Goal: Task Accomplishment & Management: Manage account settings

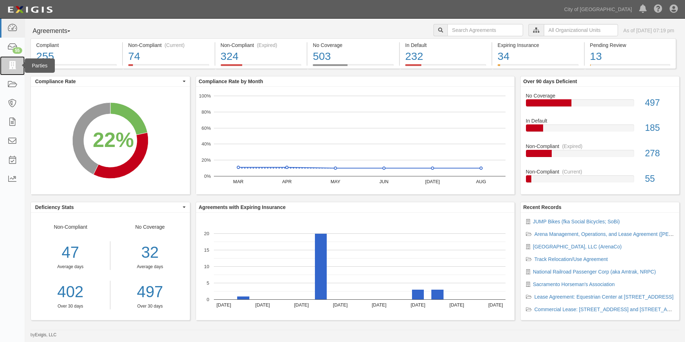
click at [13, 65] on icon at bounding box center [12, 66] width 10 height 8
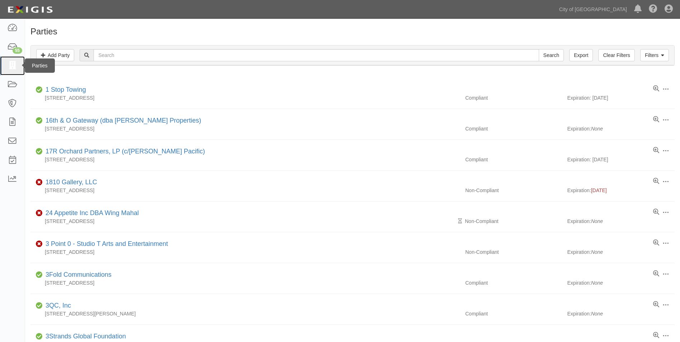
click at [15, 68] on icon at bounding box center [12, 66] width 10 height 8
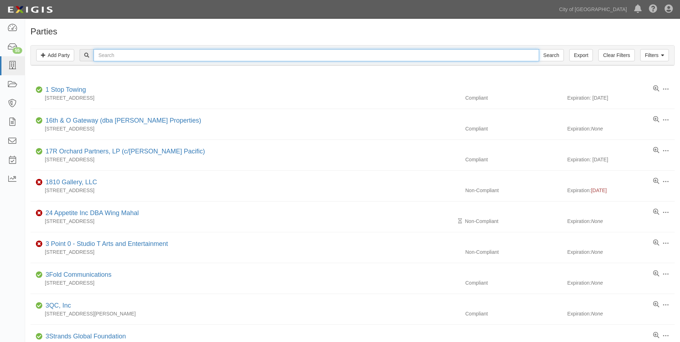
click at [243, 53] on input "text" at bounding box center [316, 55] width 445 height 12
type input "Municipal Emergency Services"
click at [539, 49] on input "Search" at bounding box center [551, 55] width 25 height 12
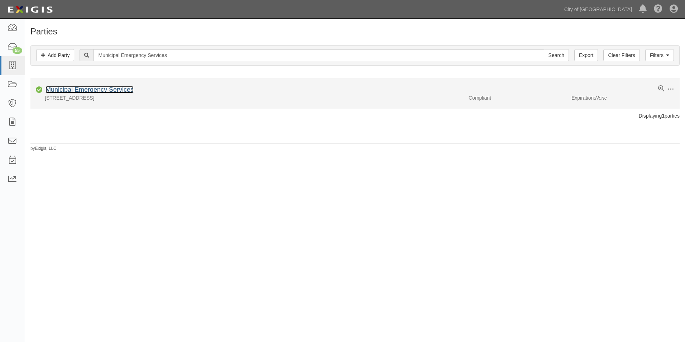
click at [103, 87] on link "Municipal Emergency Services" at bounding box center [90, 89] width 88 height 7
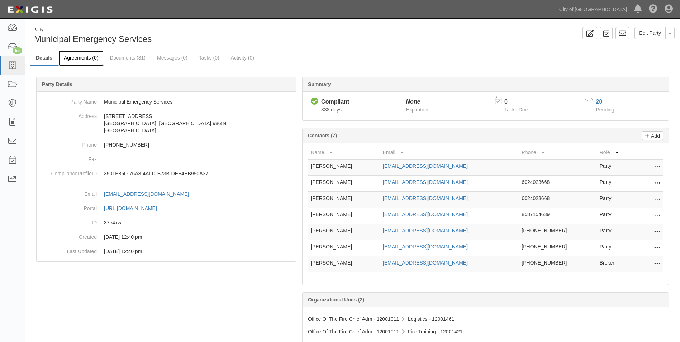
click at [75, 57] on link "Agreements (0)" at bounding box center [80, 58] width 45 height 15
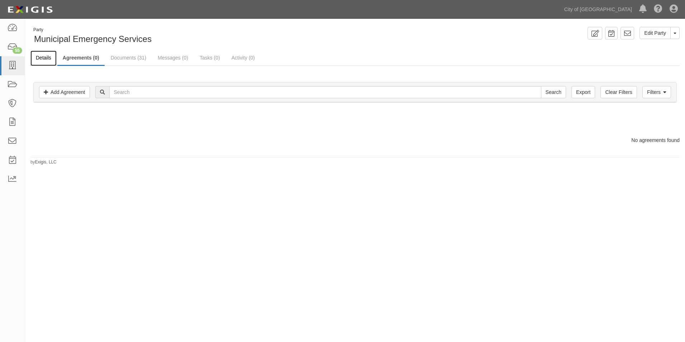
click at [45, 57] on link "Details" at bounding box center [43, 58] width 26 height 15
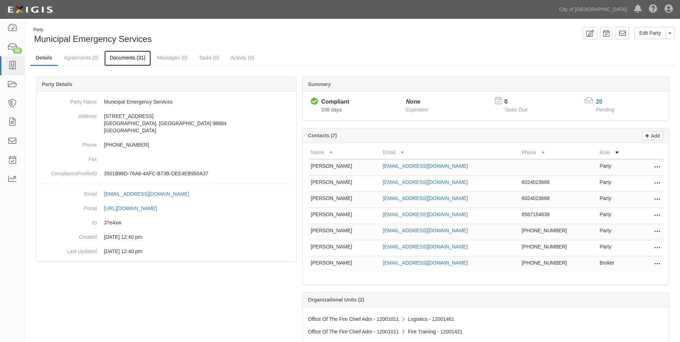
click at [133, 61] on link "Documents (31)" at bounding box center [127, 58] width 47 height 15
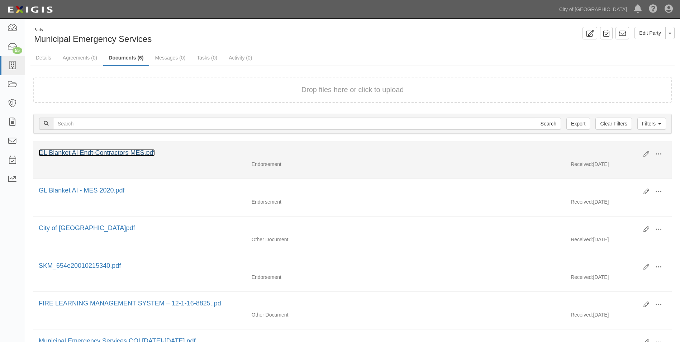
click at [128, 154] on link "GL Blanket AI Endt-Contractors MES.pdf" at bounding box center [97, 152] width 116 height 7
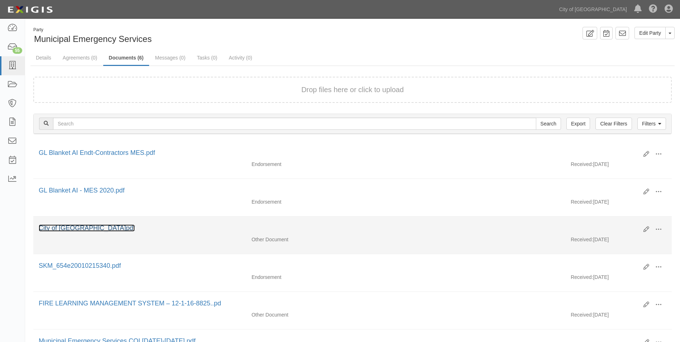
click at [86, 231] on link "City of Sacramento.pdf" at bounding box center [87, 227] width 96 height 7
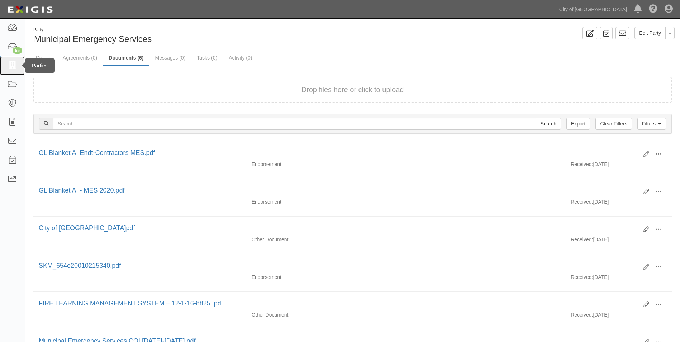
click at [8, 63] on icon at bounding box center [12, 66] width 10 height 8
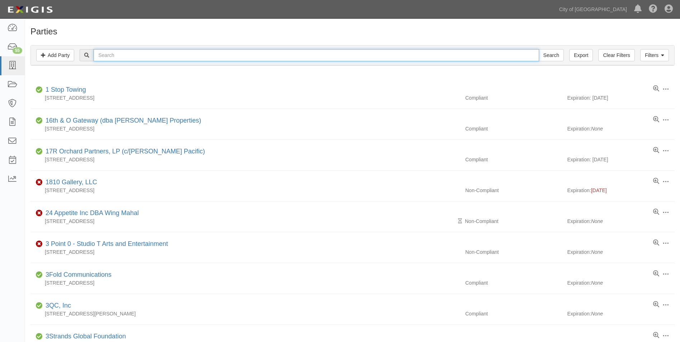
click at [131, 60] on input "text" at bounding box center [316, 55] width 445 height 12
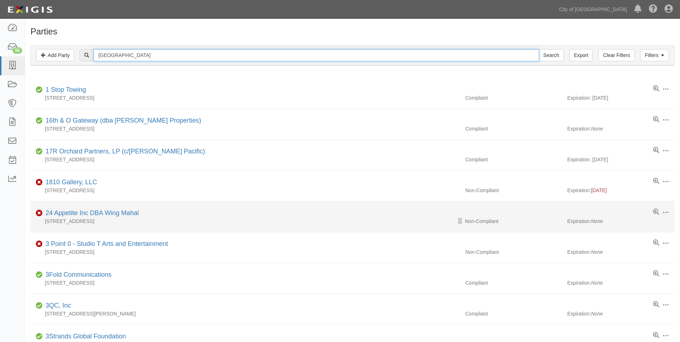
type input "[GEOGRAPHIC_DATA]"
click at [539, 49] on input "Search" at bounding box center [551, 55] width 25 height 12
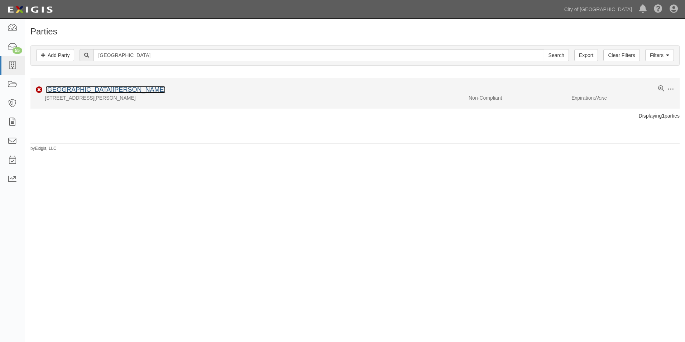
click at [116, 89] on link "[GEOGRAPHIC_DATA][PERSON_NAME]" at bounding box center [106, 89] width 120 height 7
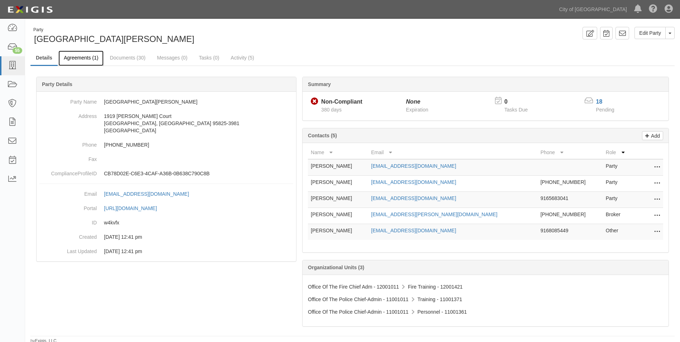
click at [79, 58] on link "Agreements (1)" at bounding box center [80, 58] width 45 height 15
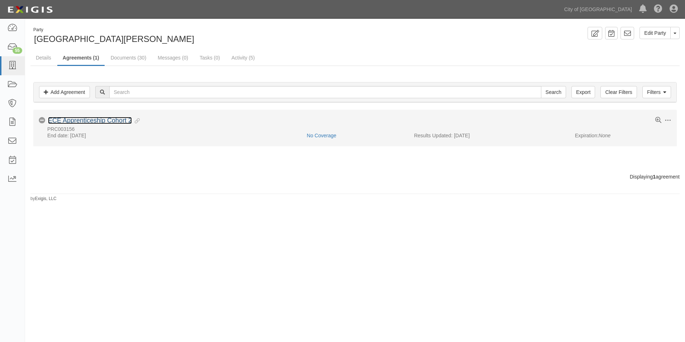
click at [103, 123] on link "ECE Apprenticeship Cohort 2" at bounding box center [90, 120] width 84 height 7
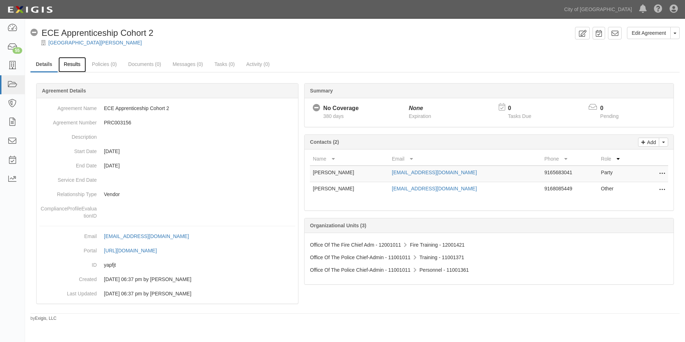
click at [73, 66] on link "Results" at bounding box center [72, 64] width 28 height 15
click at [646, 34] on link "Edit Agreement" at bounding box center [649, 33] width 44 height 12
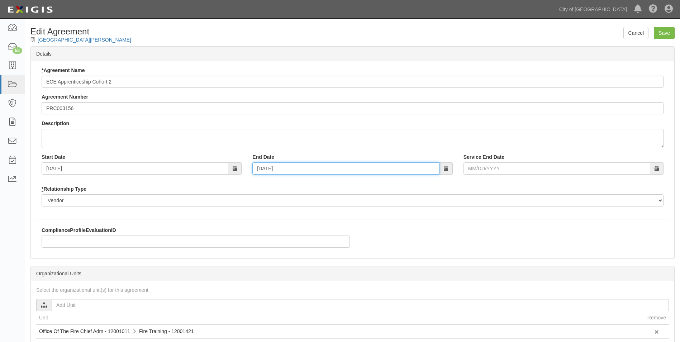
click at [290, 168] on input "05/31/2026" at bounding box center [345, 168] width 187 height 12
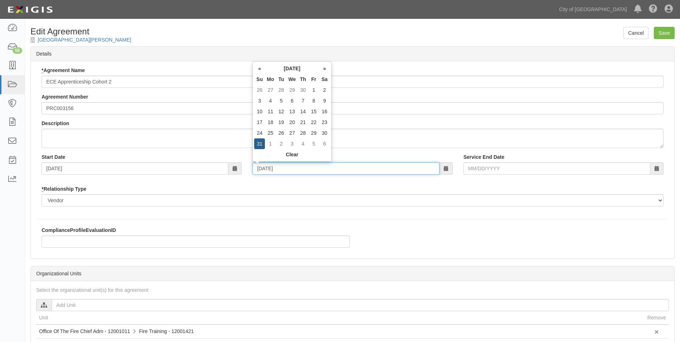
click at [290, 168] on input "05/31/2026" at bounding box center [345, 168] width 187 height 12
type input "0"
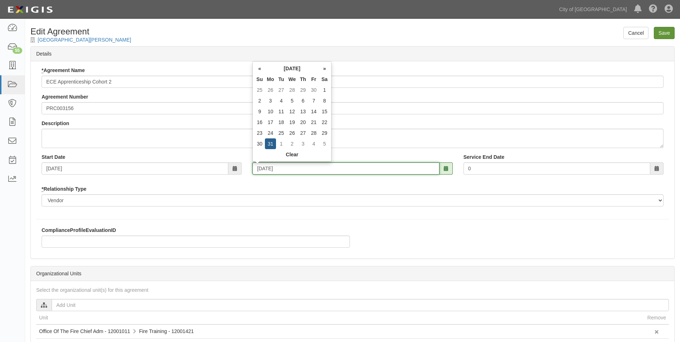
type input "05/31/2027"
click at [668, 34] on input "Save" at bounding box center [664, 33] width 21 height 12
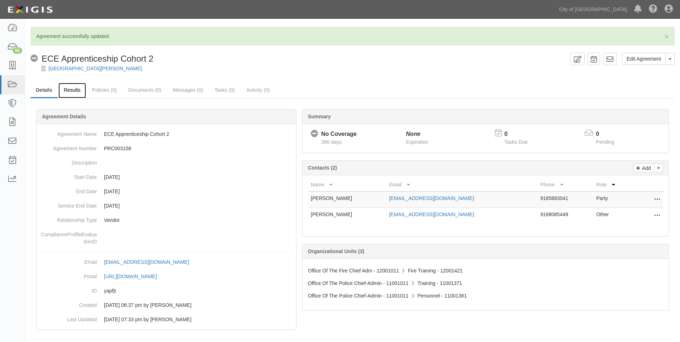
click at [77, 92] on link "Results" at bounding box center [72, 90] width 28 height 15
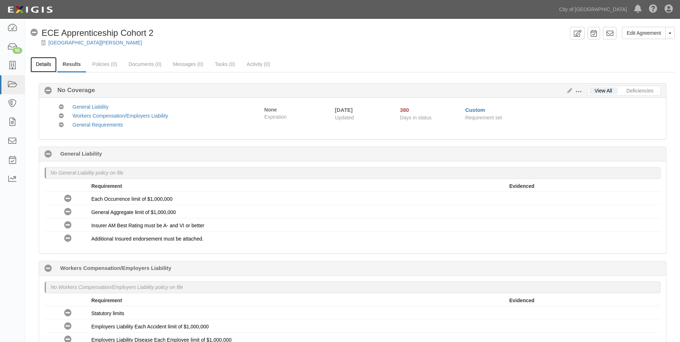
click at [48, 65] on link "Details" at bounding box center [43, 64] width 26 height 15
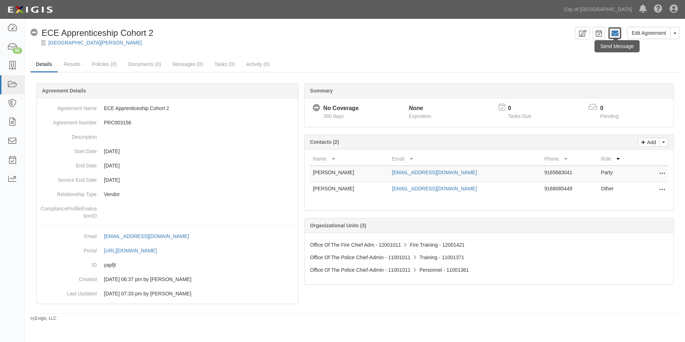
click at [616, 35] on icon at bounding box center [614, 33] width 7 height 7
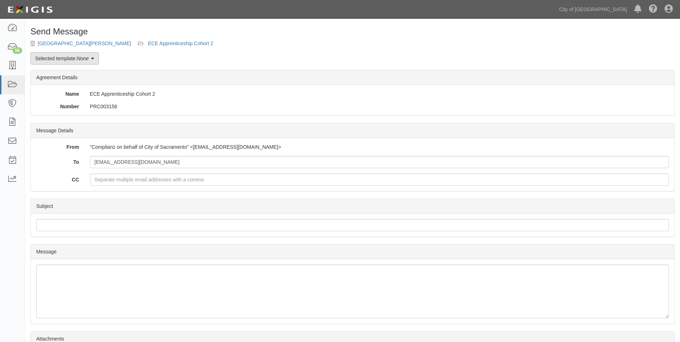
click at [97, 60] on link "Selected template: None" at bounding box center [64, 58] width 68 height 12
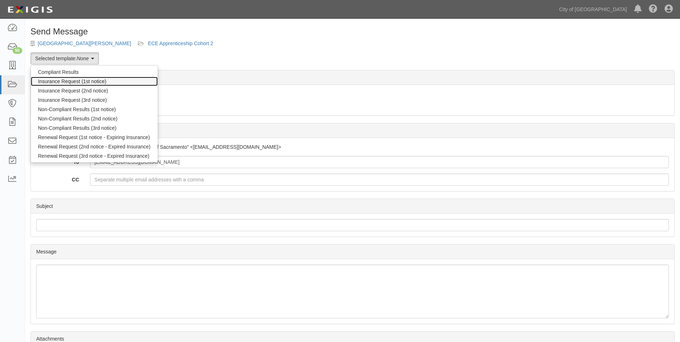
click at [92, 82] on link "Insurance Request (1st notice)" at bounding box center [94, 81] width 127 height 9
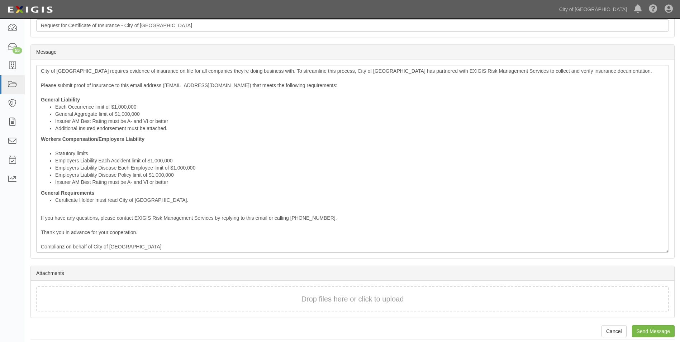
scroll to position [205, 0]
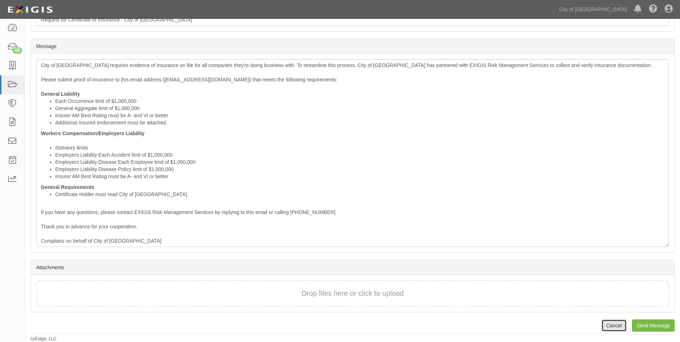
click at [625, 330] on link "Cancel" at bounding box center [613, 325] width 25 height 12
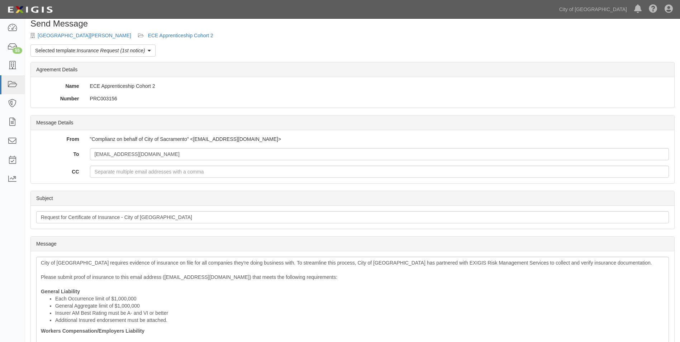
scroll to position [0, 0]
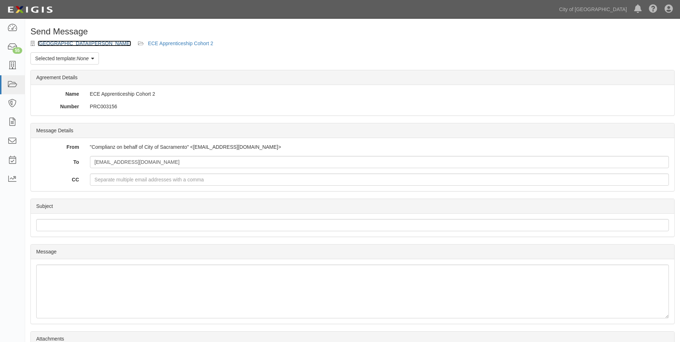
click at [96, 44] on link "[GEOGRAPHIC_DATA][PERSON_NAME]" at bounding box center [85, 43] width 94 height 6
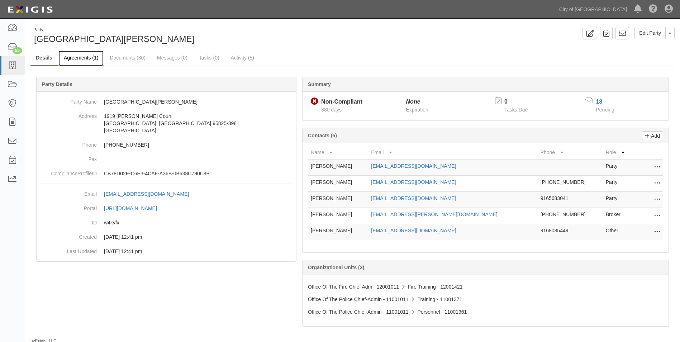
click at [83, 62] on link "Agreements (1)" at bounding box center [80, 58] width 45 height 15
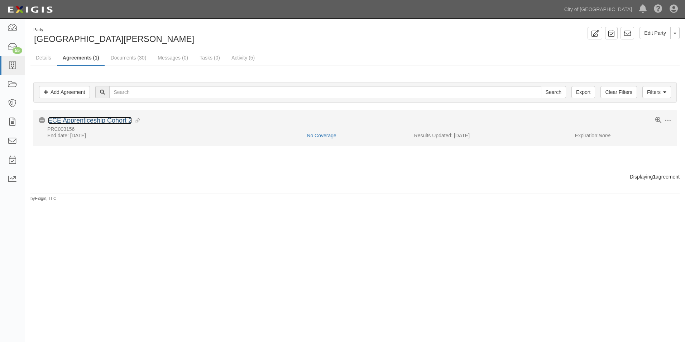
click at [91, 121] on link "ECE Apprenticeship Cohort 2" at bounding box center [90, 120] width 84 height 7
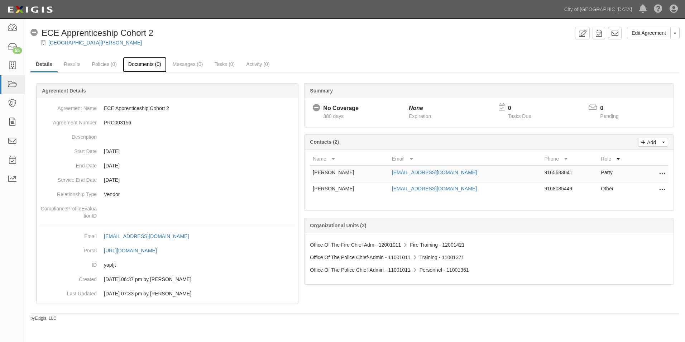
click at [151, 63] on link "Documents (0)" at bounding box center [145, 64] width 44 height 15
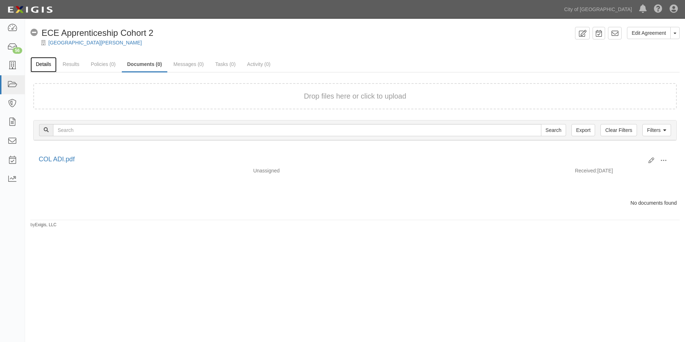
click at [41, 64] on link "Details" at bounding box center [43, 64] width 26 height 15
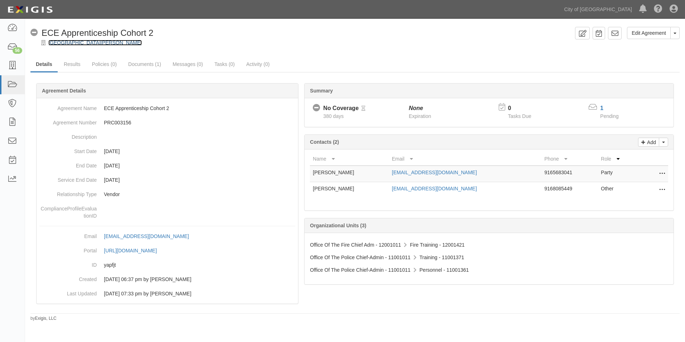
click at [93, 44] on link "[GEOGRAPHIC_DATA][PERSON_NAME]" at bounding box center [95, 43] width 94 height 6
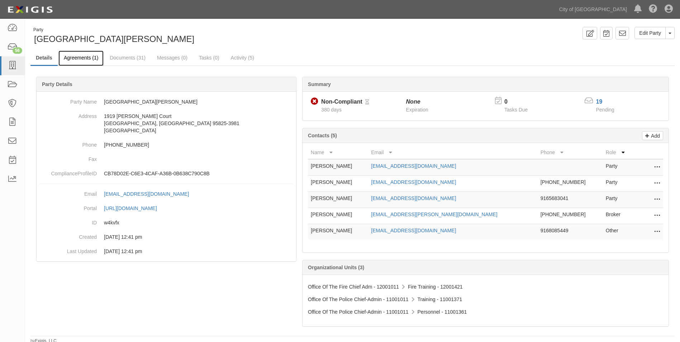
click at [87, 58] on link "Agreements (1)" at bounding box center [80, 58] width 45 height 15
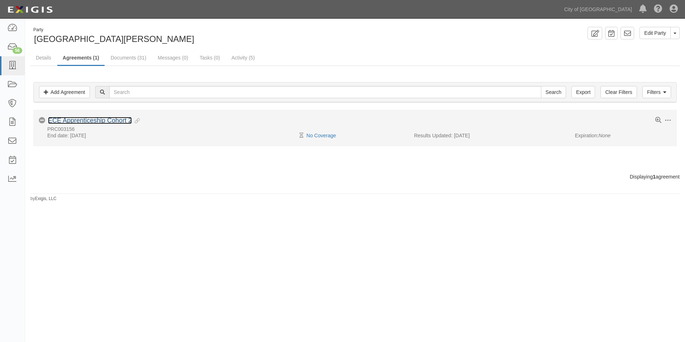
click at [110, 120] on link "ECE Apprenticeship Cohort 2" at bounding box center [90, 120] width 84 height 7
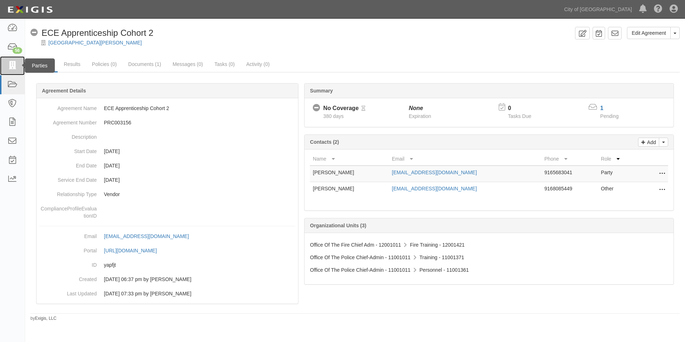
click at [16, 67] on icon at bounding box center [12, 66] width 10 height 8
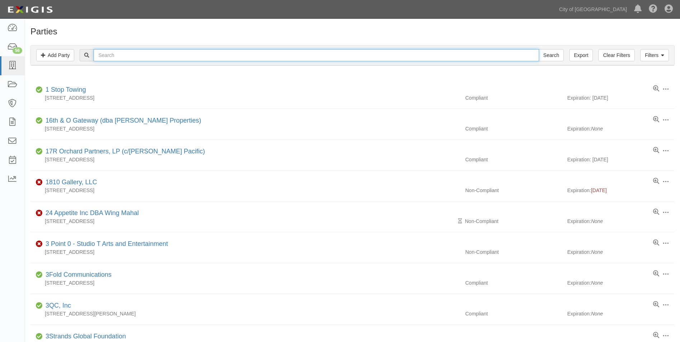
click at [131, 59] on input "text" at bounding box center [316, 55] width 445 height 12
type input "The [PERSON_NAME] Group"
click at [539, 49] on input "Search" at bounding box center [551, 55] width 25 height 12
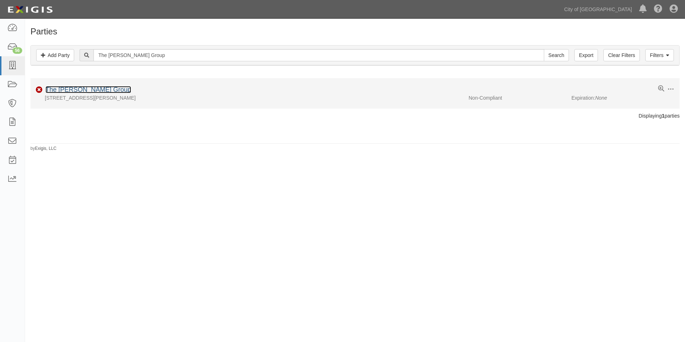
click at [80, 90] on link "The [PERSON_NAME] Group" at bounding box center [89, 89] width 86 height 7
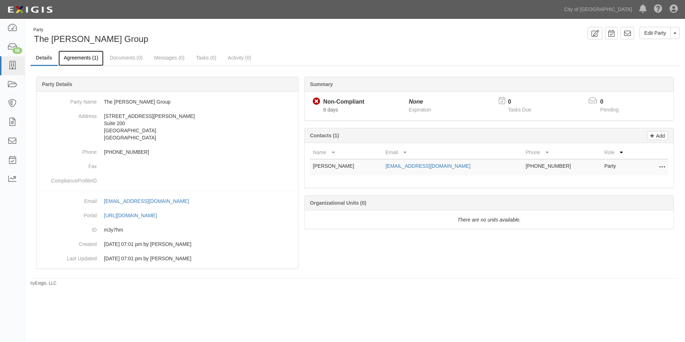
click at [89, 59] on link "Agreements (1)" at bounding box center [80, 58] width 45 height 15
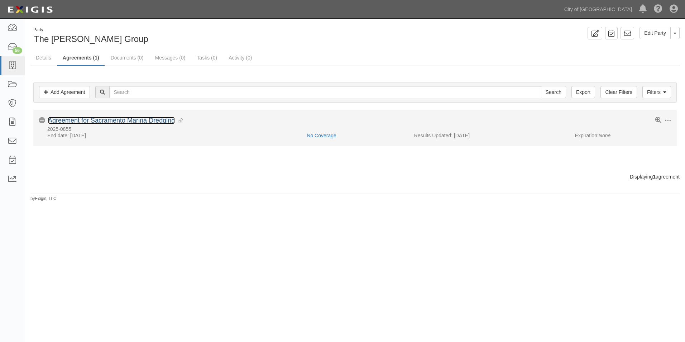
click at [113, 121] on link "Agreement for Sacramento Marina Dredging" at bounding box center [111, 120] width 127 height 7
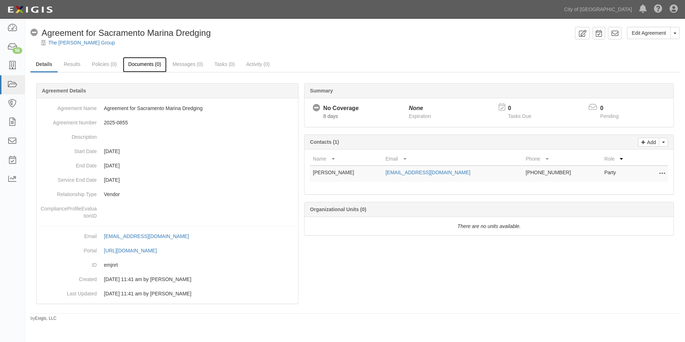
click at [145, 67] on link "Documents (0)" at bounding box center [145, 64] width 44 height 15
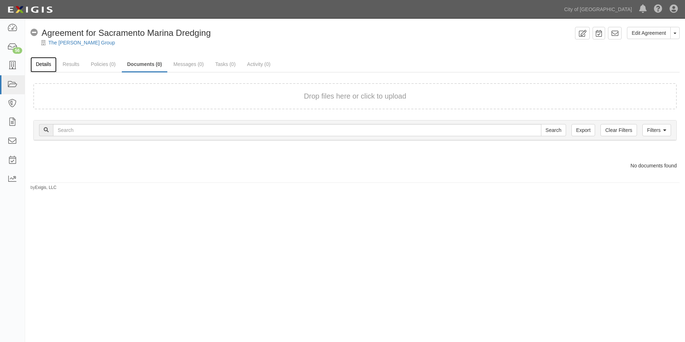
click at [55, 64] on link "Details" at bounding box center [43, 64] width 26 height 15
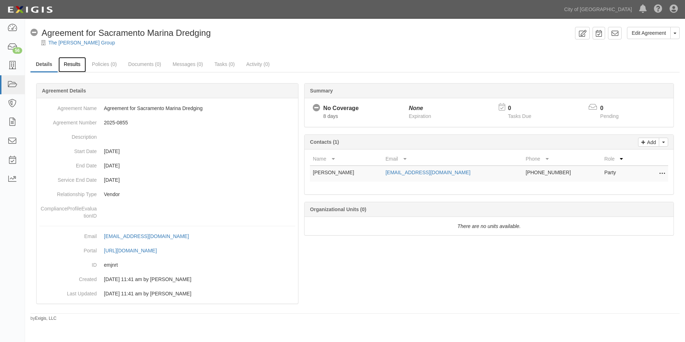
click at [78, 65] on link "Results" at bounding box center [72, 64] width 28 height 15
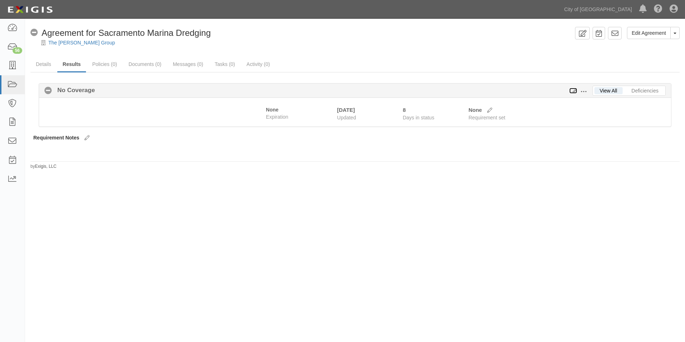
click at [573, 92] on icon at bounding box center [573, 91] width 8 height 5
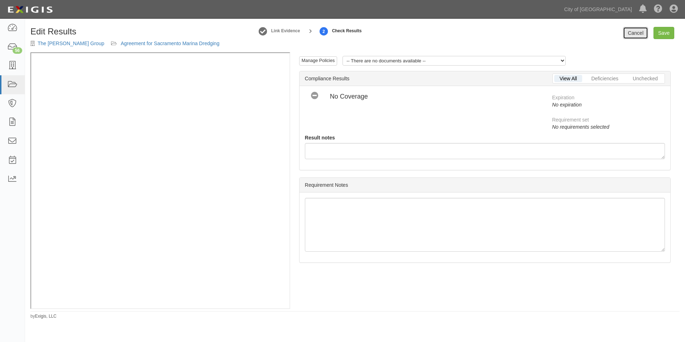
click at [643, 32] on link "Cancel" at bounding box center [635, 33] width 25 height 12
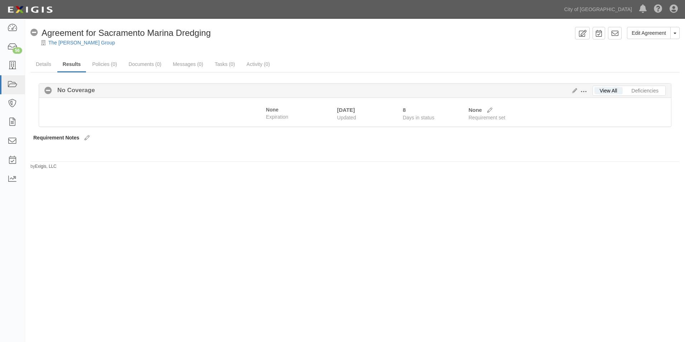
click at [583, 92] on span at bounding box center [584, 92] width 6 height 6
click at [613, 92] on link "Edit Requirements" at bounding box center [616, 89] width 57 height 13
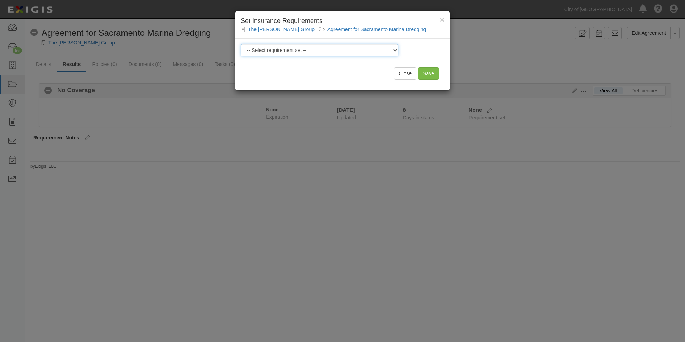
click at [386, 54] on select "-- Select requirement set -- Construction + Pollution Contract Type 0 - Standar…" at bounding box center [320, 50] width 158 height 12
select select "40106"
click at [241, 44] on select "-- Select requirement set -- Construction + Pollution Contract Type 0 - Standar…" at bounding box center [320, 50] width 158 height 12
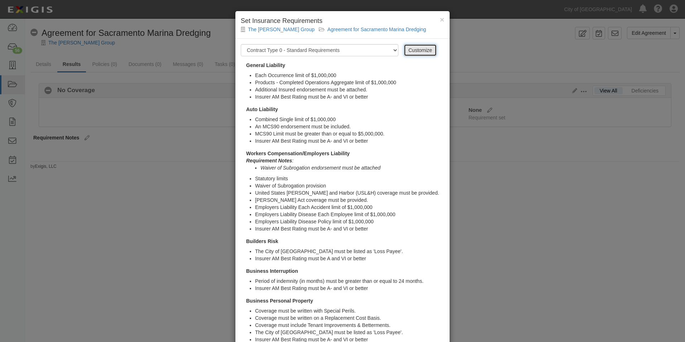
click at [421, 52] on link "Customize" at bounding box center [420, 50] width 33 height 12
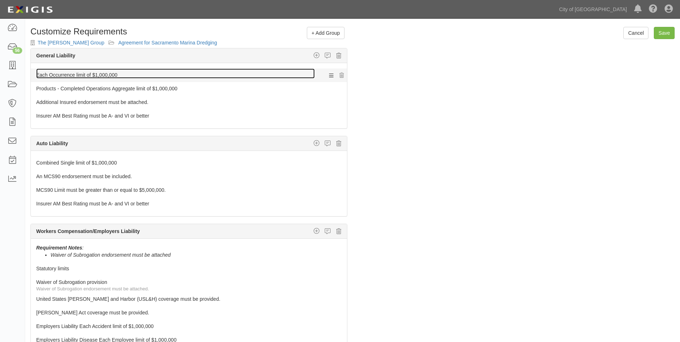
click at [97, 75] on link "Each Occurrence limit of $1,000,000" at bounding box center [175, 73] width 278 height 10
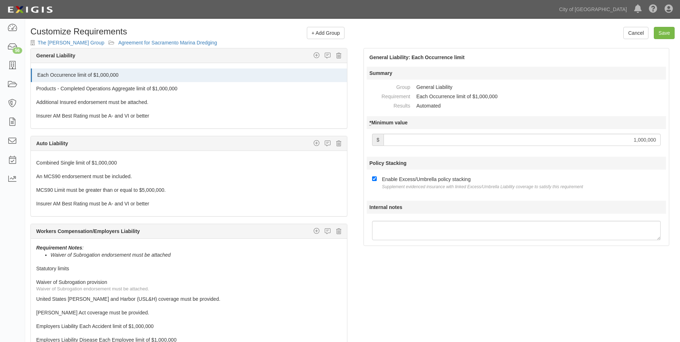
click at [636, 142] on input "1,000,000" at bounding box center [521, 140] width 277 height 12
type input "2,000,000"
click at [349, 183] on div "General Liability Additional Insured coverage Custom requirement Damage to Rent…" at bounding box center [189, 215] width 328 height 335
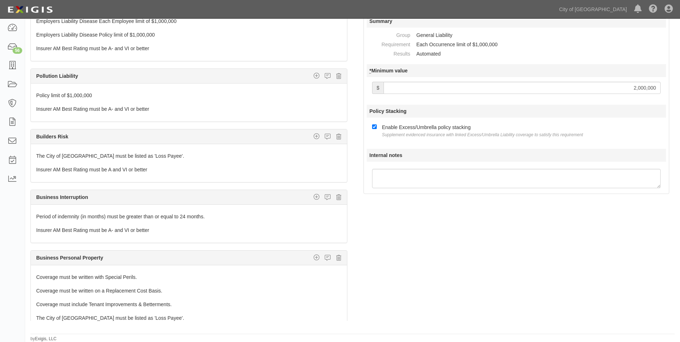
scroll to position [231, 0]
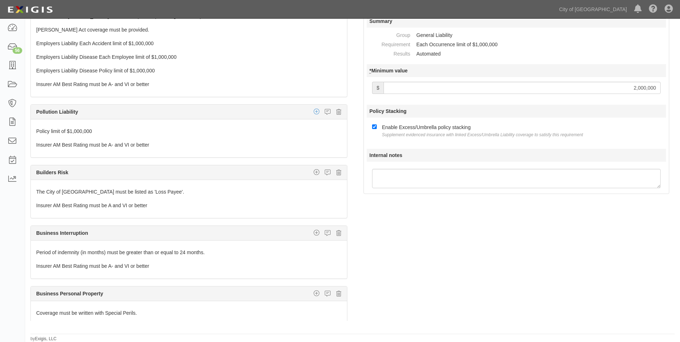
click at [314, 111] on icon "button" at bounding box center [317, 111] width 6 height 6
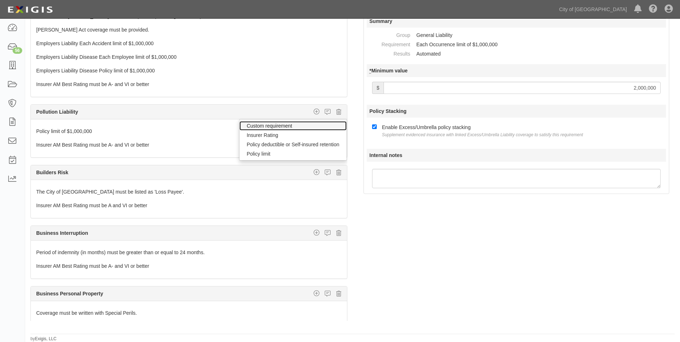
click at [279, 126] on link "Custom requirement" at bounding box center [292, 125] width 107 height 9
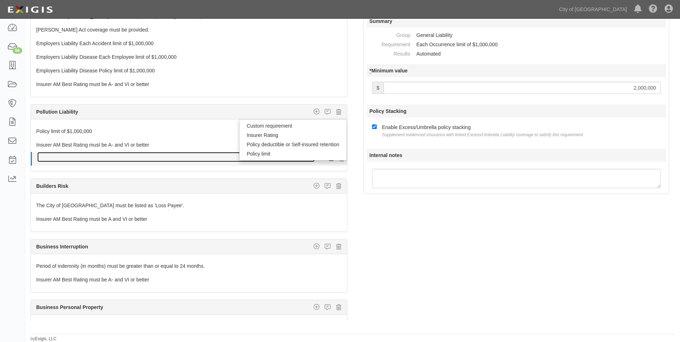
click at [156, 161] on link at bounding box center [175, 157] width 277 height 10
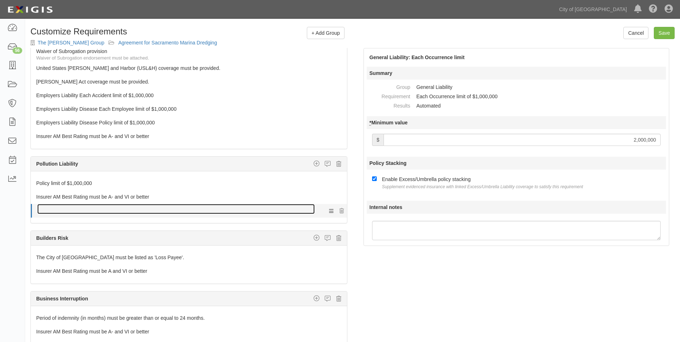
click at [77, 208] on link at bounding box center [175, 209] width 277 height 10
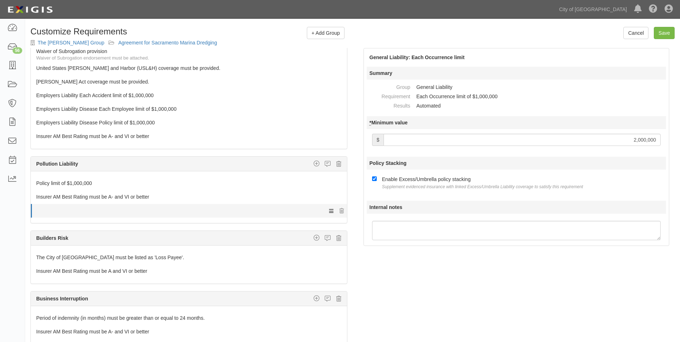
click at [329, 209] on icon at bounding box center [331, 210] width 4 height 6
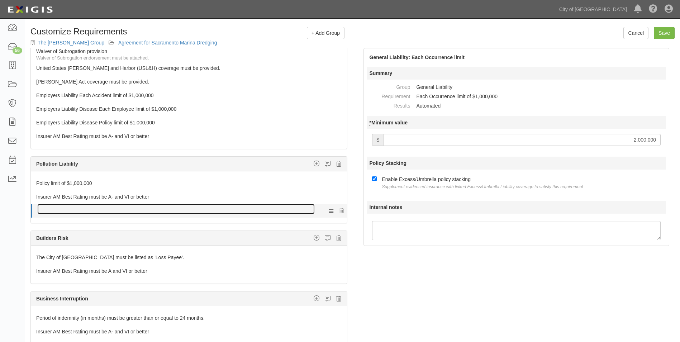
click at [59, 211] on link at bounding box center [175, 209] width 277 height 10
click at [57, 211] on link at bounding box center [175, 209] width 277 height 10
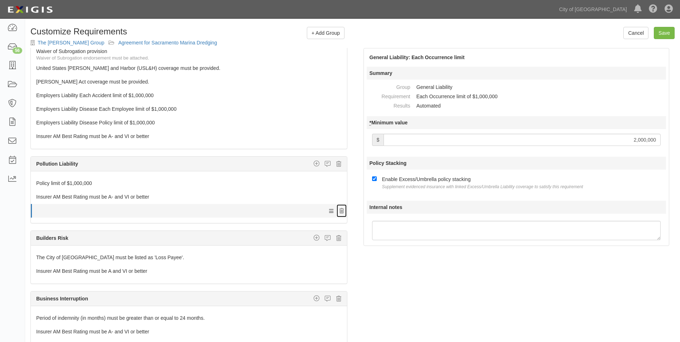
click at [339, 211] on icon at bounding box center [341, 211] width 4 height 5
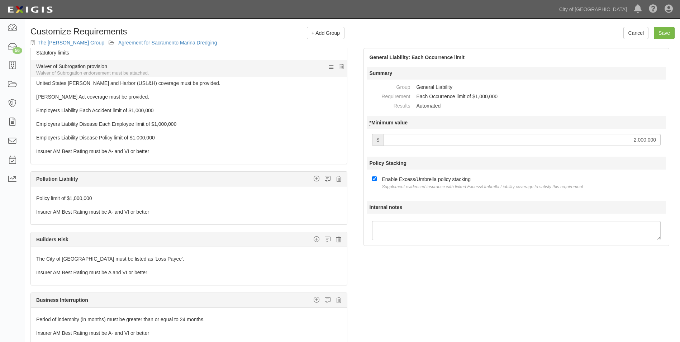
scroll to position [231, 0]
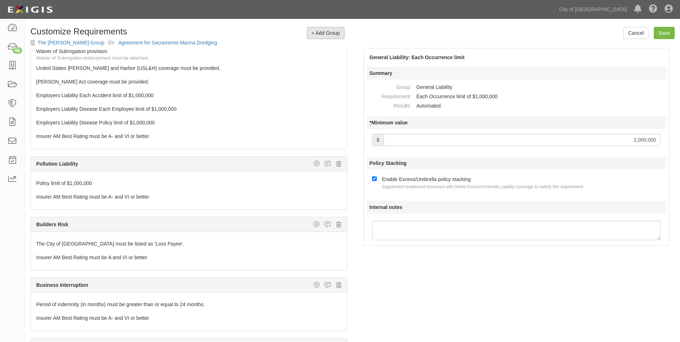
click at [325, 33] on span "+ Add Group" at bounding box center [325, 33] width 28 height 6
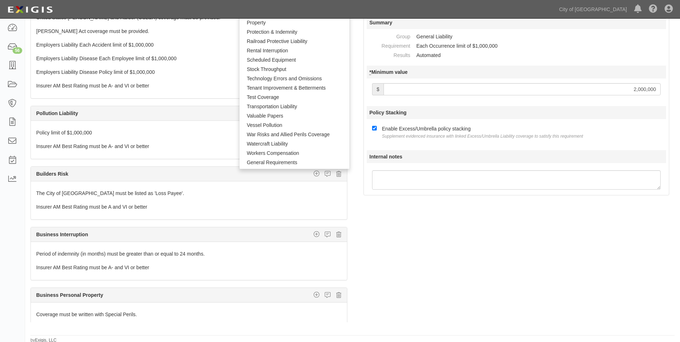
scroll to position [52, 0]
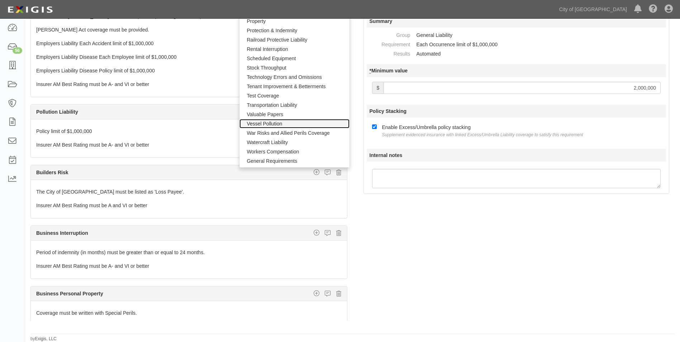
click at [264, 125] on link "Vessel Pollution" at bounding box center [294, 123] width 110 height 9
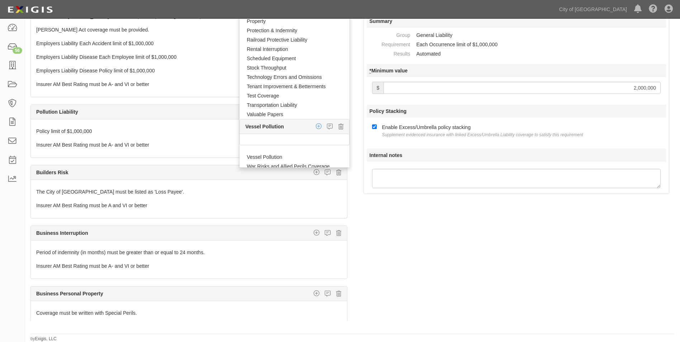
click at [316, 126] on icon "button" at bounding box center [319, 126] width 6 height 6
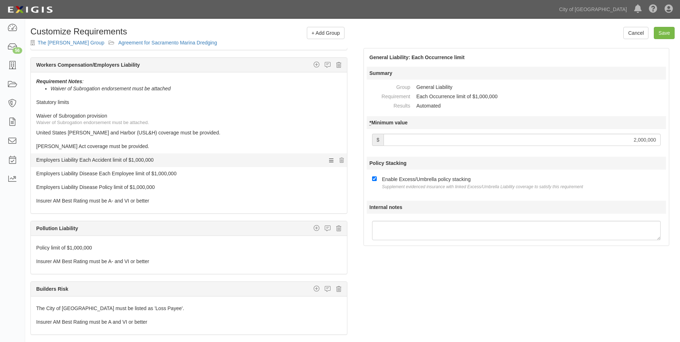
scroll to position [179, 0]
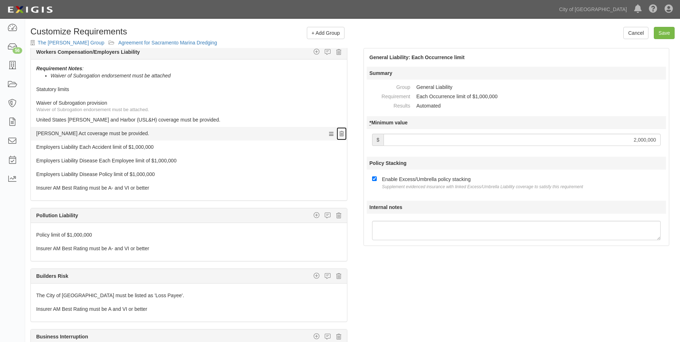
click at [339, 134] on icon at bounding box center [341, 134] width 4 height 5
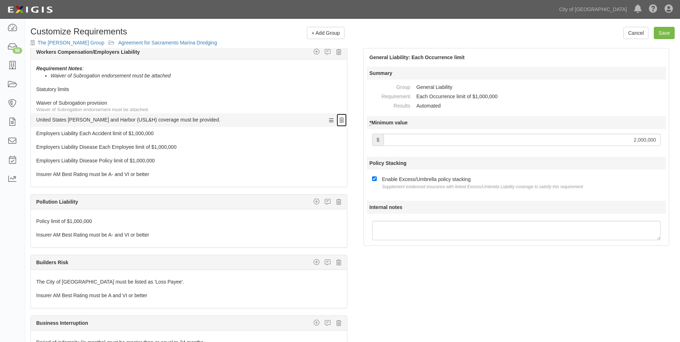
click at [339, 120] on icon at bounding box center [341, 120] width 4 height 5
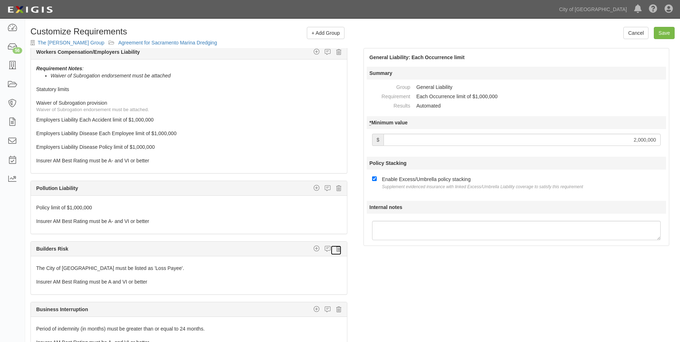
click at [336, 247] on icon at bounding box center [338, 248] width 5 height 6
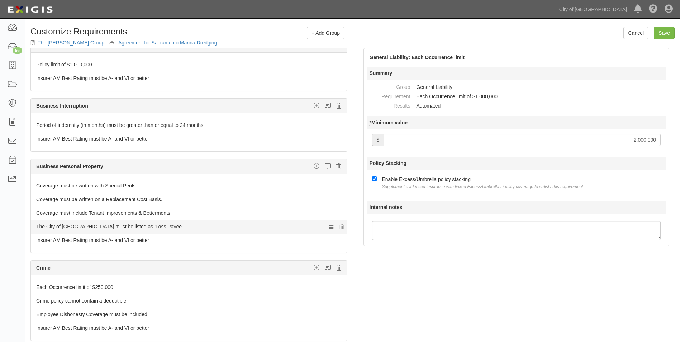
scroll to position [323, 0]
click at [336, 104] on icon at bounding box center [338, 105] width 5 height 6
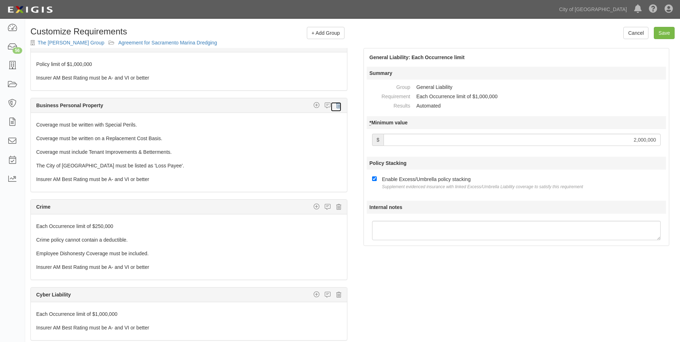
click at [336, 104] on icon at bounding box center [338, 105] width 5 height 6
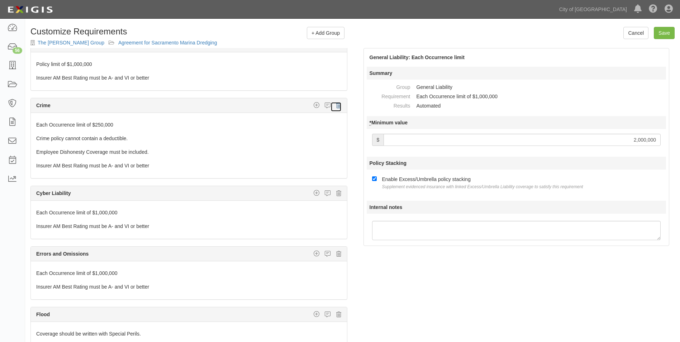
click at [336, 104] on icon at bounding box center [338, 105] width 5 height 6
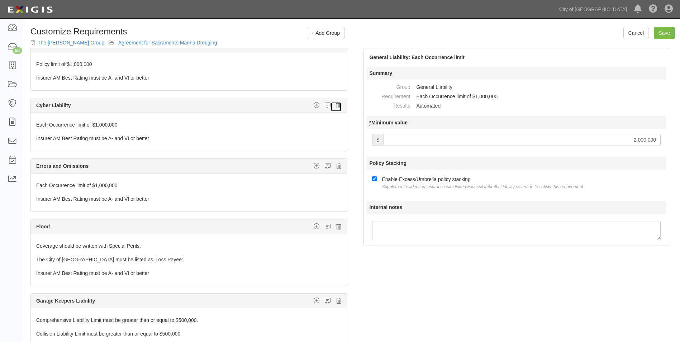
click at [336, 104] on icon at bounding box center [338, 105] width 5 height 6
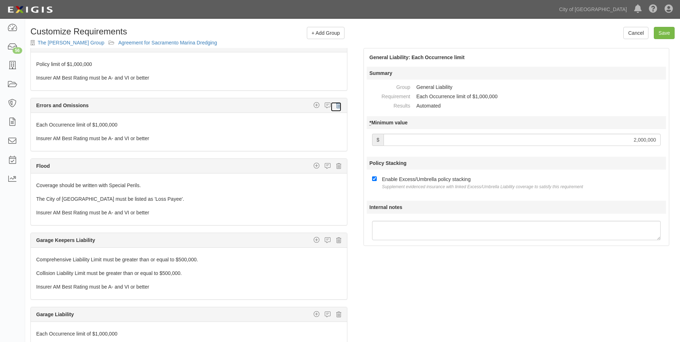
click at [336, 104] on icon at bounding box center [338, 105] width 5 height 6
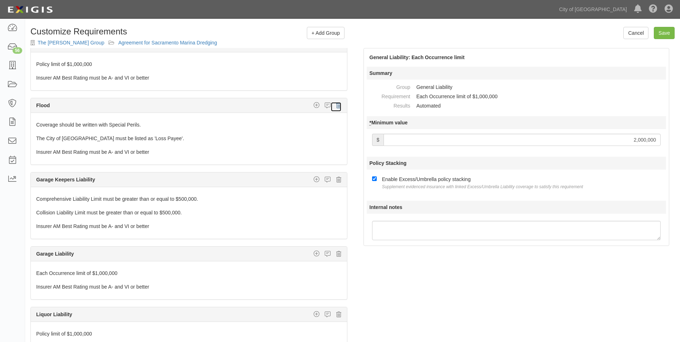
click at [336, 104] on icon at bounding box center [338, 105] width 5 height 6
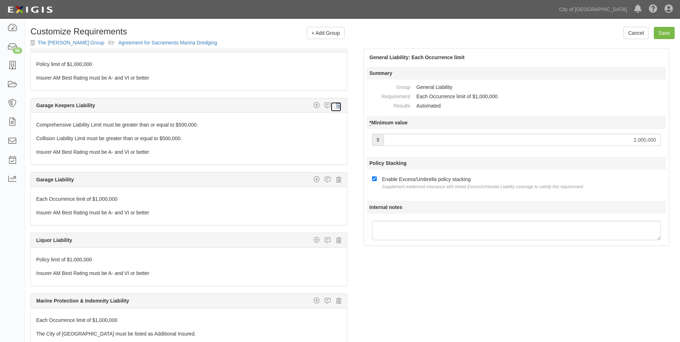
click at [336, 104] on icon at bounding box center [338, 105] width 5 height 6
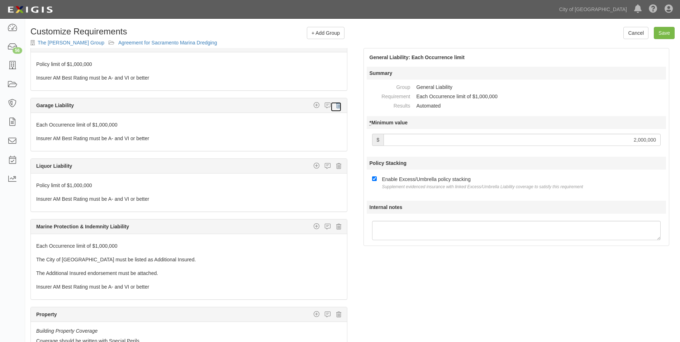
click at [336, 104] on icon at bounding box center [338, 105] width 5 height 6
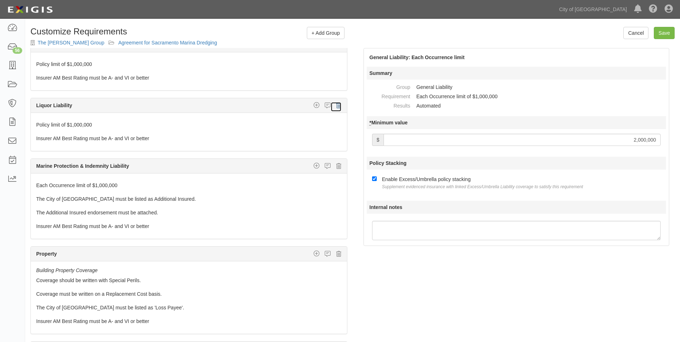
click at [336, 104] on icon at bounding box center [338, 105] width 5 height 6
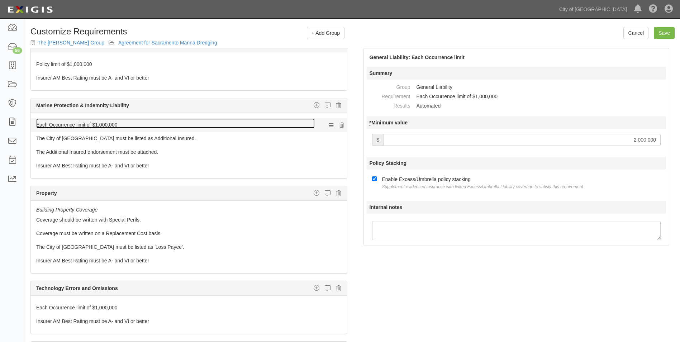
click at [96, 124] on link "Each Occurrence limit of $1,000,000" at bounding box center [175, 123] width 278 height 10
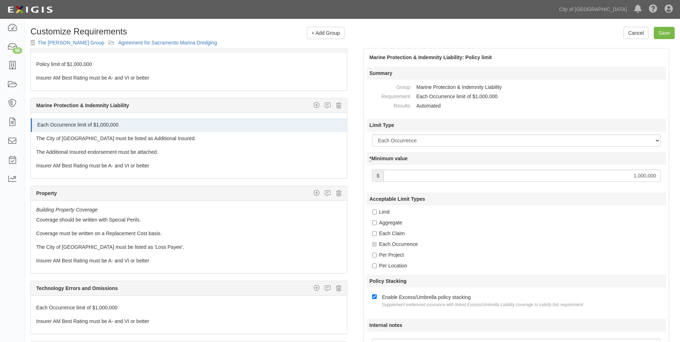
click at [635, 176] on input "1,000,000" at bounding box center [521, 176] width 277 height 12
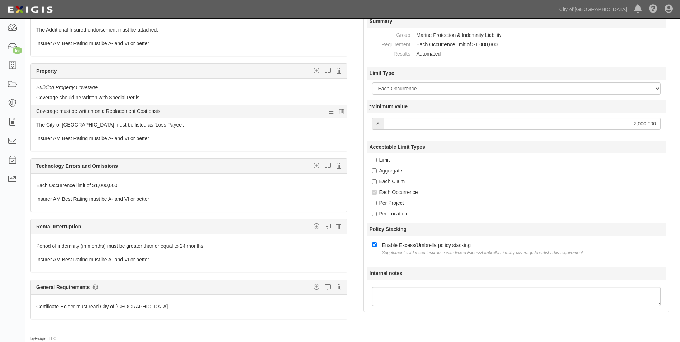
scroll to position [394, 0]
type input "2,000,000"
click at [336, 69] on icon at bounding box center [338, 69] width 5 height 6
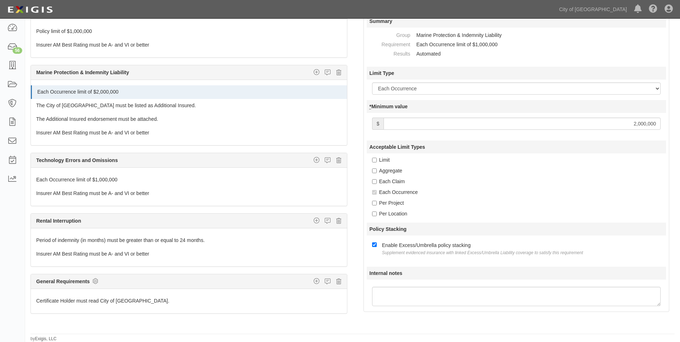
scroll to position [304, 0]
click at [336, 161] on icon at bounding box center [338, 160] width 5 height 6
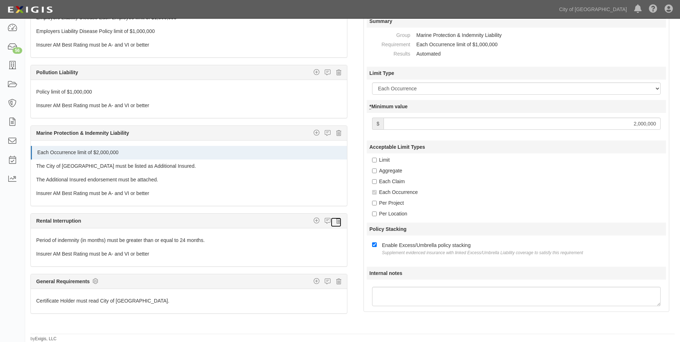
click at [336, 220] on icon at bounding box center [338, 221] width 5 height 6
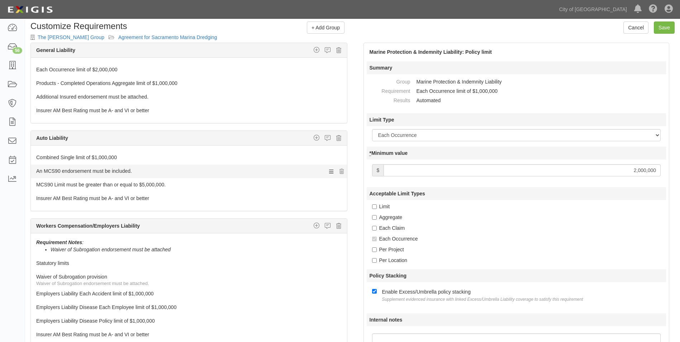
scroll to position [0, 0]
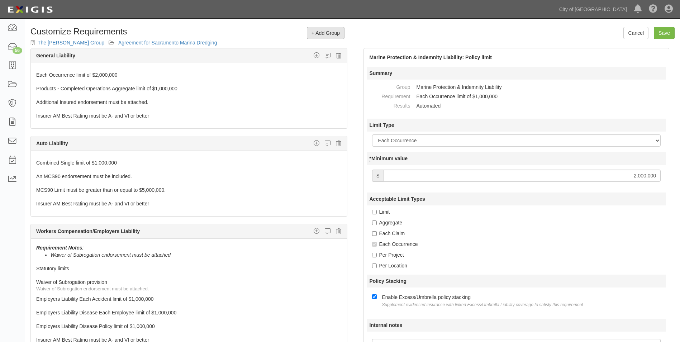
click at [319, 35] on span "+ Add Group" at bounding box center [325, 33] width 28 height 6
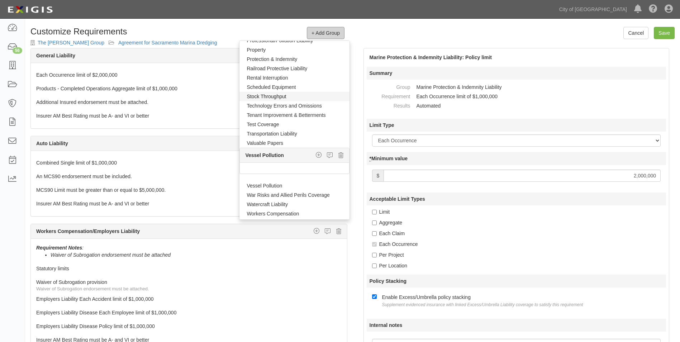
scroll to position [520, 0]
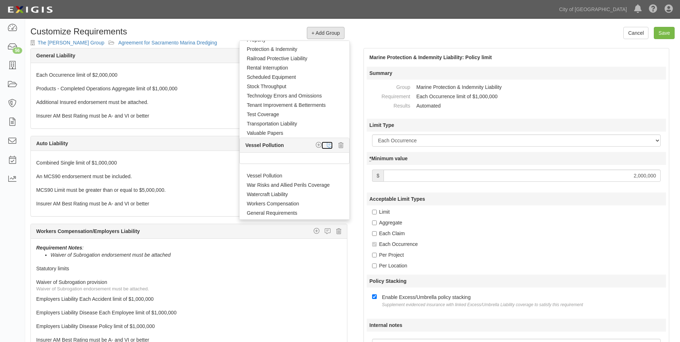
click at [327, 144] on icon at bounding box center [330, 145] width 6 height 6
click at [316, 145] on icon "button" at bounding box center [319, 145] width 6 height 6
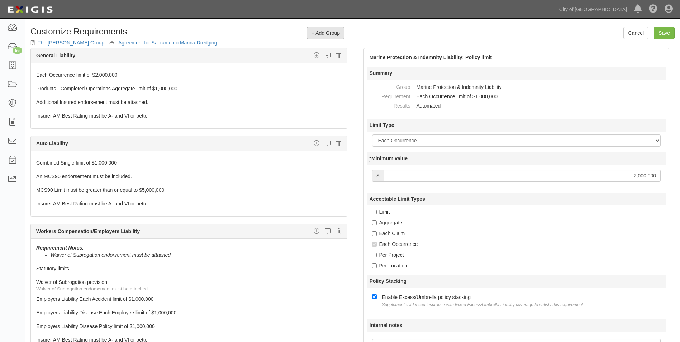
click at [324, 36] on button "+ Add Group" at bounding box center [326, 33] width 38 height 12
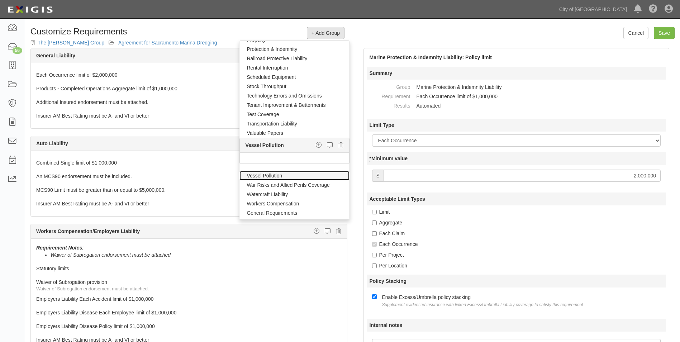
click at [271, 176] on link "Vessel Pollution" at bounding box center [294, 175] width 110 height 9
click at [316, 178] on icon "button" at bounding box center [319, 178] width 6 height 6
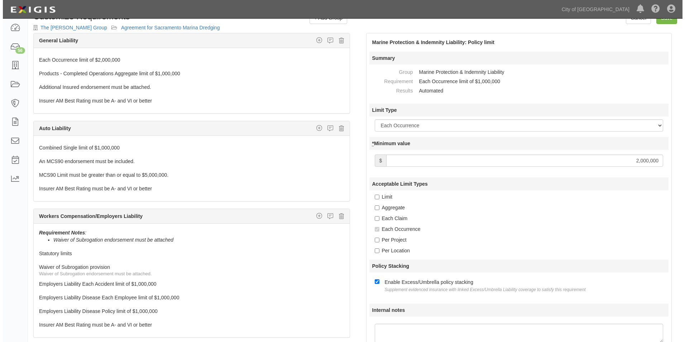
scroll to position [0, 0]
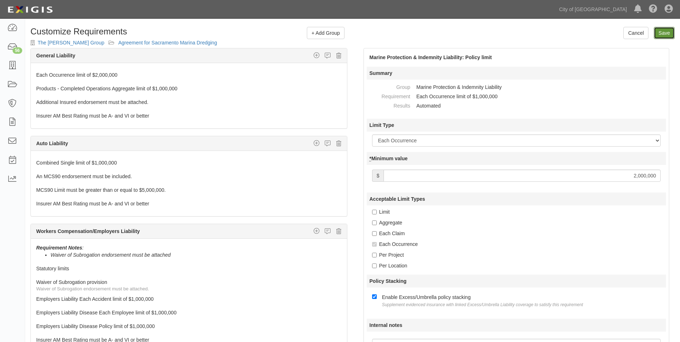
click at [662, 35] on link "Save" at bounding box center [664, 33] width 21 height 12
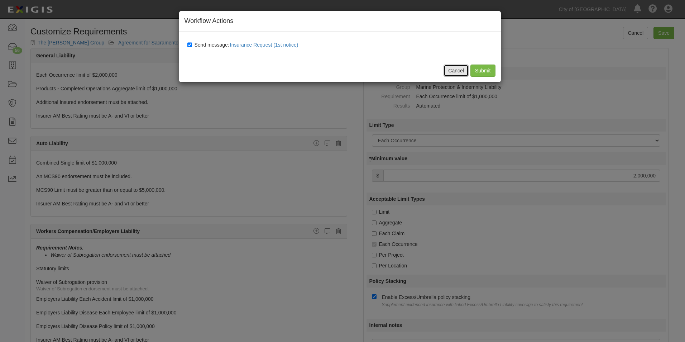
click at [463, 72] on button "Cancel" at bounding box center [456, 71] width 25 height 12
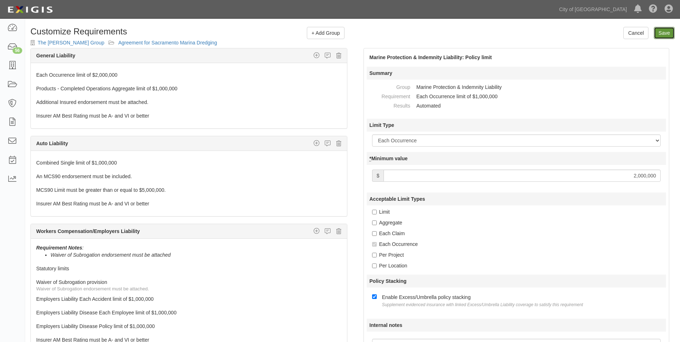
click at [670, 31] on link "Save" at bounding box center [664, 33] width 21 height 12
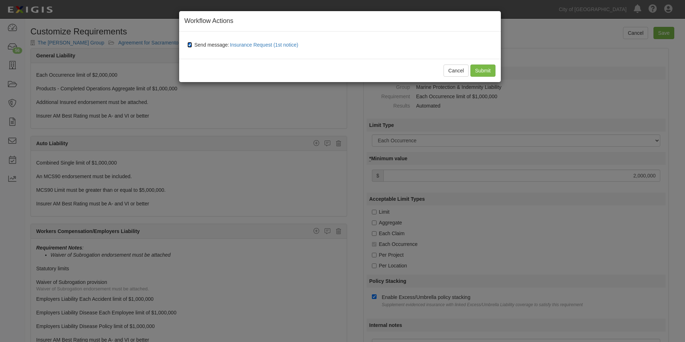
click at [191, 43] on input "Send message: Insurance Request (1st notice)" at bounding box center [189, 45] width 5 height 6
checkbox input "false"
click at [486, 72] on input "Submit" at bounding box center [483, 71] width 25 height 12
type input "2000000"
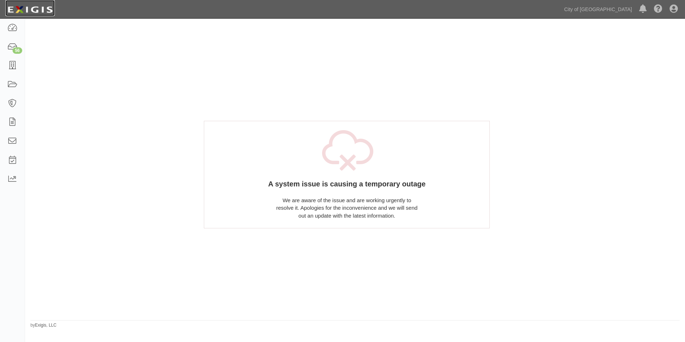
click at [28, 11] on img at bounding box center [29, 9] width 49 height 13
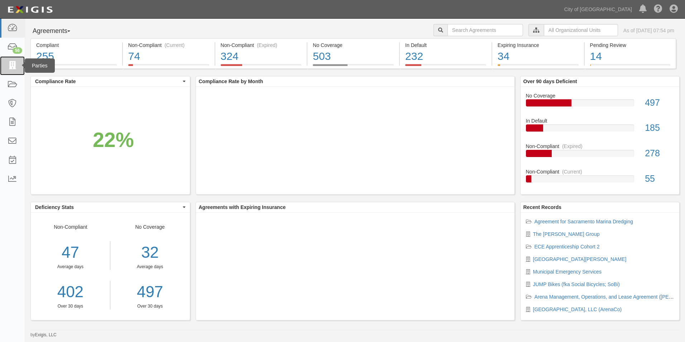
click at [12, 66] on icon at bounding box center [12, 66] width 10 height 8
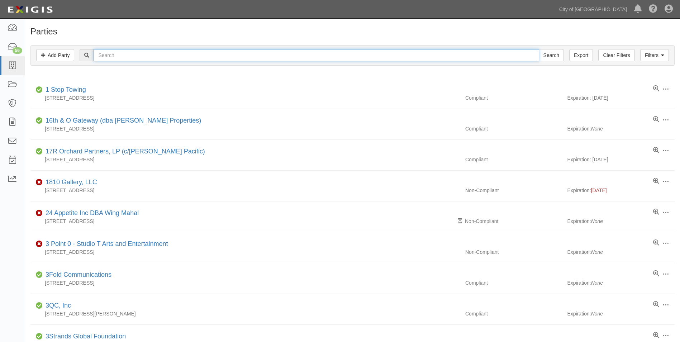
click at [134, 53] on input "text" at bounding box center [316, 55] width 445 height 12
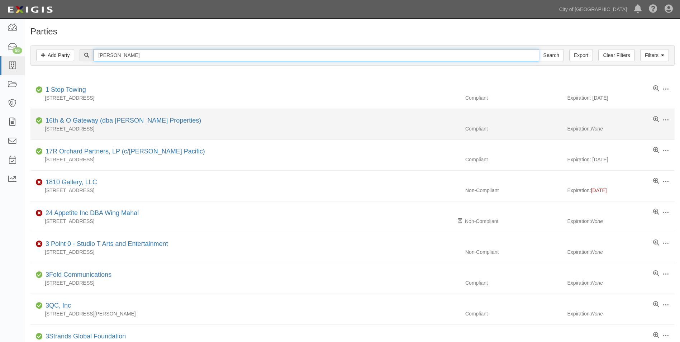
type input "[PERSON_NAME]"
click at [539, 49] on input "Search" at bounding box center [551, 55] width 25 height 12
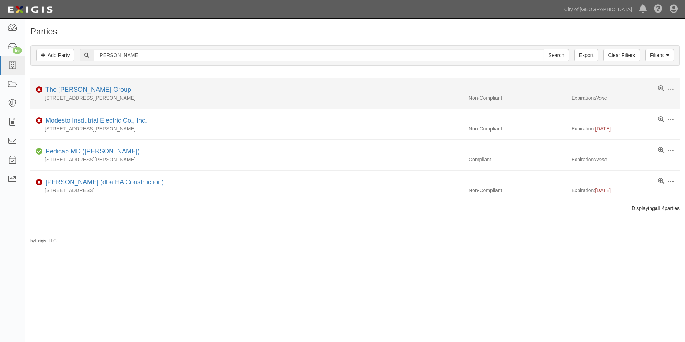
click at [72, 94] on div "[STREET_ADDRESS][PERSON_NAME]" at bounding box center [246, 97] width 433 height 7
click at [77, 89] on link "The [PERSON_NAME] Group" at bounding box center [89, 89] width 86 height 7
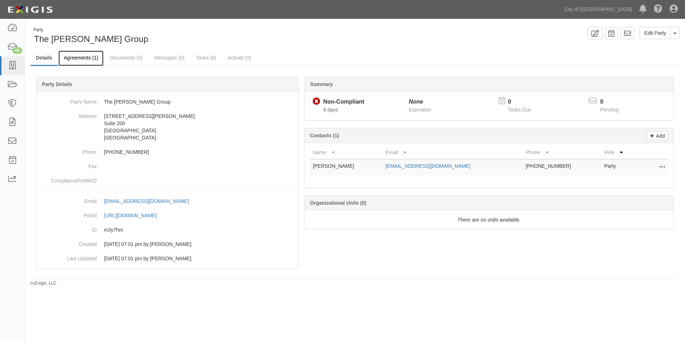
click at [85, 57] on link "Agreements (1)" at bounding box center [80, 58] width 45 height 15
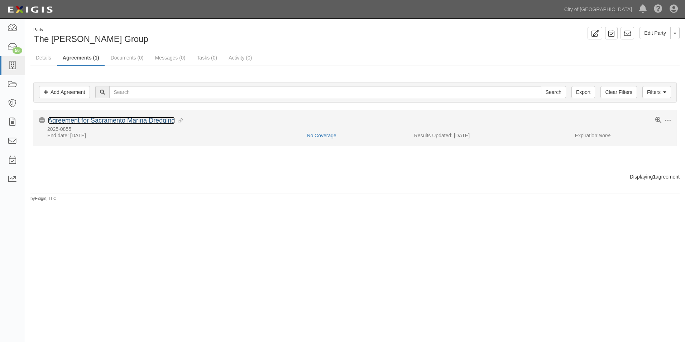
click at [90, 120] on link "Agreement for Sacramento Marina Dredging" at bounding box center [111, 120] width 127 height 7
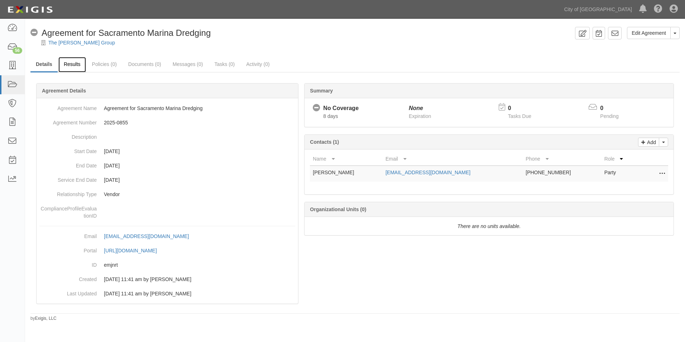
click at [72, 64] on link "Results" at bounding box center [72, 64] width 28 height 15
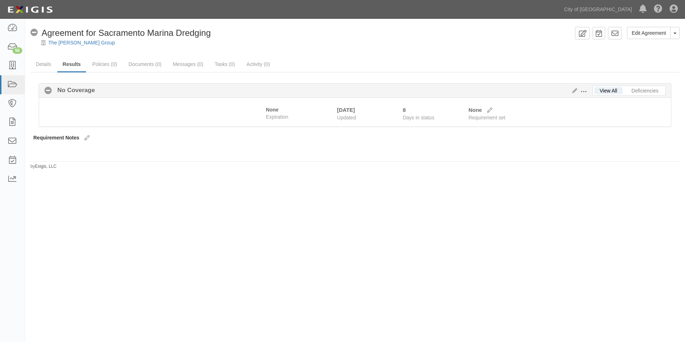
click at [583, 92] on span at bounding box center [584, 92] width 6 height 6
click at [612, 91] on link "Edit Requirements" at bounding box center [616, 89] width 57 height 13
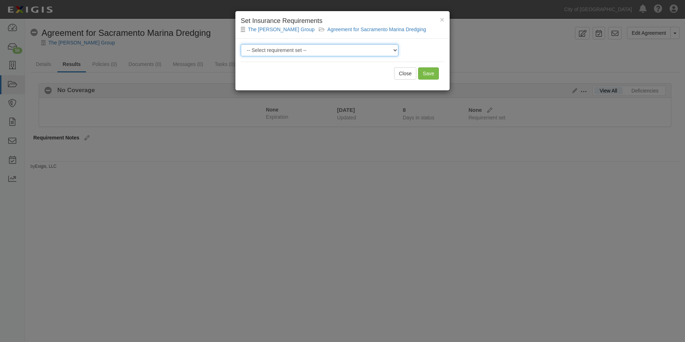
click at [394, 54] on select "-- Select requirement set -- Construction + Pollution Contract Type 0 - Standar…" at bounding box center [320, 50] width 158 height 12
select select "40106"
click at [241, 44] on select "-- Select requirement set -- Construction + Pollution Contract Type 0 - Standar…" at bounding box center [320, 50] width 158 height 12
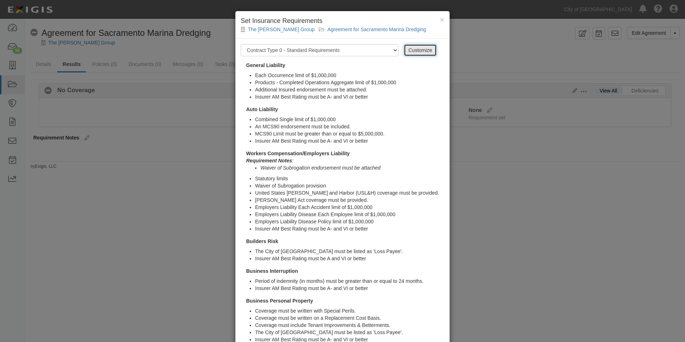
click at [417, 49] on link "Customize" at bounding box center [420, 50] width 33 height 12
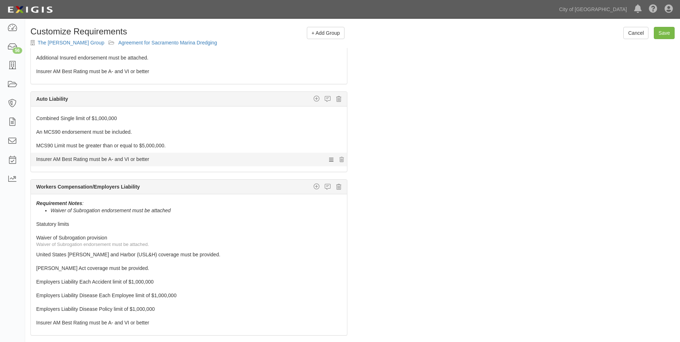
scroll to position [72, 0]
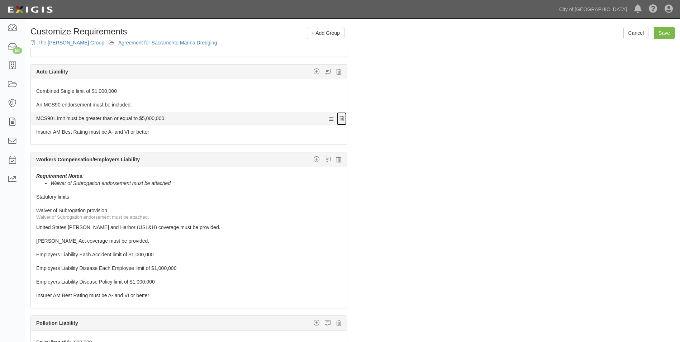
click at [339, 119] on icon at bounding box center [341, 118] width 4 height 5
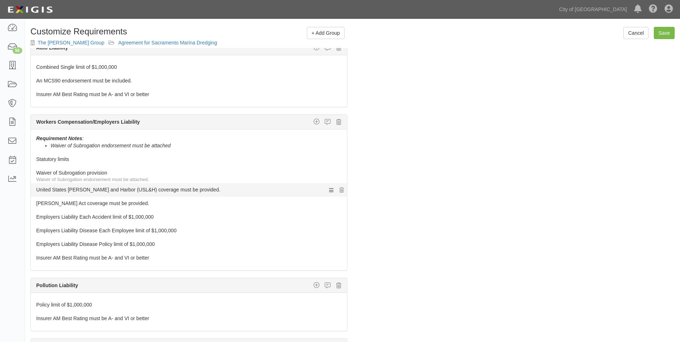
scroll to position [143, 0]
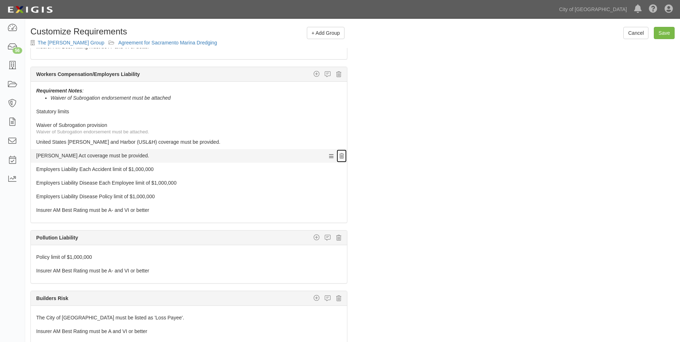
click at [339, 157] on icon at bounding box center [341, 156] width 4 height 5
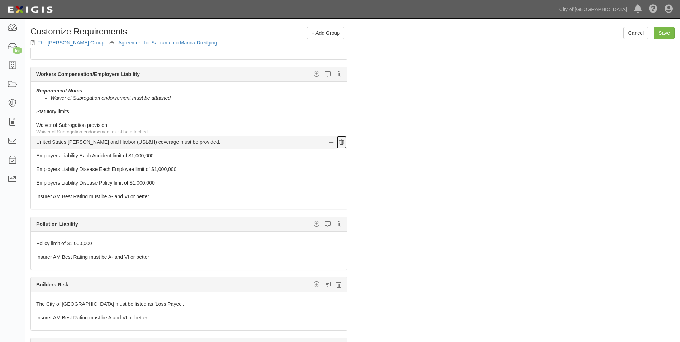
click at [339, 143] on icon at bounding box center [341, 142] width 4 height 5
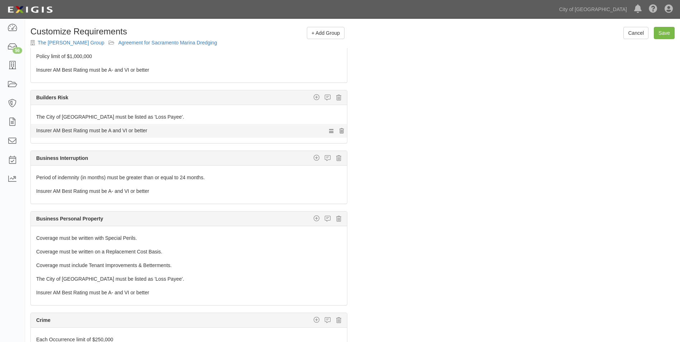
scroll to position [323, 0]
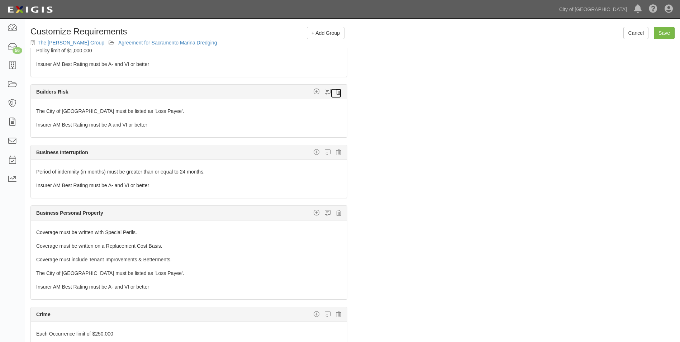
click at [336, 89] on icon at bounding box center [338, 92] width 5 height 6
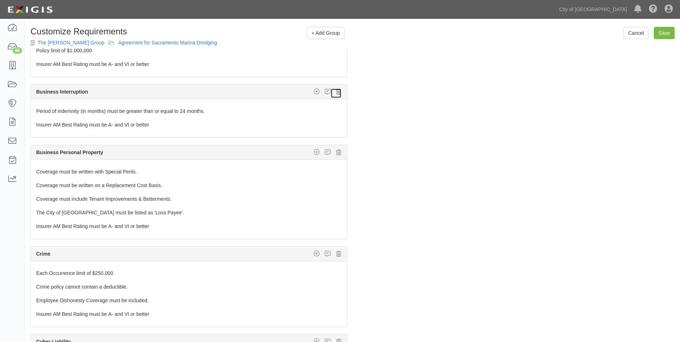
click at [336, 91] on icon at bounding box center [338, 92] width 5 height 6
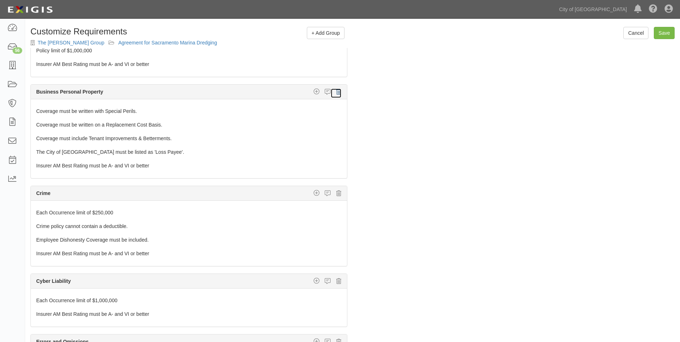
click at [336, 91] on icon at bounding box center [338, 92] width 5 height 6
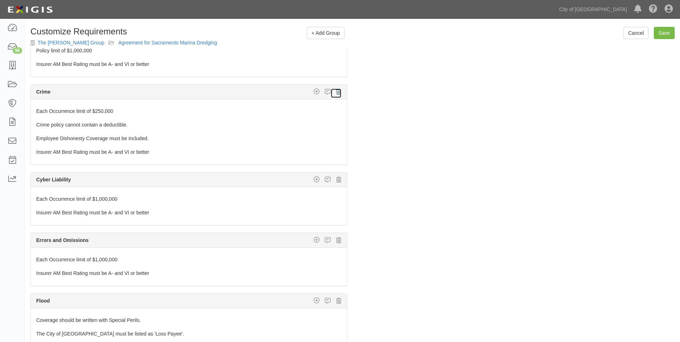
click at [336, 91] on icon at bounding box center [338, 92] width 5 height 6
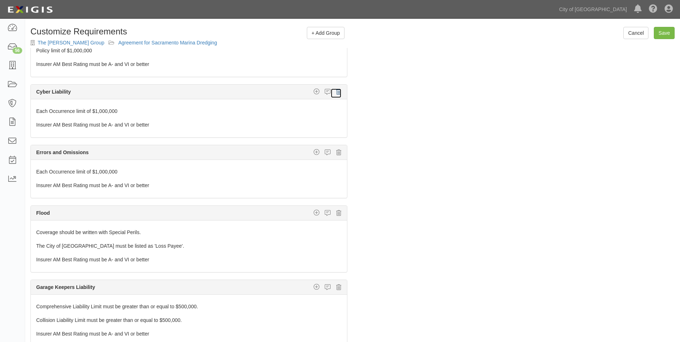
click at [336, 91] on icon at bounding box center [338, 92] width 5 height 6
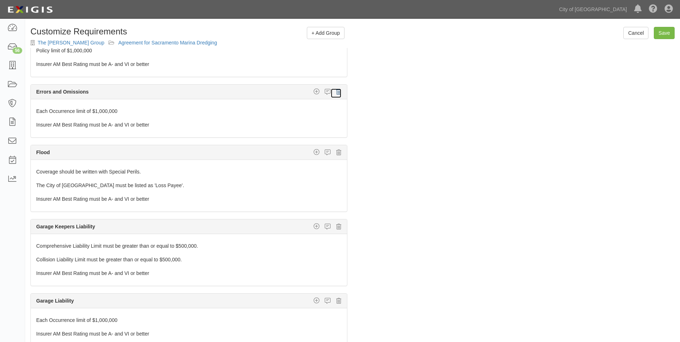
click at [336, 91] on icon at bounding box center [338, 92] width 5 height 6
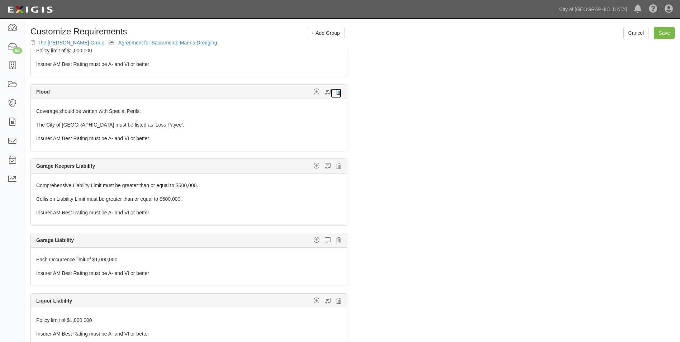
click at [336, 91] on icon at bounding box center [338, 92] width 5 height 6
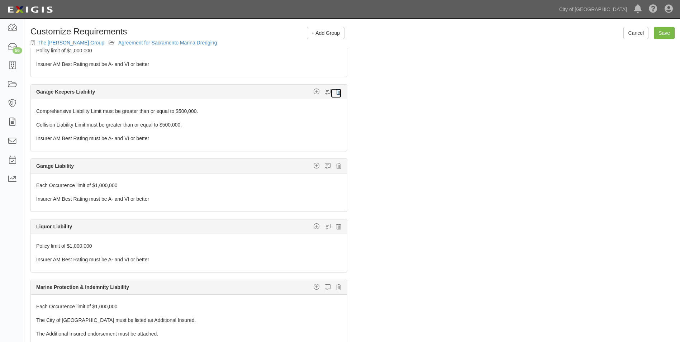
click at [336, 91] on icon at bounding box center [338, 92] width 5 height 6
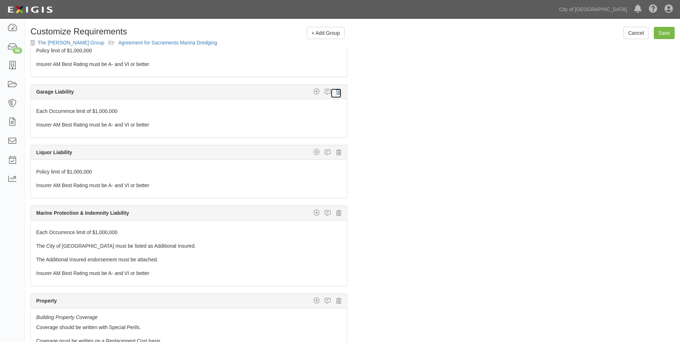
click at [336, 91] on icon at bounding box center [338, 92] width 5 height 6
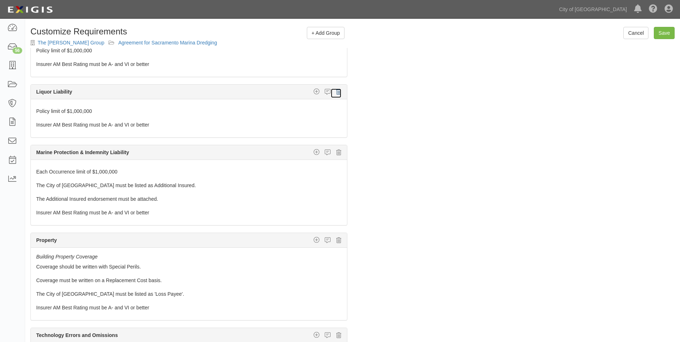
click at [336, 91] on icon at bounding box center [338, 92] width 5 height 6
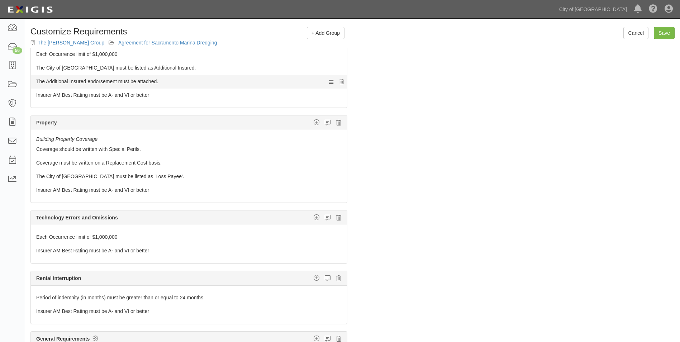
scroll to position [385, 0]
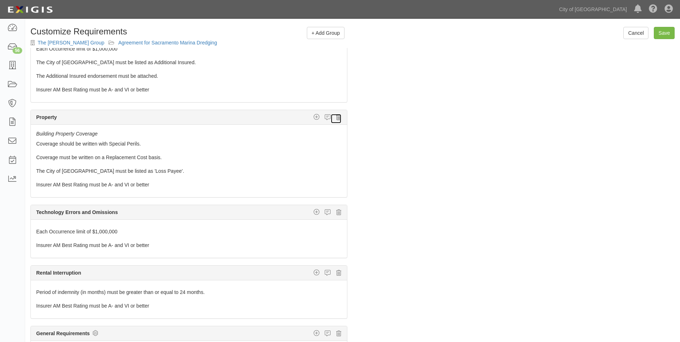
click at [336, 119] on icon at bounding box center [338, 117] width 5 height 6
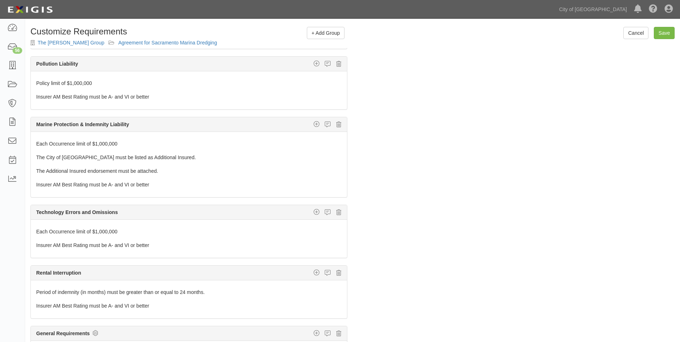
scroll to position [290, 0]
click at [336, 212] on icon at bounding box center [338, 212] width 5 height 6
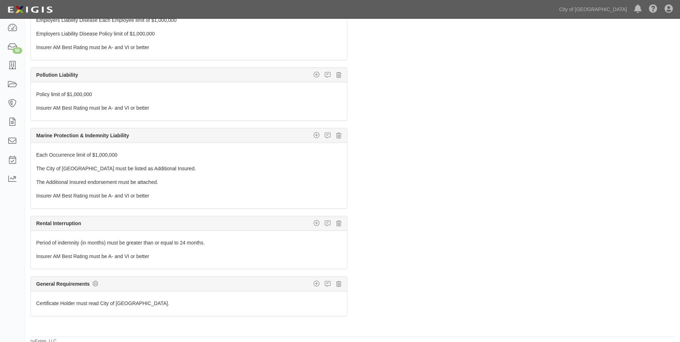
scroll to position [52, 0]
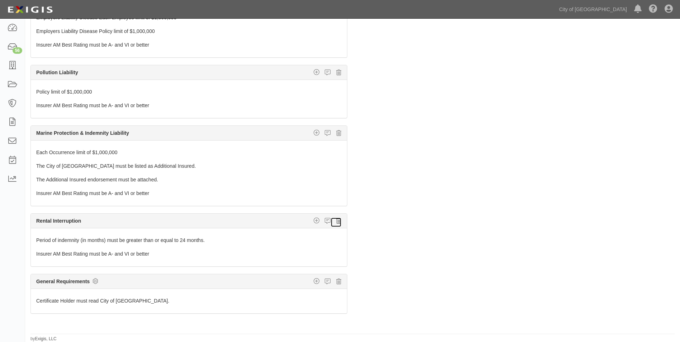
click at [336, 219] on icon at bounding box center [338, 221] width 5 height 6
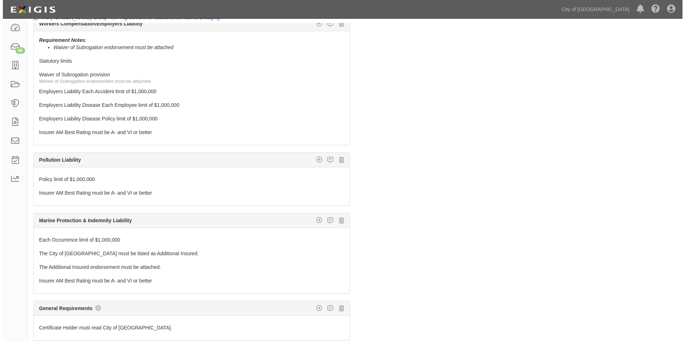
scroll to position [0, 0]
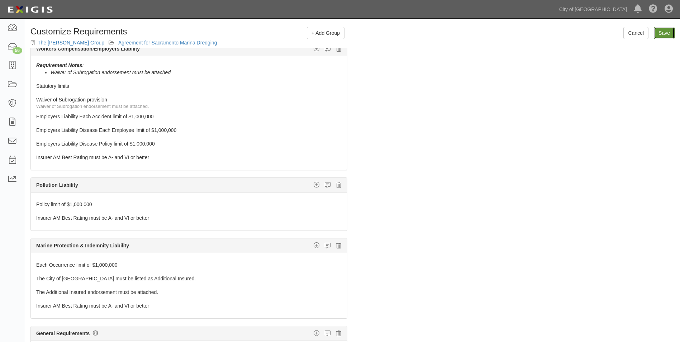
click at [659, 37] on link "Save" at bounding box center [664, 33] width 21 height 12
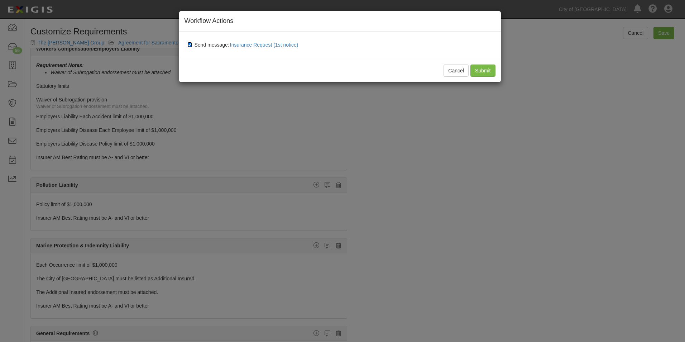
click at [189, 45] on input "Send message: Insurance Request (1st notice)" at bounding box center [189, 45] width 5 height 6
checkbox input "false"
click at [482, 72] on input "Submit" at bounding box center [483, 71] width 25 height 12
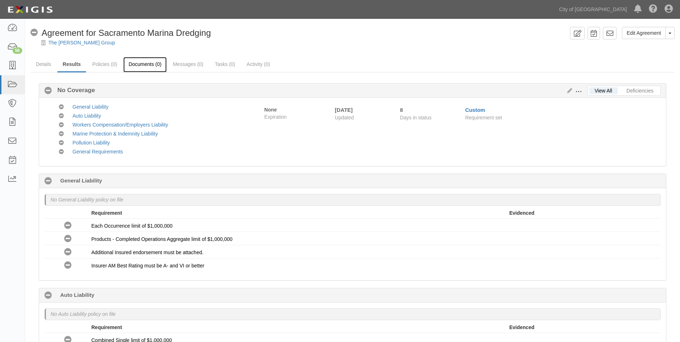
click at [150, 66] on link "Documents (0)" at bounding box center [145, 64] width 44 height 15
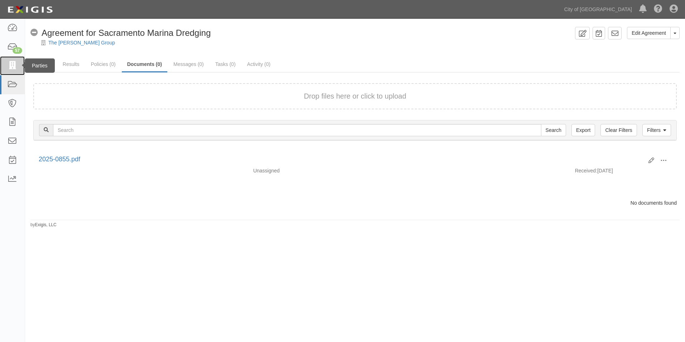
click at [14, 62] on icon at bounding box center [12, 66] width 10 height 8
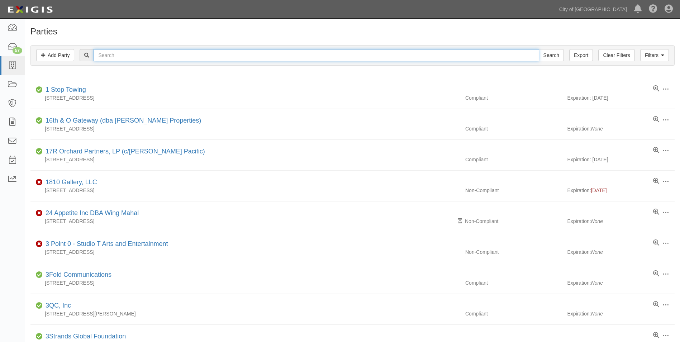
click at [176, 56] on input "text" at bounding box center [316, 55] width 445 height 12
type input "Greenbriar"
click at [539, 49] on input "Search" at bounding box center [551, 55] width 25 height 12
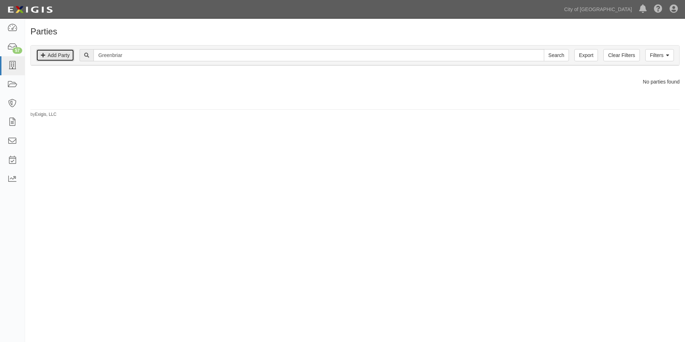
click at [57, 58] on link "Add Party" at bounding box center [55, 55] width 38 height 12
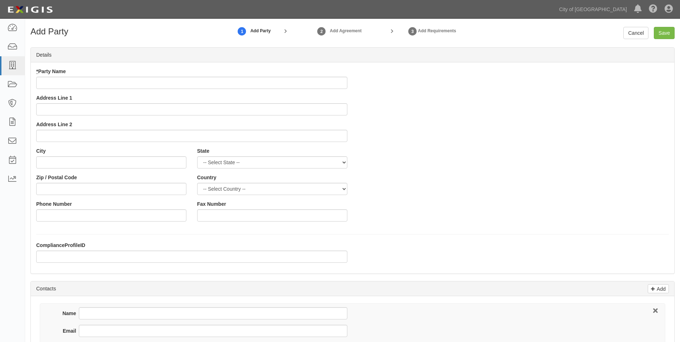
click at [115, 85] on input "* Party Name" at bounding box center [191, 83] width 311 height 12
type input "Greenbriar Phase 2, LLC"
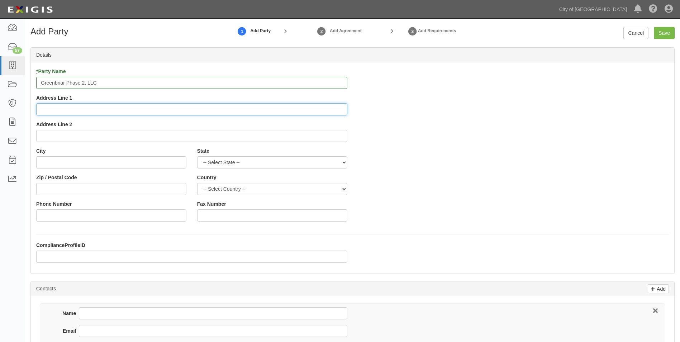
click at [59, 106] on input "Address Line 1" at bounding box center [191, 109] width 311 height 12
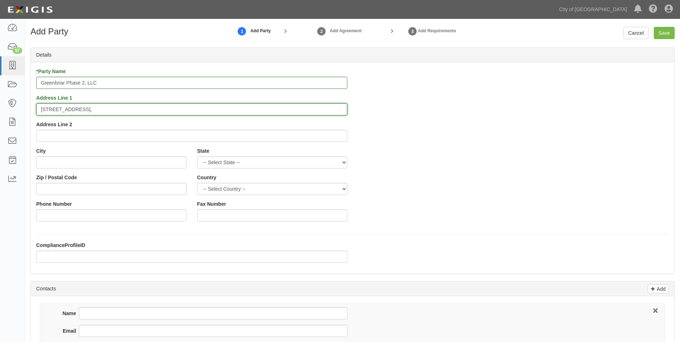
click at [109, 108] on input "[STREET_ADDRESS]," at bounding box center [191, 109] width 311 height 12
type input "[STREET_ADDRESS]"
type input "Suite 100"
type input "[GEOGRAPHIC_DATA]"
select select "CA"
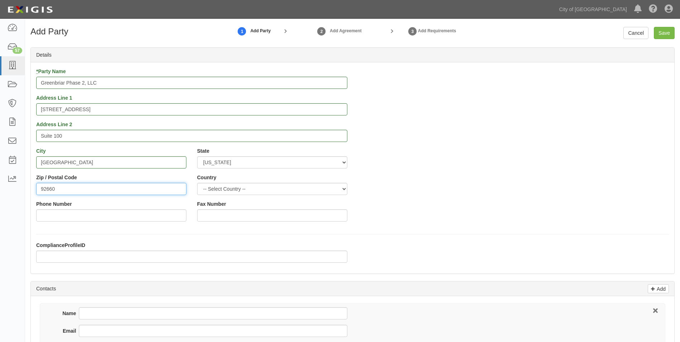
type input "92660"
type input "u"
click at [225, 189] on select "-- Select Country -- Canada United States --------------- Afghanistan Åland Isl…" at bounding box center [272, 189] width 150 height 12
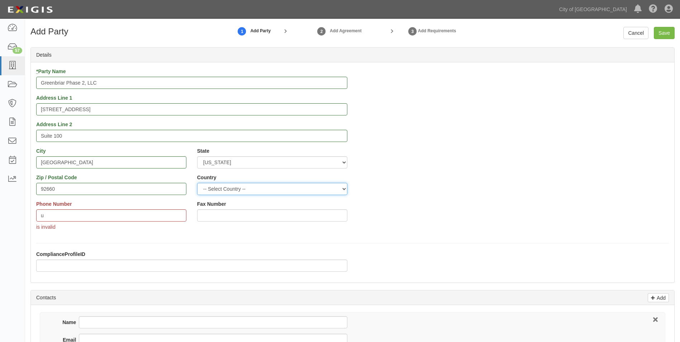
select select "US"
click at [197, 183] on select "-- Select Country -- Canada United States --------------- Afghanistan Åland Isl…" at bounding box center [272, 189] width 150 height 12
click at [78, 214] on input "u" at bounding box center [111, 215] width 150 height 12
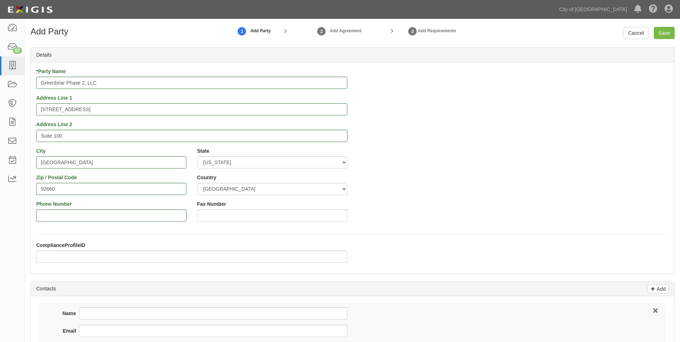
click at [428, 202] on div "* Party Name Greenbriar Phase 2, LLC Address Line 1 888 San Clemente Drive Addr…" at bounding box center [352, 147] width 643 height 159
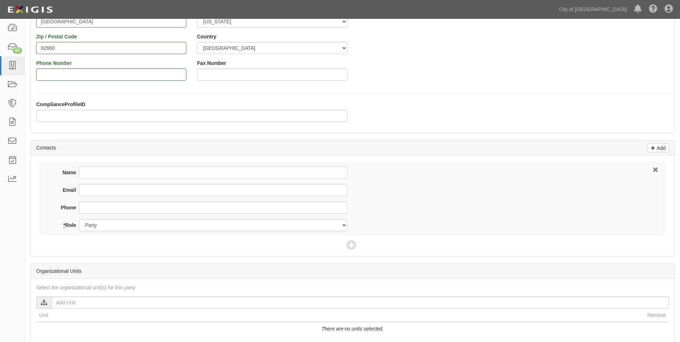
scroll to position [143, 0]
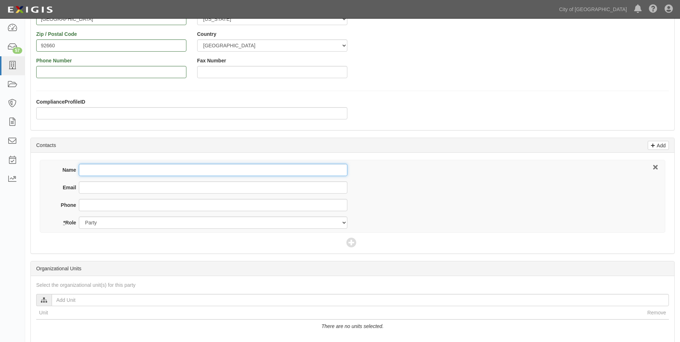
click at [141, 164] on input "Name" at bounding box center [213, 170] width 268 height 12
drag, startPoint x: 116, startPoint y: 170, endPoint x: 67, endPoint y: 168, distance: 48.7
click at [67, 168] on div "Name Eva Bravo" at bounding box center [200, 170] width 295 height 12
type input "Wanda Powers"
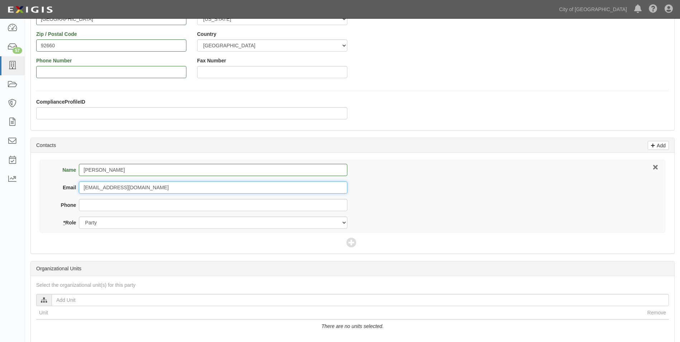
type input "wpowers@cityofsacramento.org"
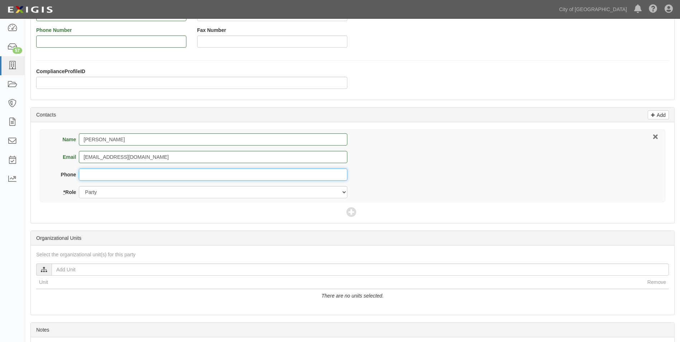
scroll to position [235, 0]
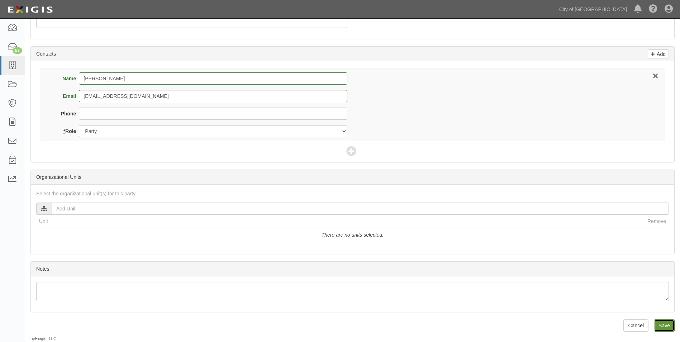
click at [656, 324] on input "Save" at bounding box center [664, 325] width 21 height 12
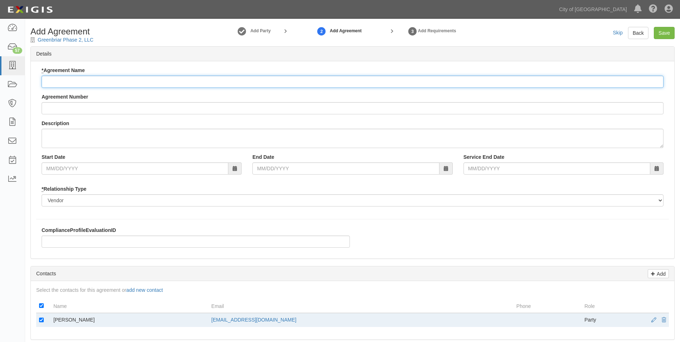
click at [85, 79] on input "* Agreement Name" at bounding box center [353, 82] width 622 height 12
type input "Greenbriar Phase 2, LLC"
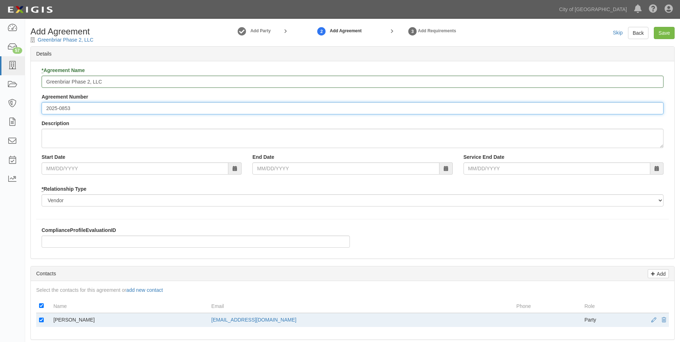
type input "2025-0853"
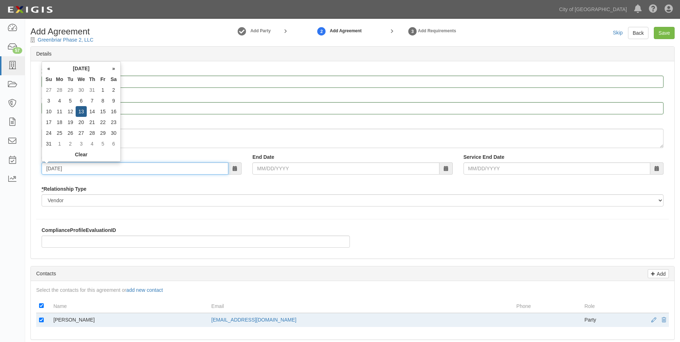
type input "08/13/2025"
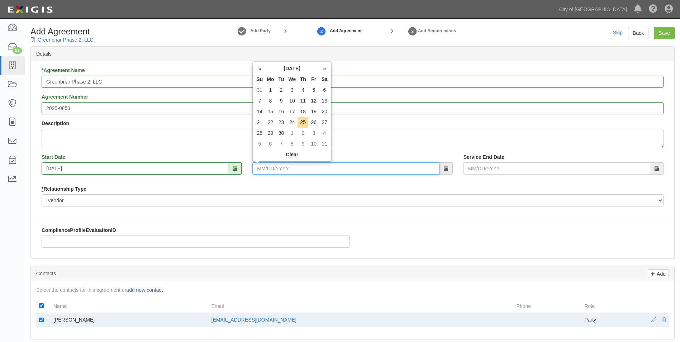
click at [292, 172] on input "End Date" at bounding box center [345, 168] width 187 height 12
type input "08/13/2030"
click at [351, 188] on div "* Relationship Type Borrower Contractor Franchisee Other Subcontractor Supplier…" at bounding box center [353, 195] width 622 height 21
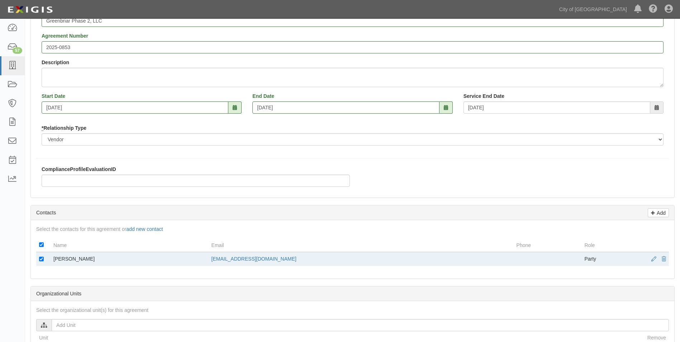
scroll to position [237, 0]
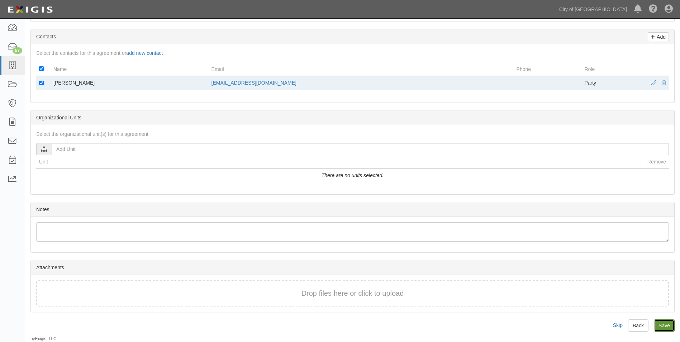
click at [660, 324] on input "Save" at bounding box center [664, 325] width 21 height 12
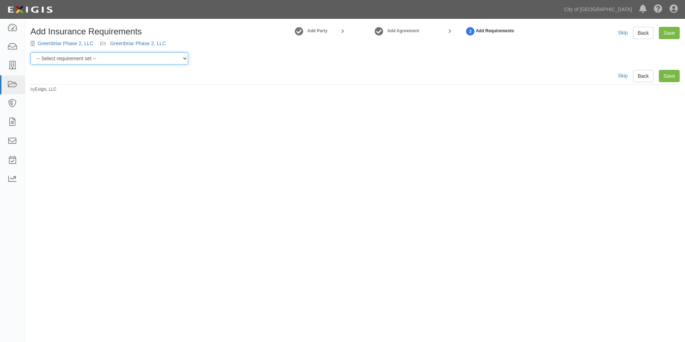
click at [83, 62] on select "-- Select requirement set -- Construction + Pollution Contract Type 0 - Standar…" at bounding box center [109, 58] width 158 height 12
select select "40106"
click at [30, 52] on select "-- Select requirement set -- Construction + Pollution Contract Type 0 - Standar…" at bounding box center [109, 58] width 158 height 12
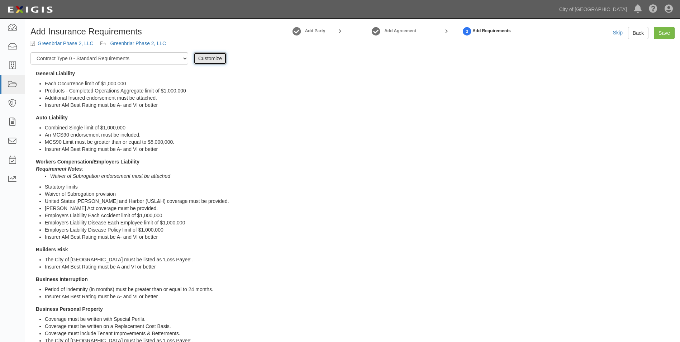
click at [218, 61] on link "Customize" at bounding box center [210, 58] width 33 height 12
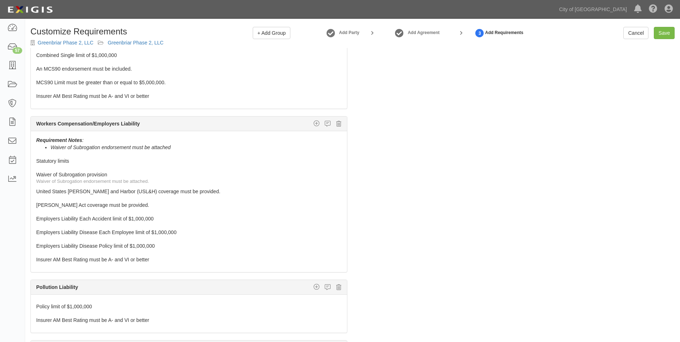
scroll to position [36, 0]
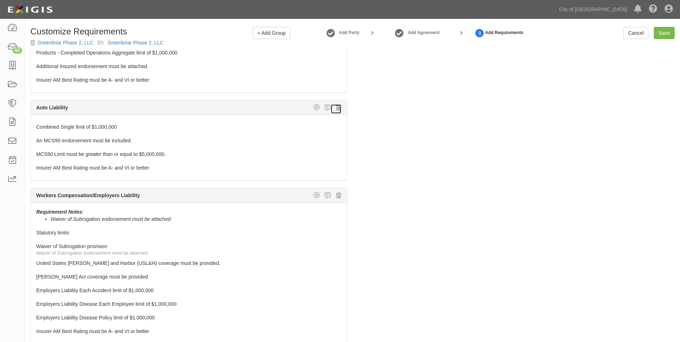
click at [336, 108] on icon at bounding box center [338, 107] width 5 height 6
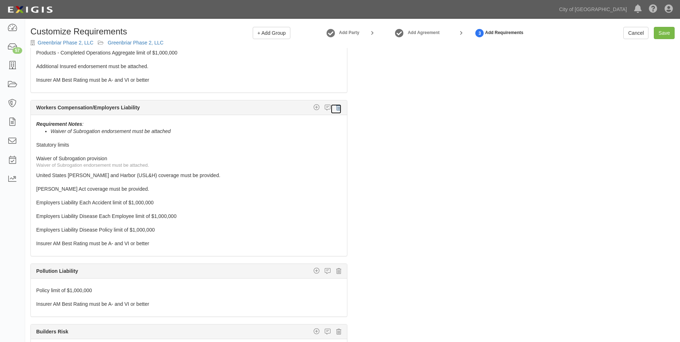
click at [336, 108] on icon at bounding box center [338, 107] width 5 height 6
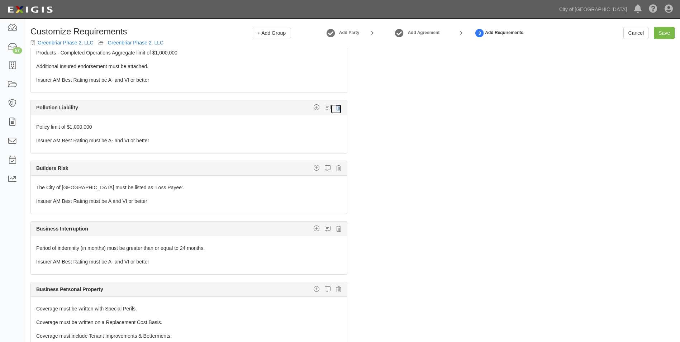
click at [336, 108] on icon at bounding box center [338, 107] width 5 height 6
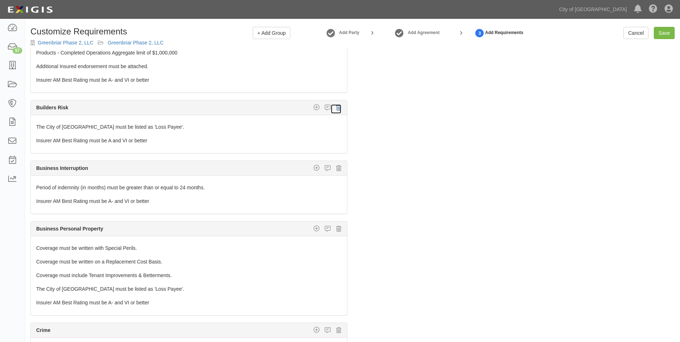
click at [336, 108] on icon at bounding box center [338, 107] width 5 height 6
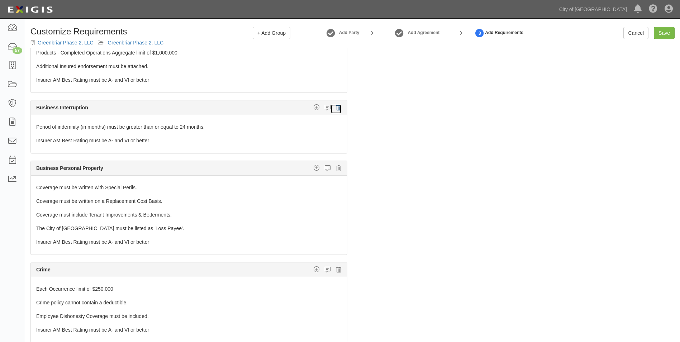
click at [336, 108] on icon at bounding box center [338, 107] width 5 height 6
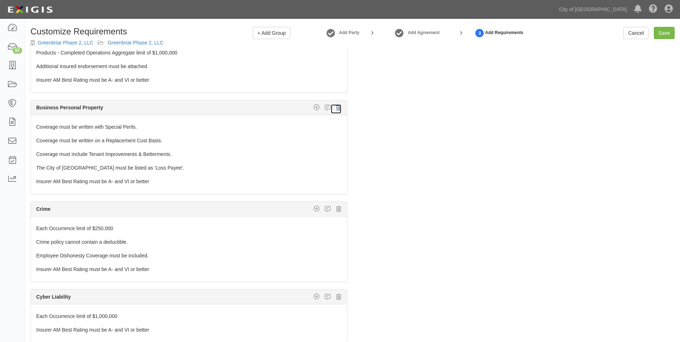
click at [336, 108] on icon at bounding box center [338, 107] width 5 height 6
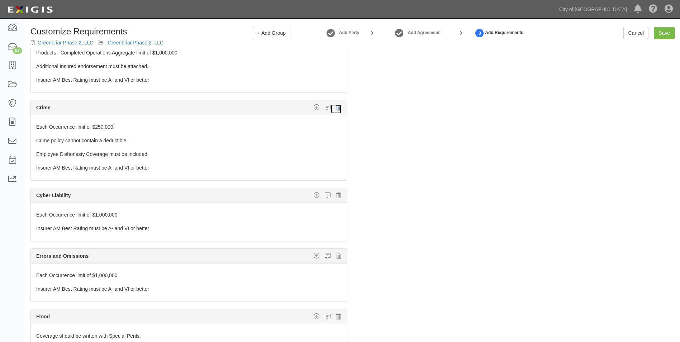
click at [336, 108] on icon at bounding box center [338, 107] width 5 height 6
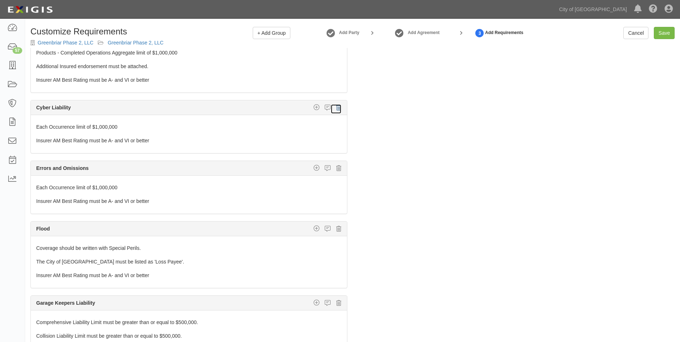
click at [336, 108] on icon at bounding box center [338, 107] width 5 height 6
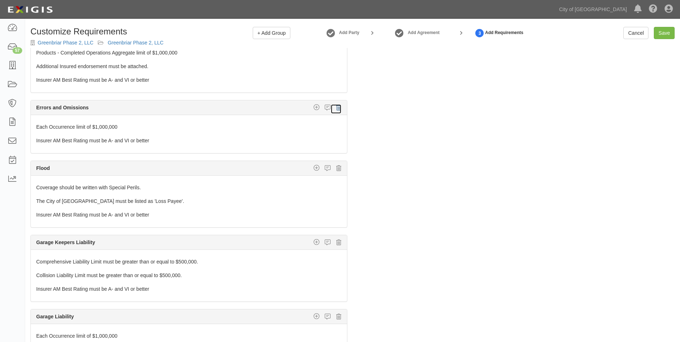
click at [336, 108] on icon at bounding box center [338, 107] width 5 height 6
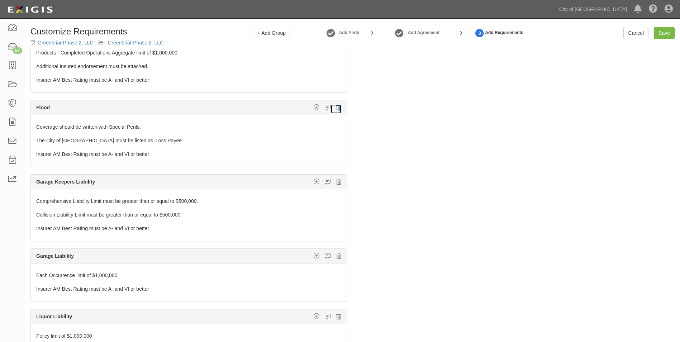
click at [336, 108] on icon at bounding box center [338, 107] width 5 height 6
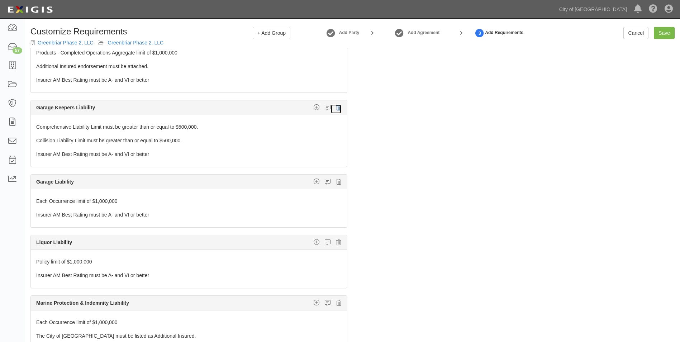
click at [336, 108] on icon at bounding box center [338, 107] width 5 height 6
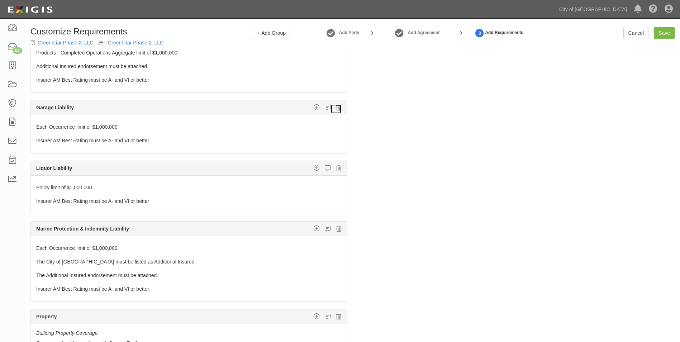
click at [336, 108] on icon at bounding box center [338, 107] width 5 height 6
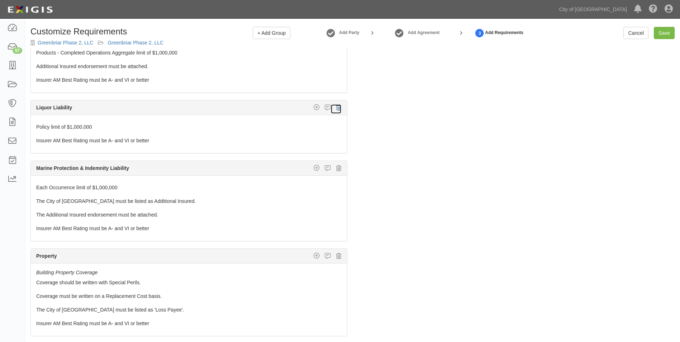
click at [336, 108] on icon at bounding box center [338, 107] width 5 height 6
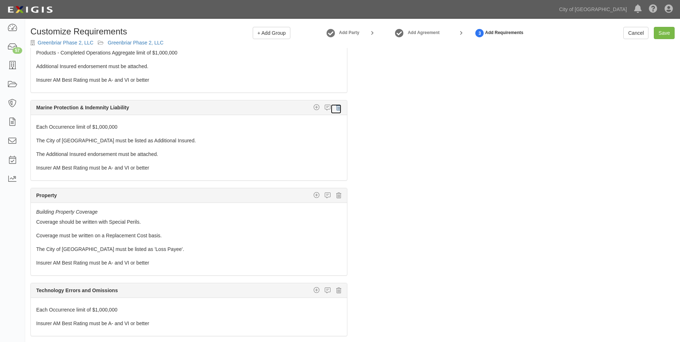
click at [336, 108] on icon at bounding box center [338, 107] width 5 height 6
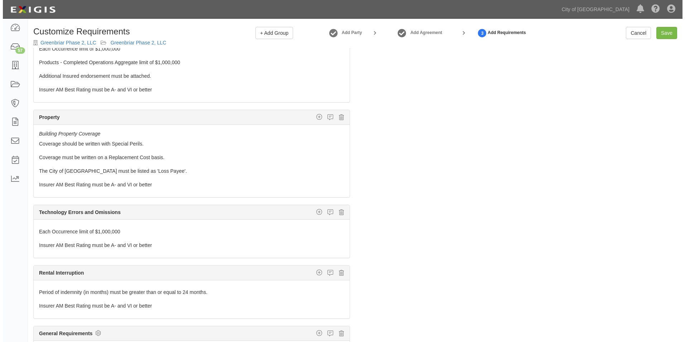
scroll to position [26, 0]
click at [333, 108] on div "General Liability Additional Insured coverage Custom requirement Damage to Rent…" at bounding box center [188, 210] width 317 height 325
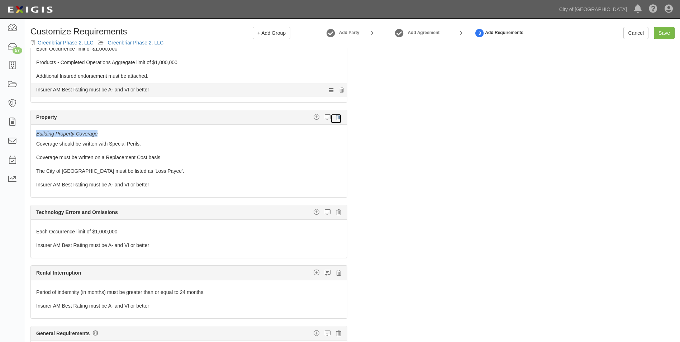
drag, startPoint x: 333, startPoint y: 108, endPoint x: 333, endPoint y: 118, distance: 10.1
click at [336, 118] on icon at bounding box center [338, 117] width 5 height 6
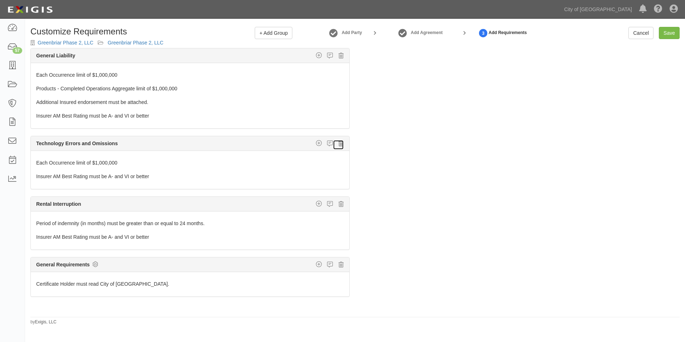
click at [339, 144] on icon at bounding box center [341, 143] width 5 height 6
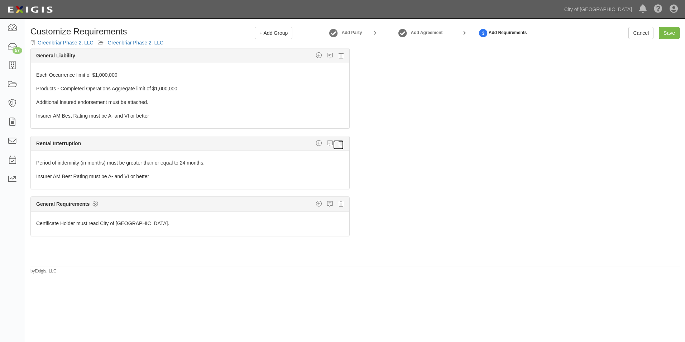
click at [338, 144] on link at bounding box center [338, 145] width 11 height 10
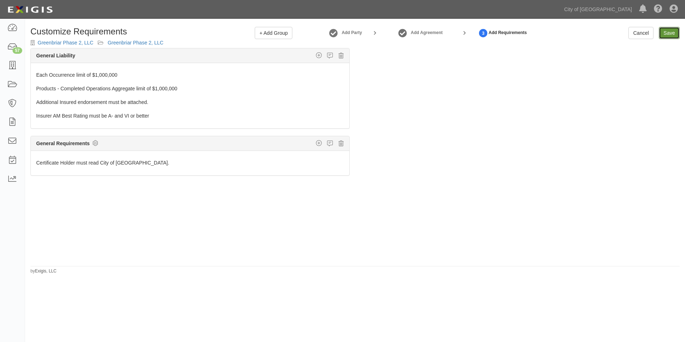
click at [670, 34] on link "Save" at bounding box center [669, 33] width 21 height 12
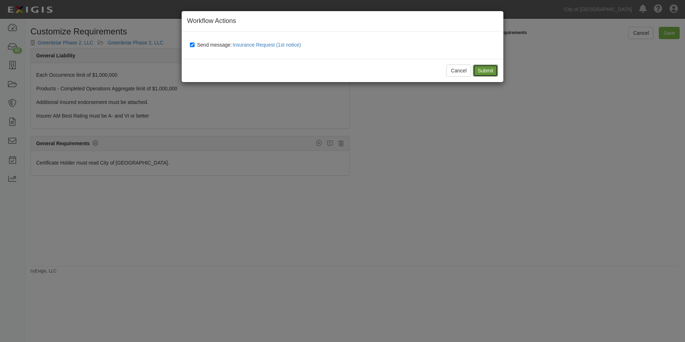
click at [493, 68] on input "Submit" at bounding box center [485, 71] width 25 height 12
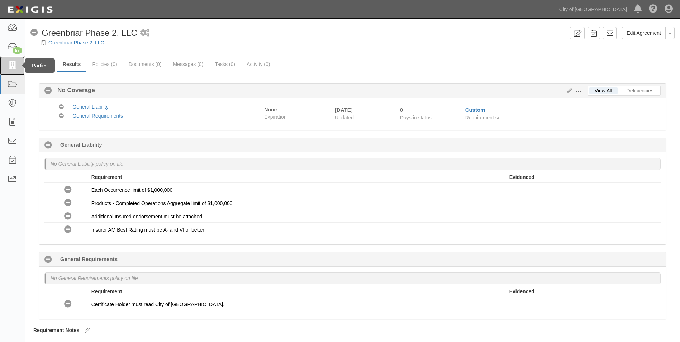
click at [16, 70] on icon at bounding box center [12, 66] width 10 height 8
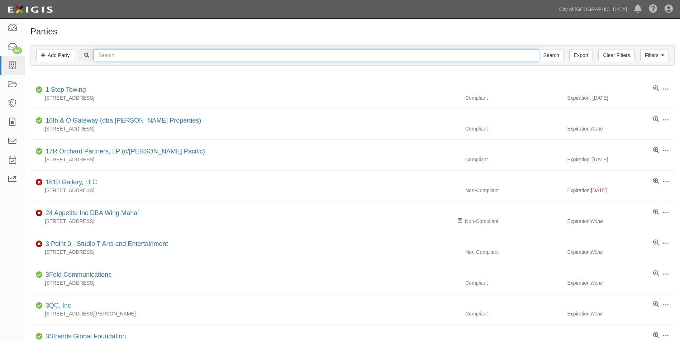
click at [119, 54] on input "text" at bounding box center [316, 55] width 445 height 12
type input "Greenbriar"
click at [539, 49] on input "Search" at bounding box center [551, 55] width 25 height 12
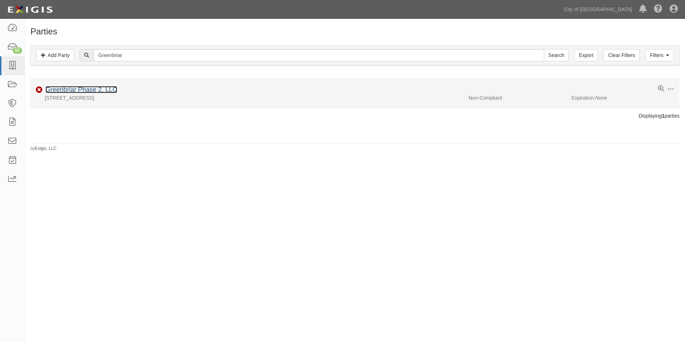
click at [93, 91] on link "Greenbriar Phase 2, LLC" at bounding box center [82, 89] width 72 height 7
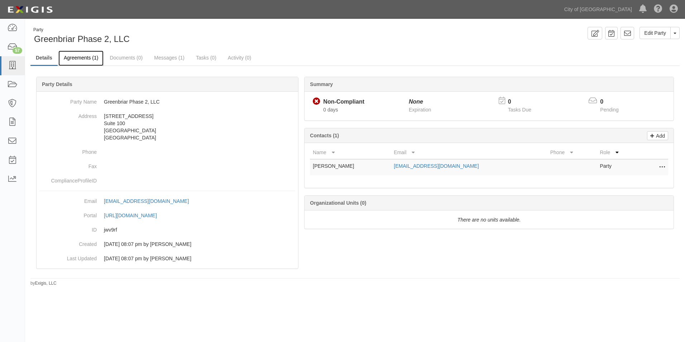
click at [78, 59] on link "Agreements (1)" at bounding box center [80, 58] width 45 height 15
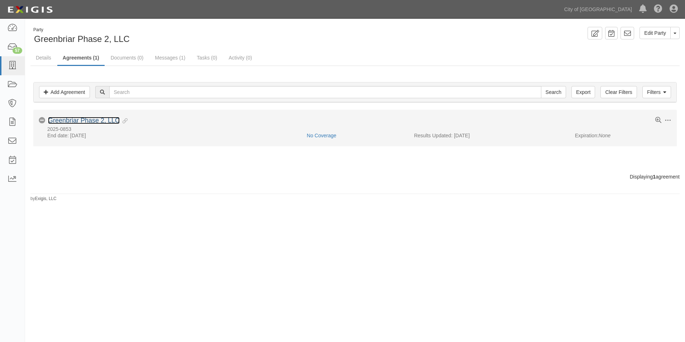
click at [85, 121] on link "Greenbriar Phase 2, LLC" at bounding box center [84, 120] width 72 height 7
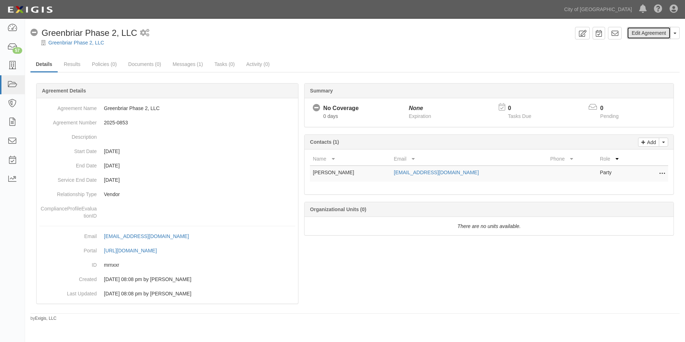
click at [652, 32] on link "Edit Agreement" at bounding box center [649, 33] width 44 height 12
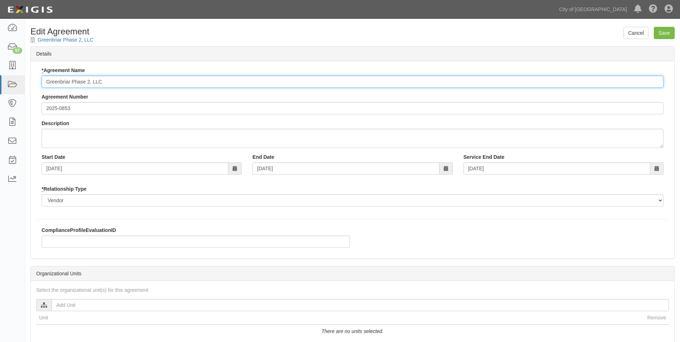
click at [119, 82] on input "Greenbriar Phase 2, LLC" at bounding box center [353, 82] width 622 height 12
type input "Greenbriar Phase 2 - Village 2"
click at [667, 35] on input "Save" at bounding box center [664, 33] width 21 height 12
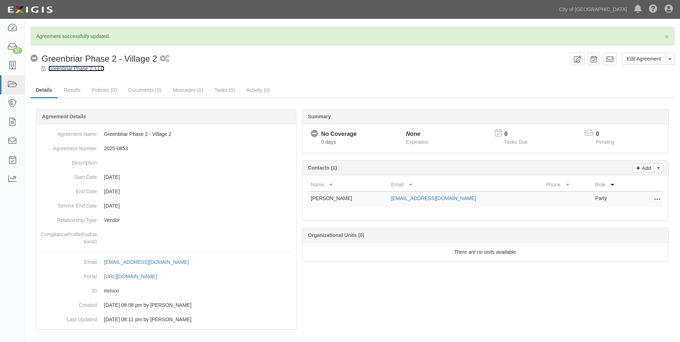
click at [79, 67] on link "Greenbriar Phase 2, LLC" at bounding box center [76, 69] width 56 height 6
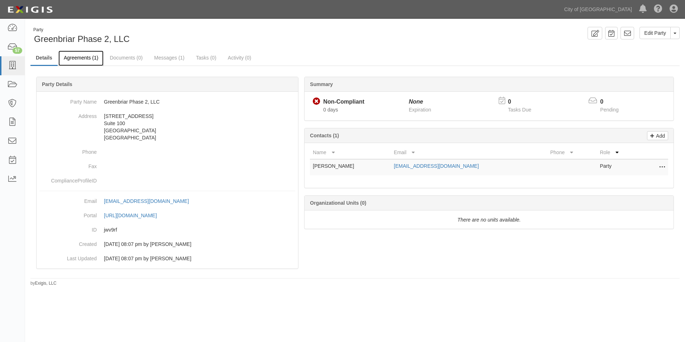
click at [82, 61] on link "Agreements (1)" at bounding box center [80, 58] width 45 height 15
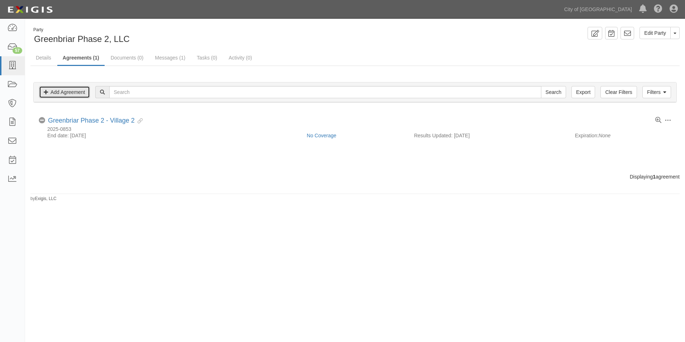
click at [62, 92] on link "Add Agreement" at bounding box center [64, 92] width 51 height 12
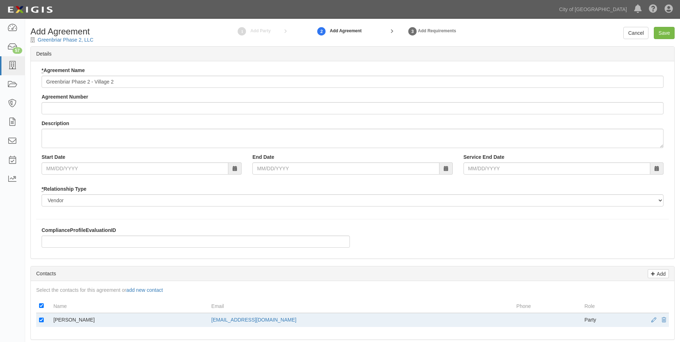
type input "Greenbriar Phase 2 - Village 2"
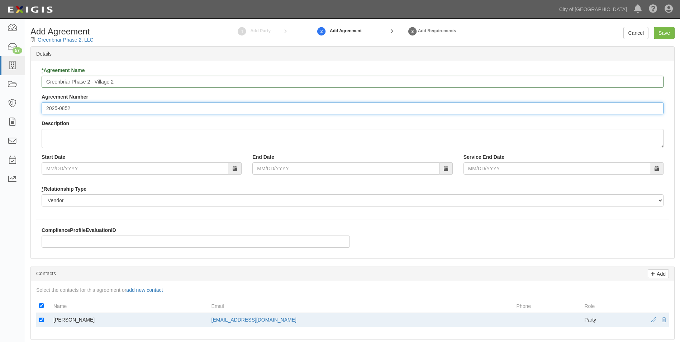
type input "2025-0852"
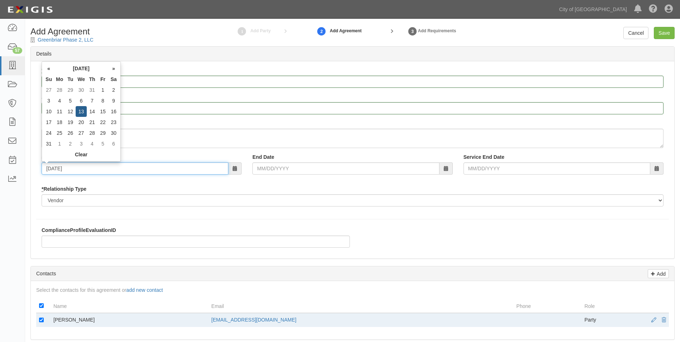
type input "[DATE]"
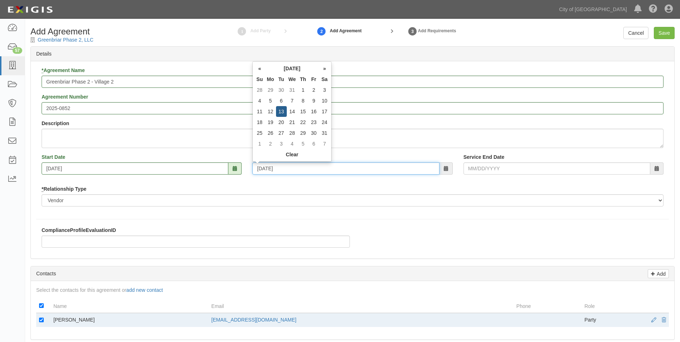
type input "[DATE]"
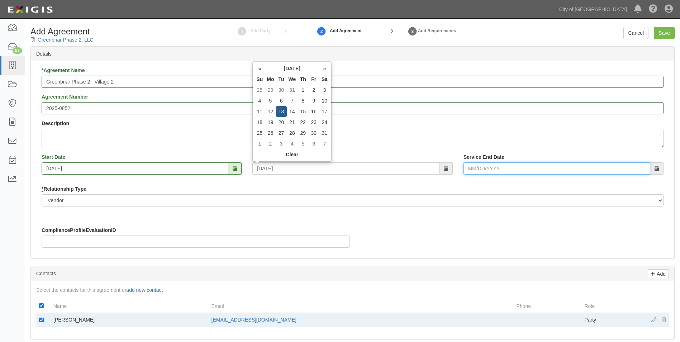
type input "08/13/2030"
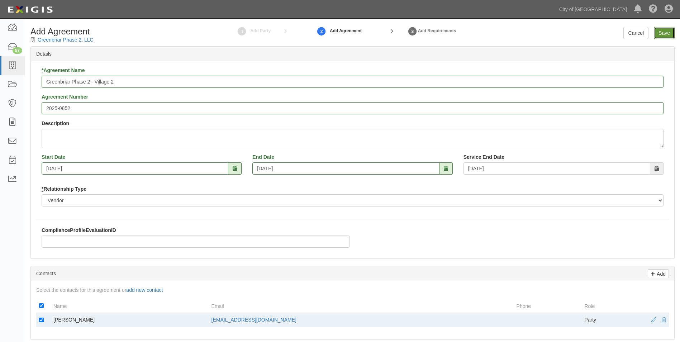
click at [662, 35] on input "Save" at bounding box center [664, 33] width 21 height 12
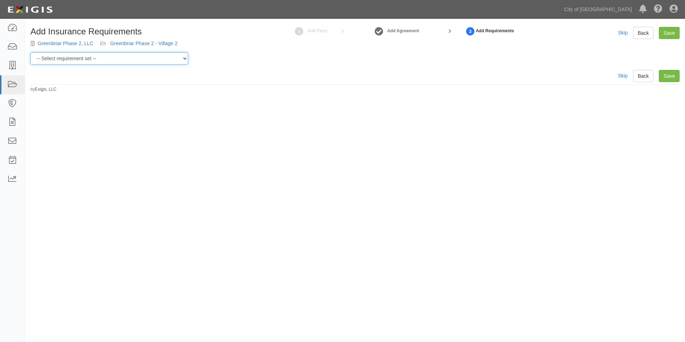
click at [183, 59] on select "-- Select requirement set -- Construction + Pollution Contract Type 0 - Standar…" at bounding box center [109, 58] width 158 height 12
select select "40106"
click at [30, 52] on select "-- Select requirement set -- Construction + Pollution Contract Type 0 - Standar…" at bounding box center [109, 58] width 158 height 12
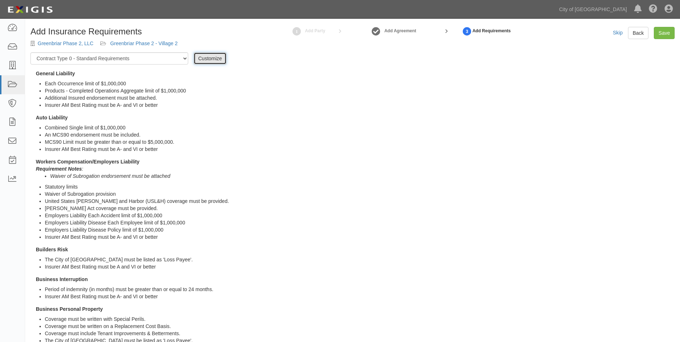
click at [204, 63] on link "Customize" at bounding box center [210, 58] width 33 height 12
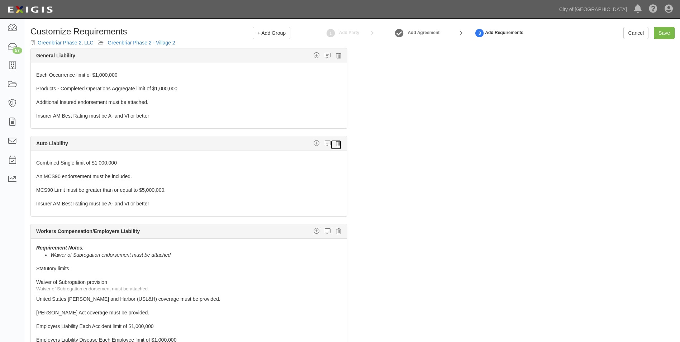
click at [336, 144] on icon at bounding box center [338, 143] width 5 height 6
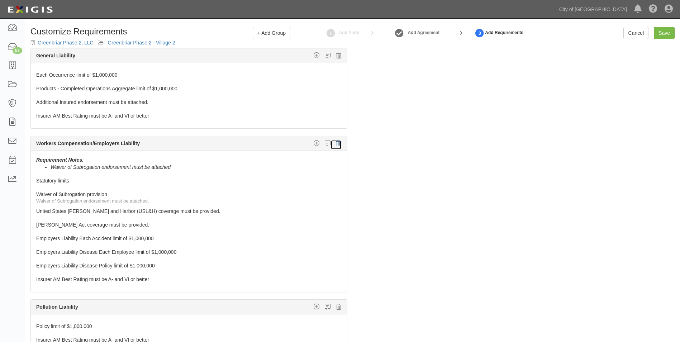
click at [336, 144] on icon at bounding box center [338, 143] width 5 height 6
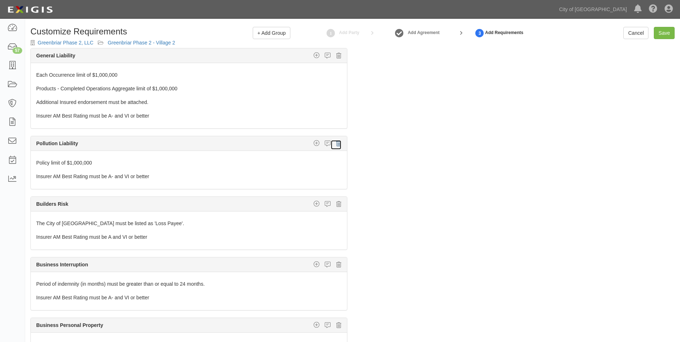
click at [336, 144] on icon at bounding box center [338, 143] width 5 height 6
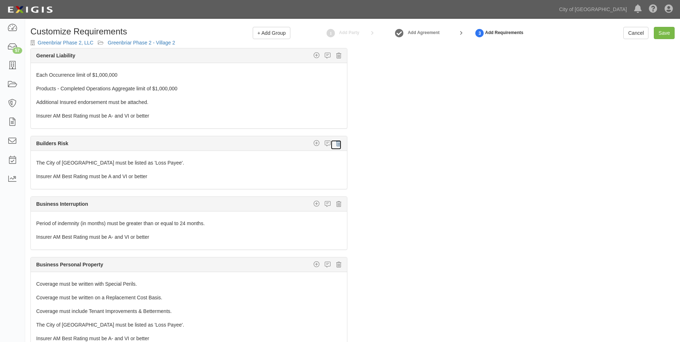
click at [336, 144] on icon at bounding box center [338, 143] width 5 height 6
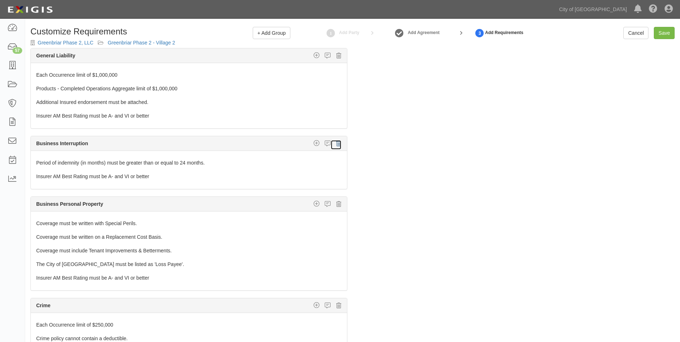
click at [336, 144] on icon at bounding box center [338, 143] width 5 height 6
click at [336, 201] on icon at bounding box center [338, 204] width 5 height 6
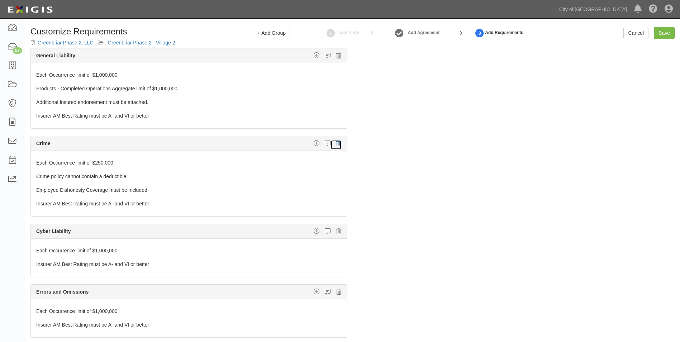
click at [336, 144] on icon at bounding box center [338, 143] width 5 height 6
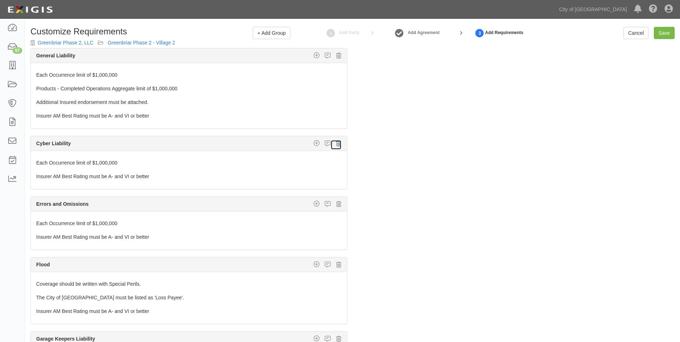
click at [336, 144] on icon at bounding box center [338, 143] width 5 height 6
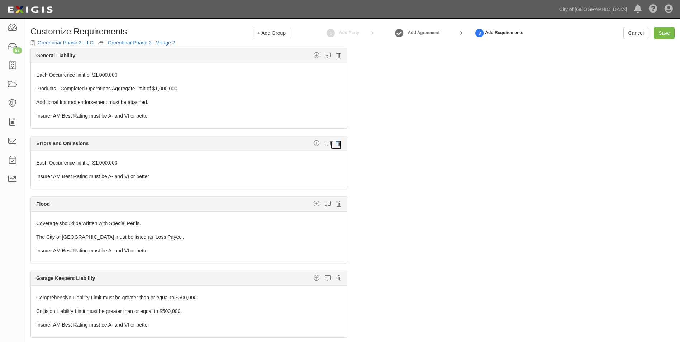
click at [336, 144] on icon at bounding box center [338, 143] width 5 height 6
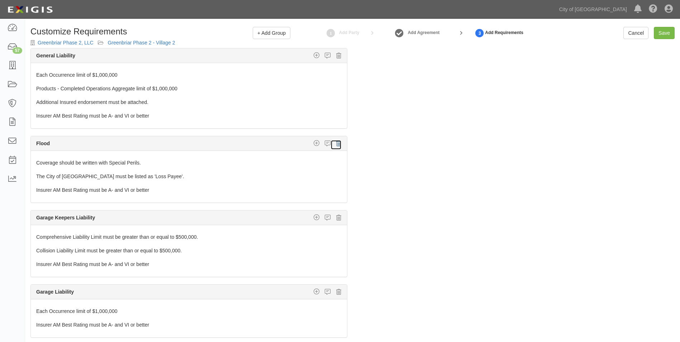
click at [336, 144] on icon at bounding box center [338, 143] width 5 height 6
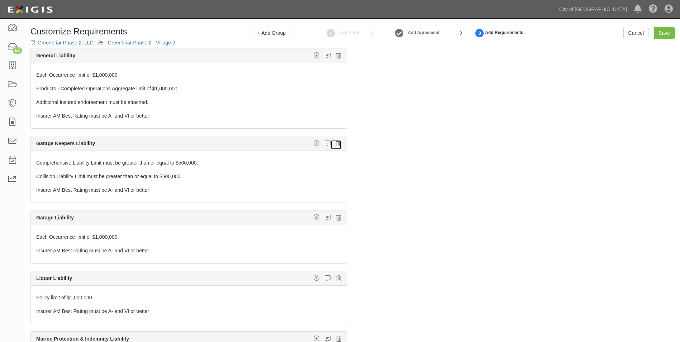
click at [336, 144] on icon at bounding box center [338, 143] width 5 height 6
click at [336, 214] on icon at bounding box center [338, 217] width 5 height 6
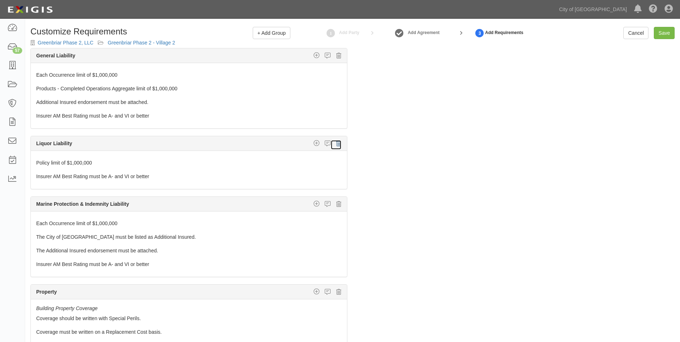
click at [336, 144] on icon at bounding box center [338, 143] width 5 height 6
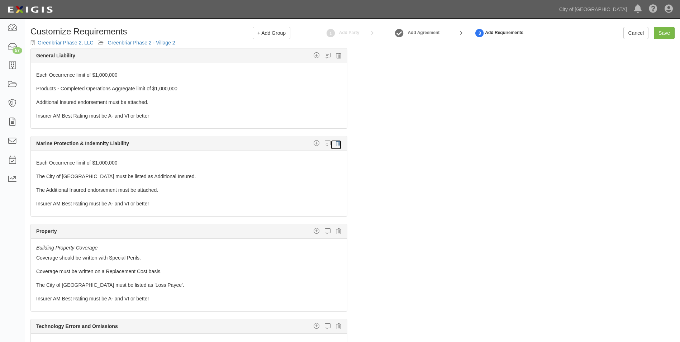
click at [336, 144] on icon at bounding box center [338, 143] width 5 height 6
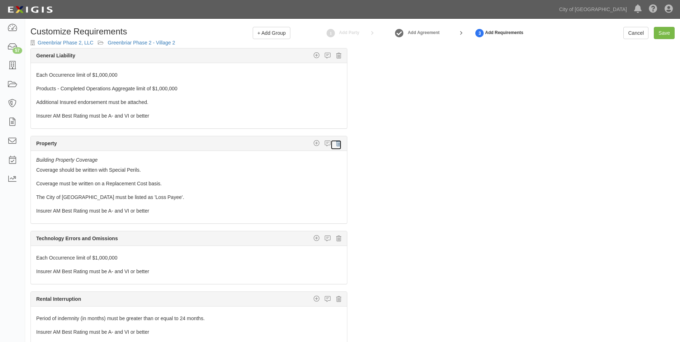
click at [336, 144] on icon at bounding box center [338, 143] width 5 height 6
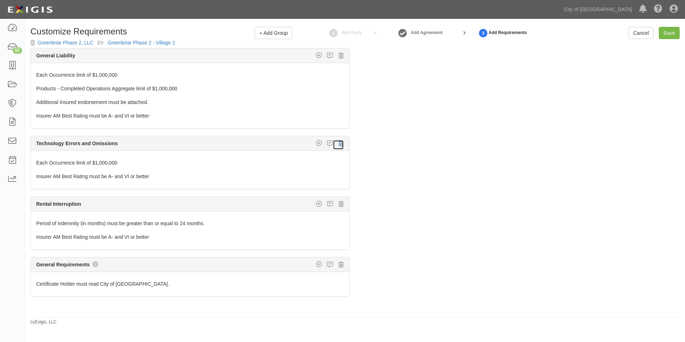
click at [333, 144] on link at bounding box center [338, 145] width 11 height 10
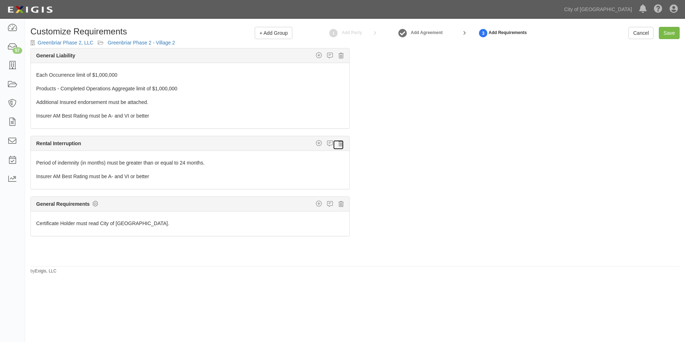
click at [339, 143] on icon at bounding box center [341, 143] width 5 height 6
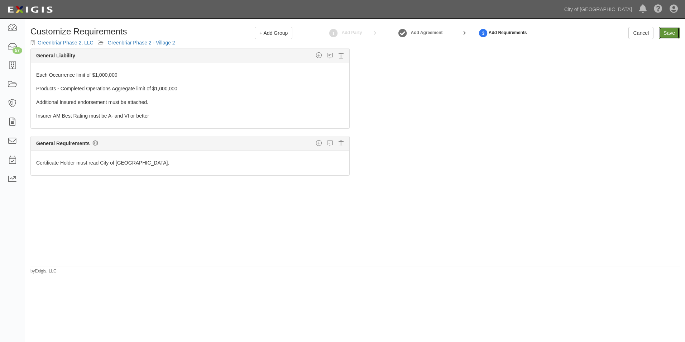
click at [667, 30] on link "Save" at bounding box center [669, 33] width 21 height 12
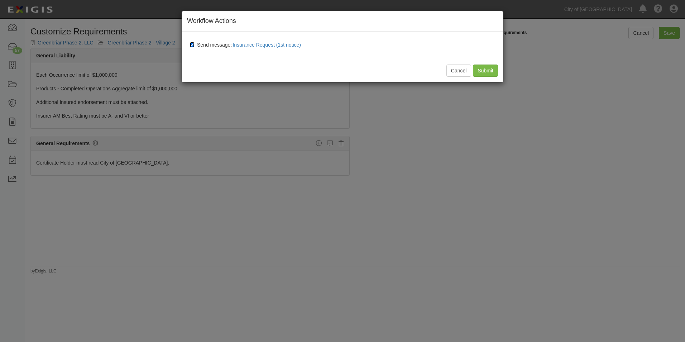
click at [193, 44] on input "Send message: Insurance Request (1st notice)" at bounding box center [192, 45] width 5 height 6
checkbox input "false"
click at [486, 71] on input "Submit" at bounding box center [485, 71] width 25 height 12
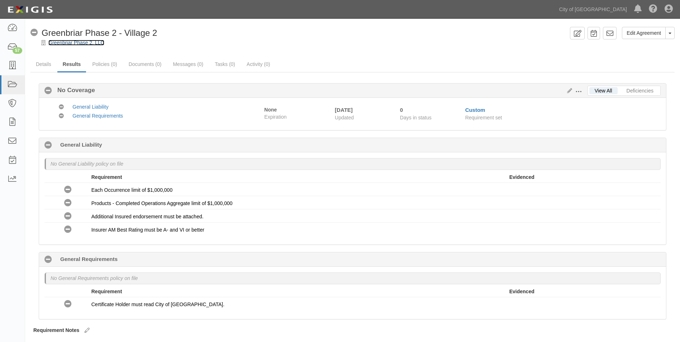
click at [60, 44] on link "Greenbriar Phase 2, LLC" at bounding box center [76, 43] width 56 height 6
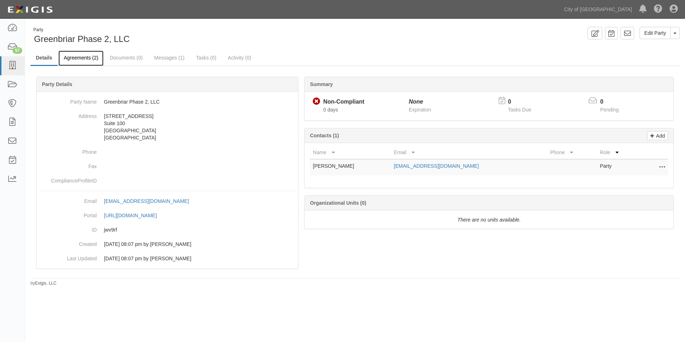
click at [86, 61] on link "Agreements (2)" at bounding box center [80, 58] width 45 height 15
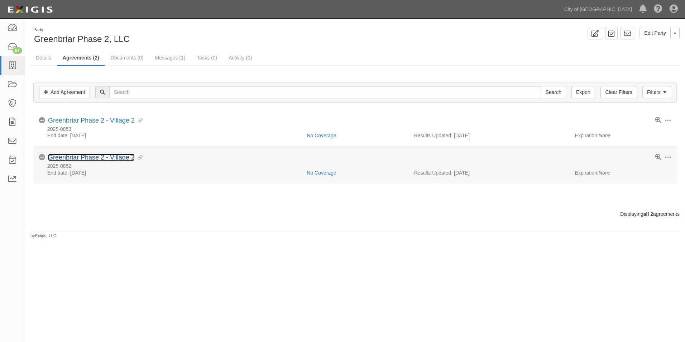
click at [94, 159] on link "Greenbriar Phase 2 - Village 2" at bounding box center [91, 157] width 87 height 7
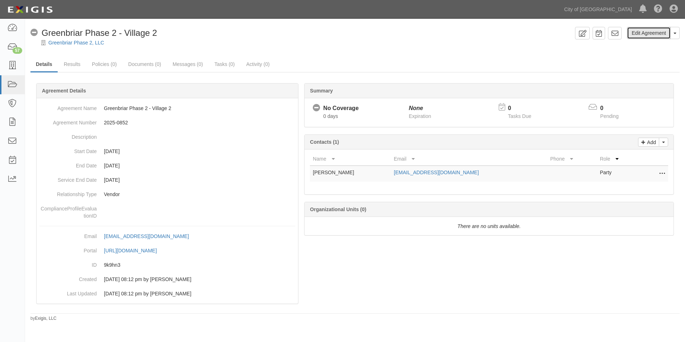
click at [653, 31] on link "Edit Agreement" at bounding box center [649, 33] width 44 height 12
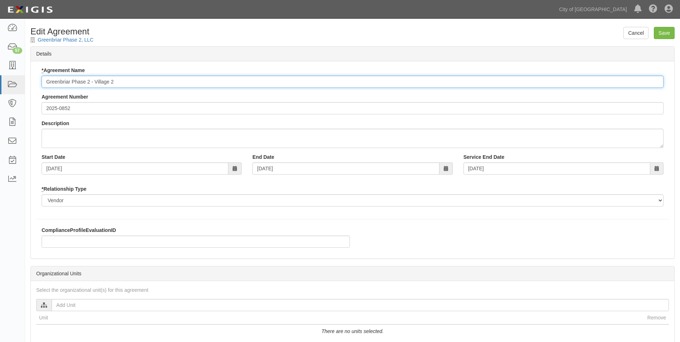
click at [122, 82] on input "Greenbriar Phase 2 - Village 2" at bounding box center [353, 82] width 622 height 12
type input "Greenbriar Phase 2 - Village 11"
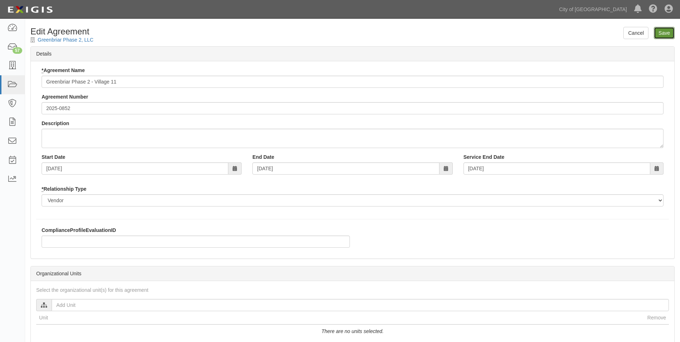
click at [659, 34] on input "Save" at bounding box center [664, 33] width 21 height 12
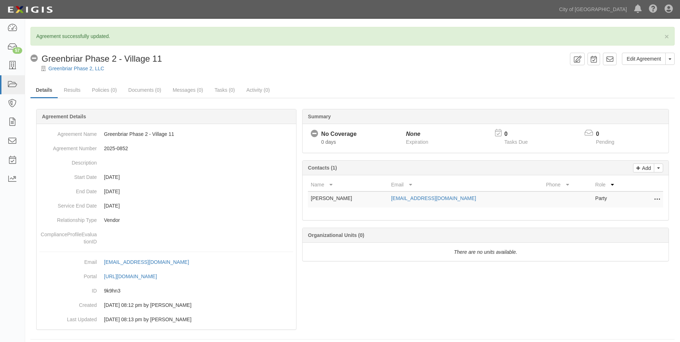
click at [65, 65] on div "No Coverage Greenbriar Phase 2 - Village 11" at bounding box center [96, 59] width 132 height 12
click at [65, 67] on link "Greenbriar Phase 2, LLC" at bounding box center [76, 69] width 56 height 6
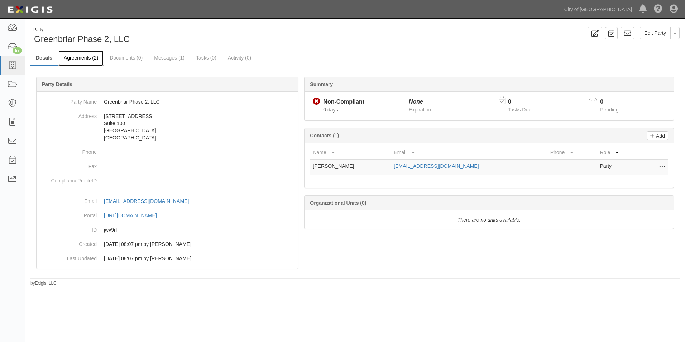
click at [82, 57] on link "Agreements (2)" at bounding box center [80, 58] width 45 height 15
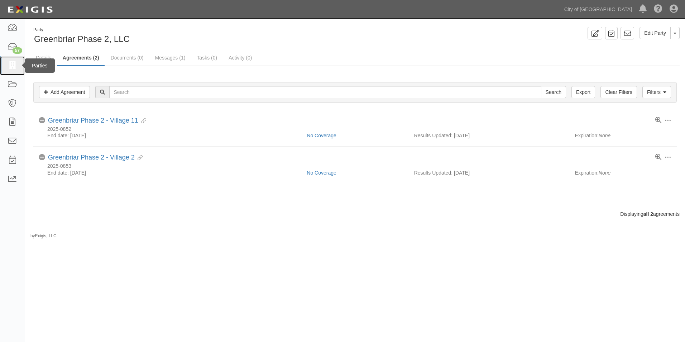
click at [11, 67] on icon at bounding box center [12, 66] width 10 height 8
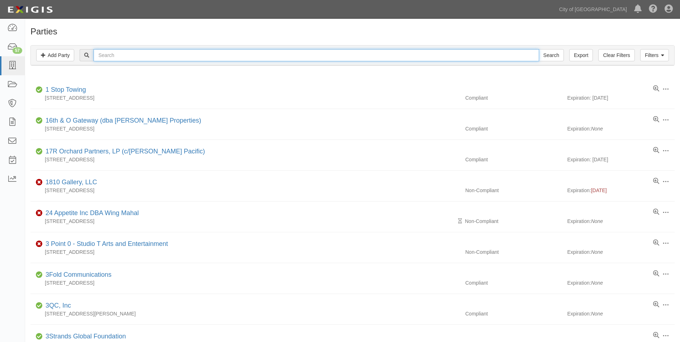
click at [119, 59] on input "text" at bounding box center [316, 55] width 445 height 12
type input "Crocker Art Museum Association"
click at [539, 49] on input "Search" at bounding box center [551, 55] width 25 height 12
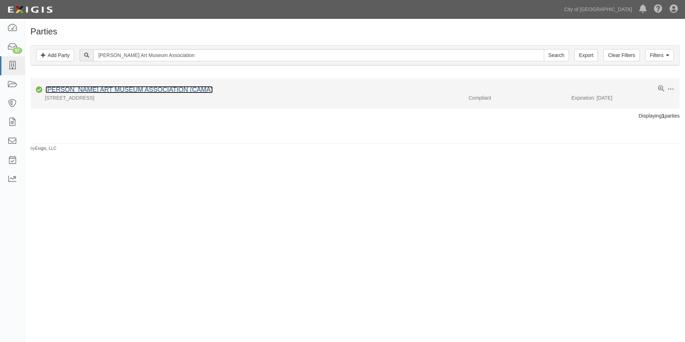
click at [121, 93] on link "[PERSON_NAME] ART MUSEUM ASSOCIATION (CAMA)" at bounding box center [129, 89] width 167 height 7
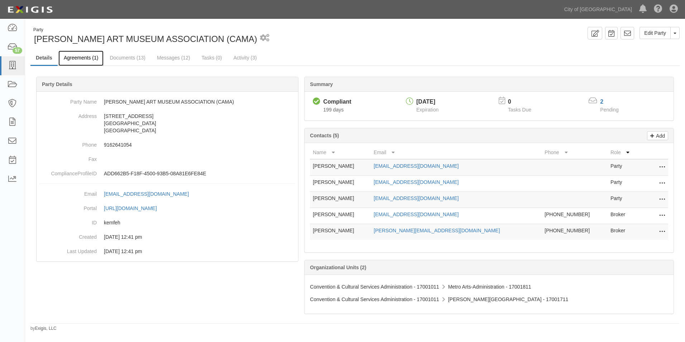
click at [78, 59] on link "Agreements (1)" at bounding box center [80, 58] width 45 height 15
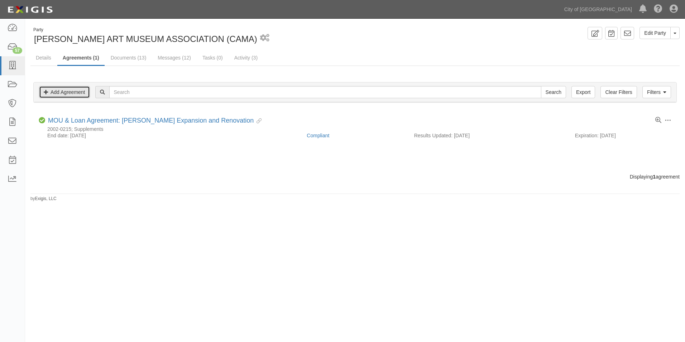
click at [77, 94] on link "Add Agreement" at bounding box center [64, 92] width 51 height 12
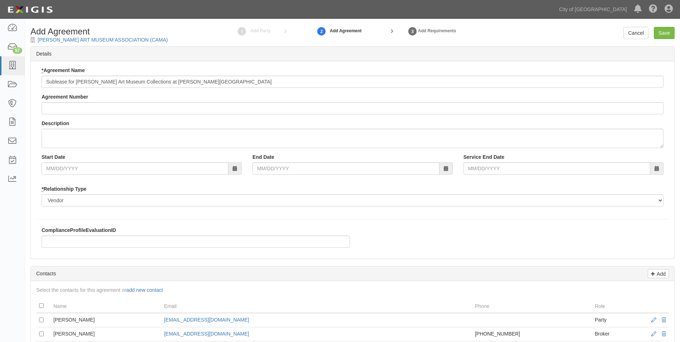
type input "Sublease for [PERSON_NAME] Art Museum Collections at [PERSON_NAME][GEOGRAPHIC_D…"
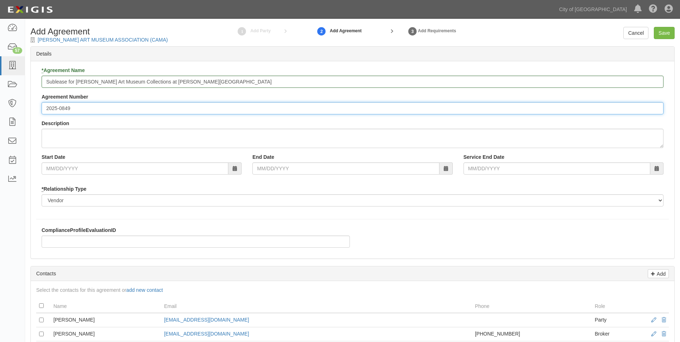
type input "2025-0849"
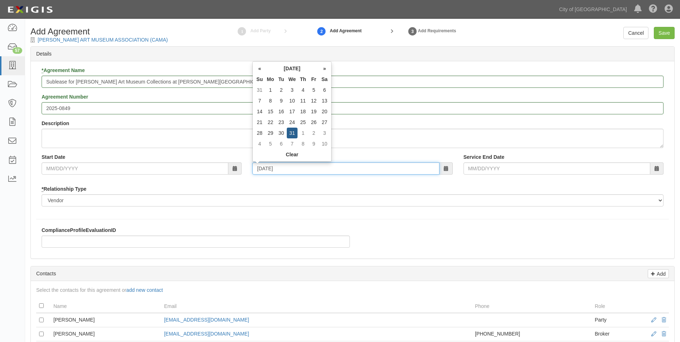
type input "01/31/2035"
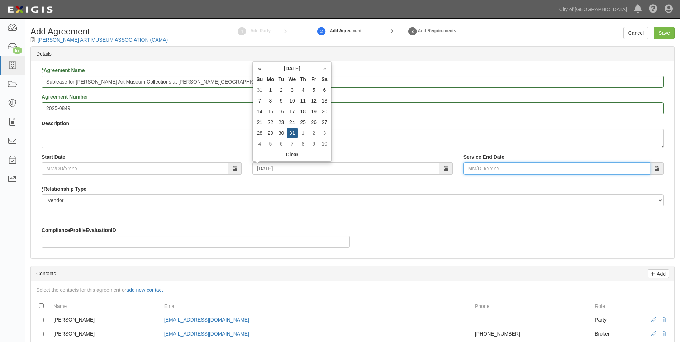
type input "01/31/2035"
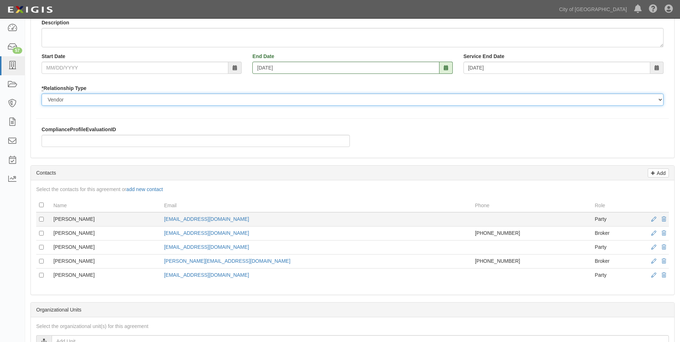
scroll to position [143, 0]
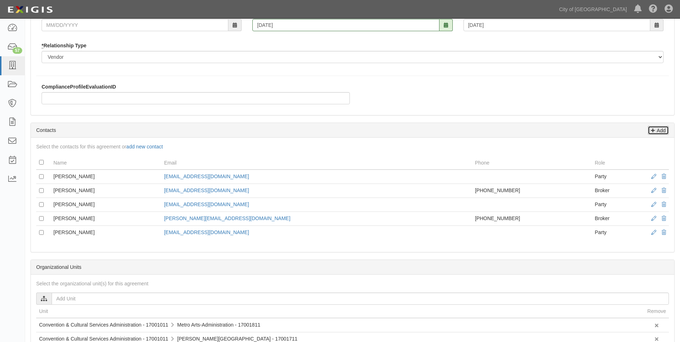
click at [664, 130] on p "Add" at bounding box center [660, 130] width 11 height 8
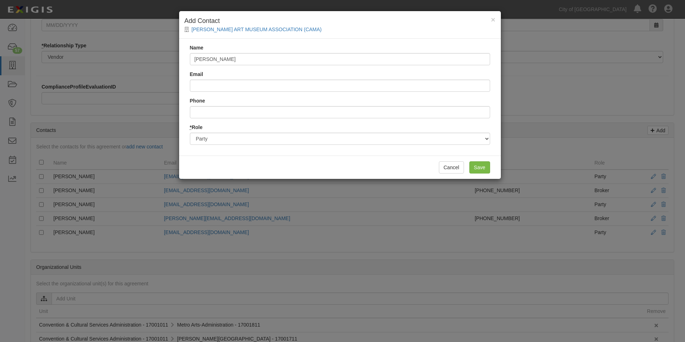
type input "Dustin Hollingsworth"
click at [206, 86] on input "Email" at bounding box center [340, 86] width 300 height 12
click at [241, 86] on input "Email" at bounding box center [340, 86] width 300 height 12
click at [481, 170] on input "Save" at bounding box center [479, 167] width 21 height 12
click at [251, 87] on input "djhollingsworth" at bounding box center [340, 86] width 300 height 12
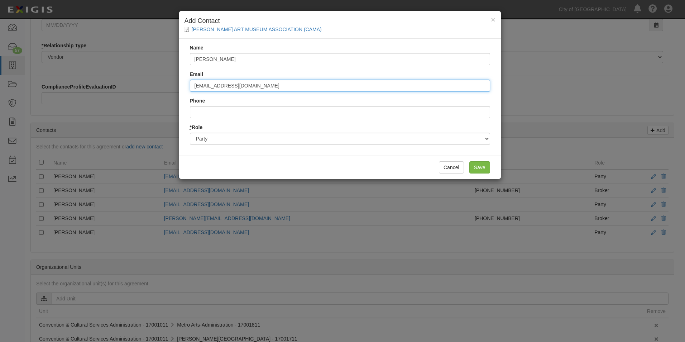
type input "[EMAIL_ADDRESS][DOMAIN_NAME]"
click at [469, 161] on input "Save" at bounding box center [479, 167] width 21 height 12
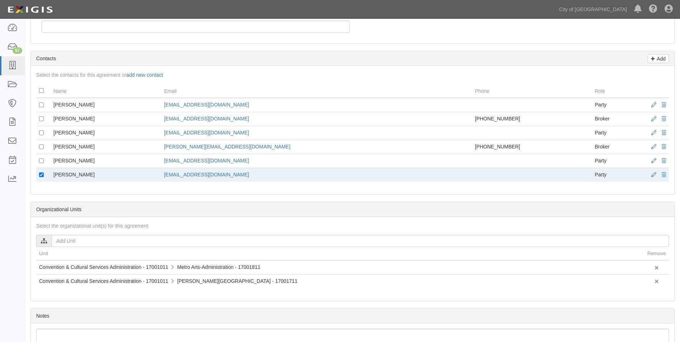
scroll to position [0, 0]
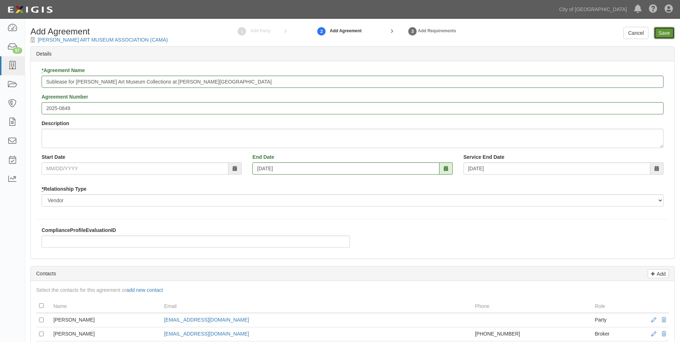
click at [658, 35] on input "Save" at bounding box center [664, 33] width 21 height 12
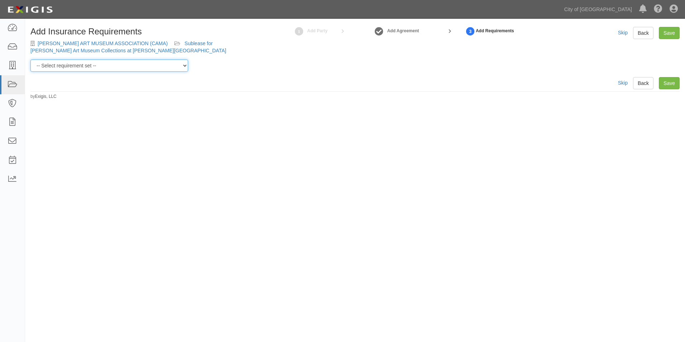
click at [173, 70] on select "-- Select requirement set -- Construction + Pollution Contract Type 0 - Standar…" at bounding box center [109, 65] width 158 height 12
select select "40106"
click at [30, 59] on select "-- Select requirement set -- Construction + Pollution Contract Type 0 - Standar…" at bounding box center [109, 65] width 158 height 12
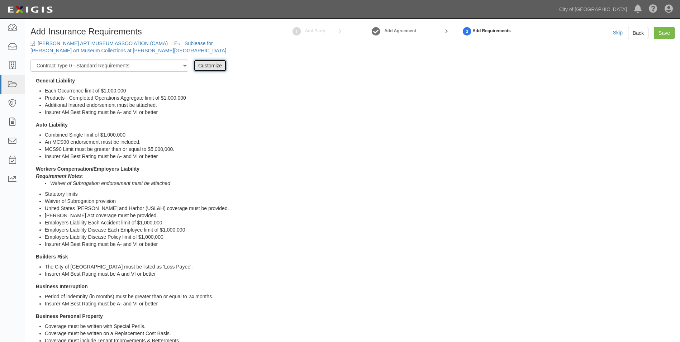
click at [219, 63] on link "Customize" at bounding box center [210, 65] width 33 height 12
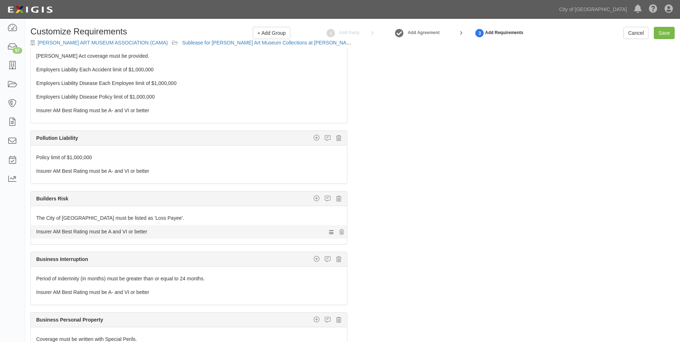
scroll to position [287, 0]
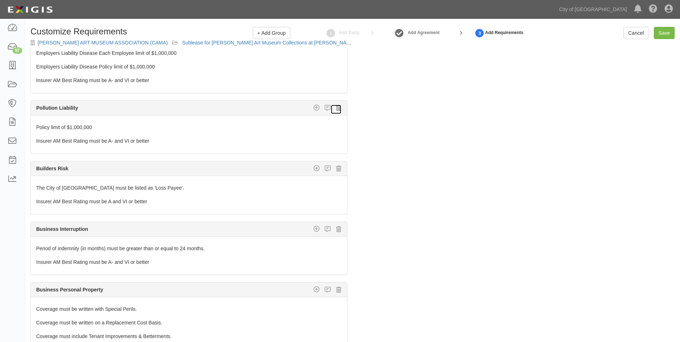
click at [336, 106] on icon at bounding box center [338, 108] width 5 height 6
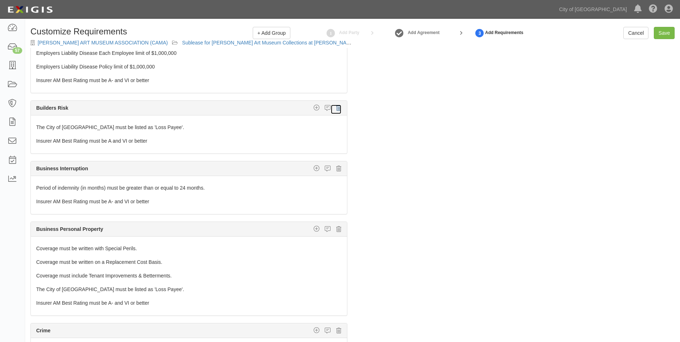
click at [336, 106] on icon at bounding box center [338, 108] width 5 height 6
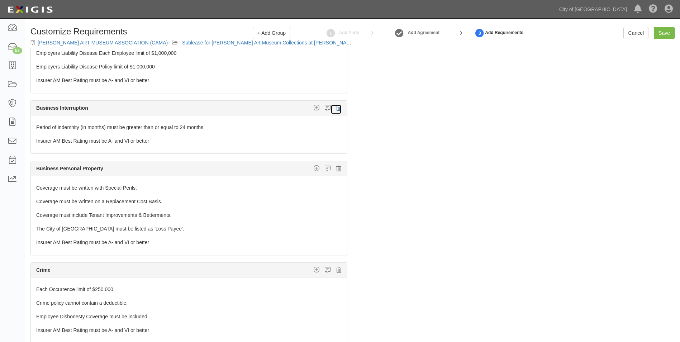
click at [336, 106] on icon at bounding box center [338, 108] width 5 height 6
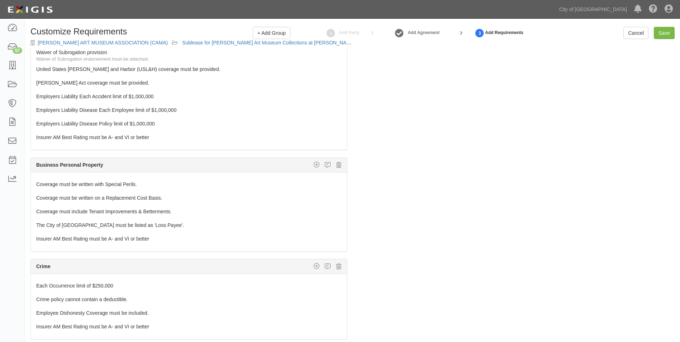
scroll to position [228, 0]
click at [336, 169] on icon at bounding box center [338, 166] width 5 height 6
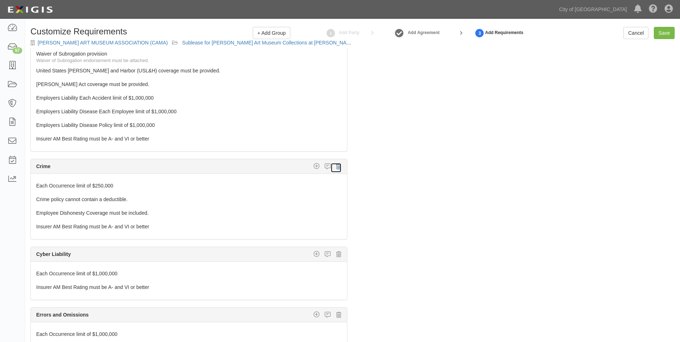
click at [336, 169] on icon at bounding box center [338, 166] width 5 height 6
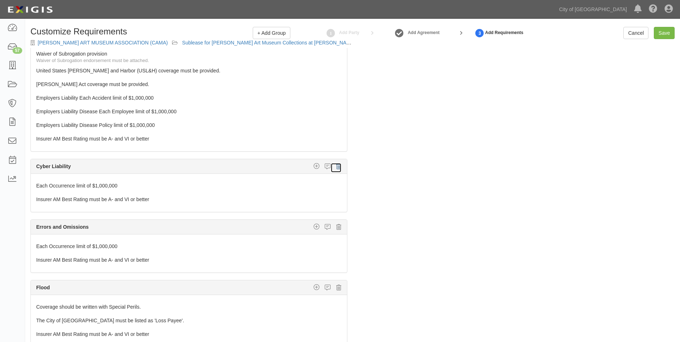
click at [336, 169] on icon at bounding box center [338, 166] width 5 height 6
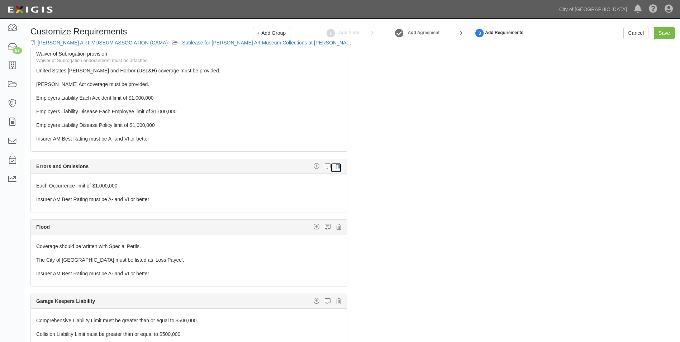
click at [336, 169] on icon at bounding box center [338, 166] width 5 height 6
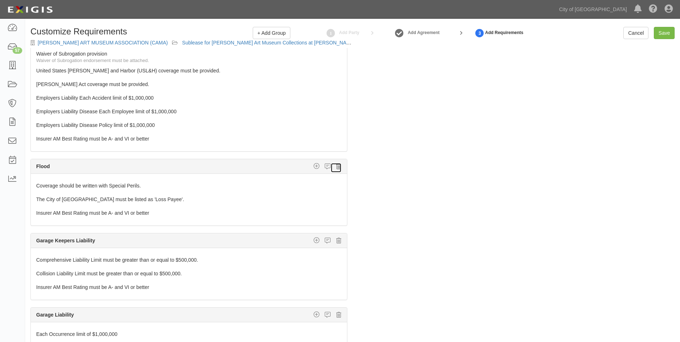
click at [336, 169] on icon at bounding box center [338, 166] width 5 height 6
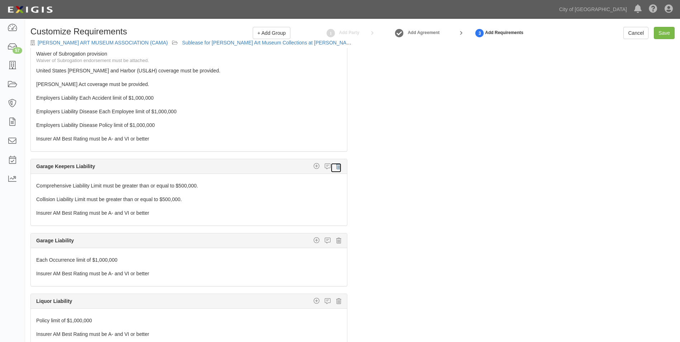
click at [336, 169] on icon at bounding box center [338, 166] width 5 height 6
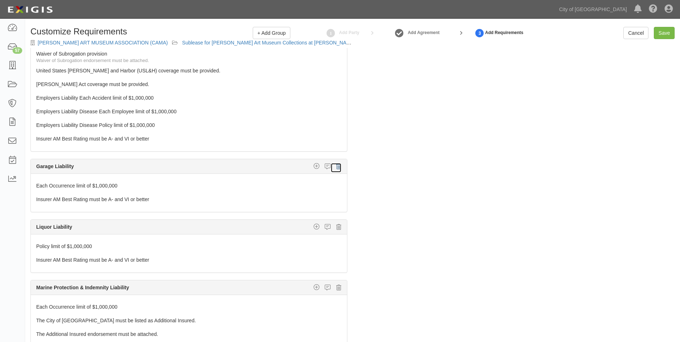
click at [336, 169] on icon at bounding box center [338, 166] width 5 height 6
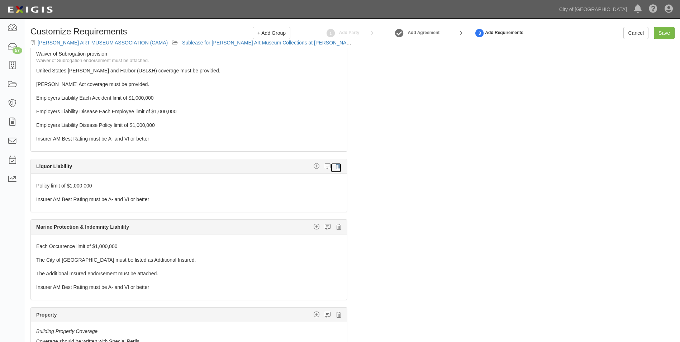
click at [336, 169] on icon at bounding box center [338, 166] width 5 height 6
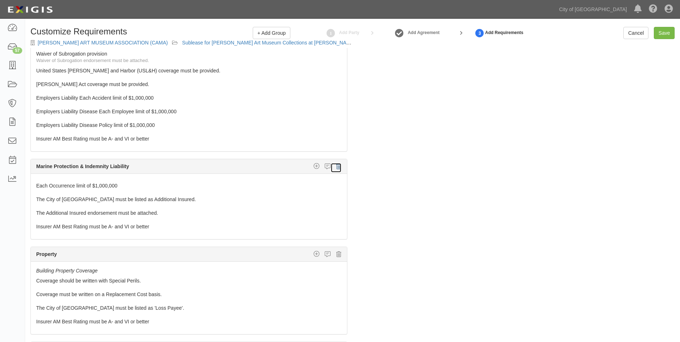
click at [336, 169] on icon at bounding box center [338, 166] width 5 height 6
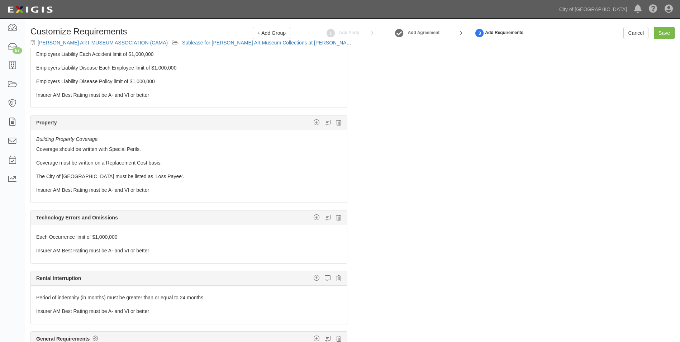
scroll to position [277, 0]
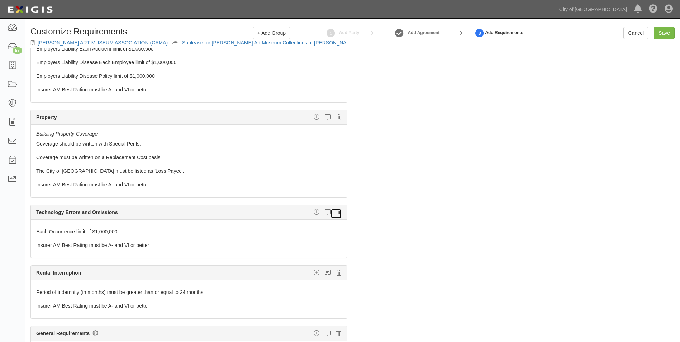
click at [336, 213] on icon at bounding box center [338, 212] width 5 height 6
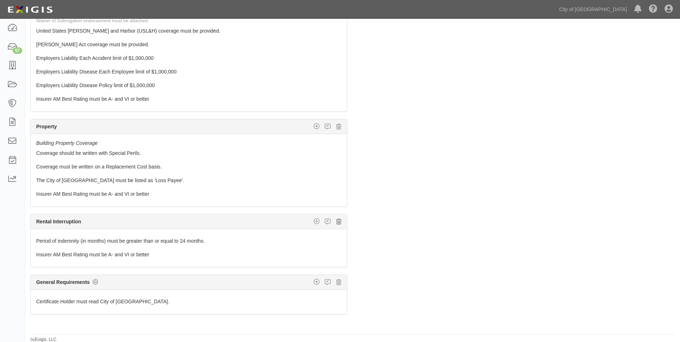
scroll to position [52, 0]
click at [336, 220] on icon at bounding box center [338, 221] width 5 height 6
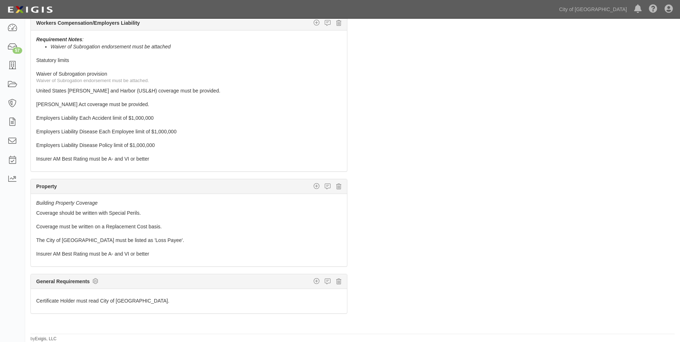
scroll to position [156, 0]
click at [339, 105] on icon at bounding box center [341, 104] width 4 height 5
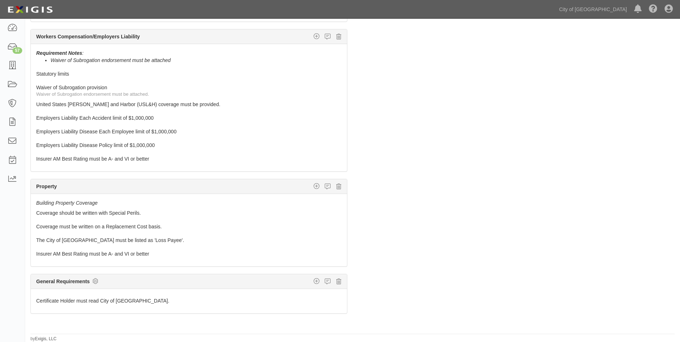
scroll to position [143, 0]
click at [339, 105] on icon at bounding box center [341, 104] width 4 height 5
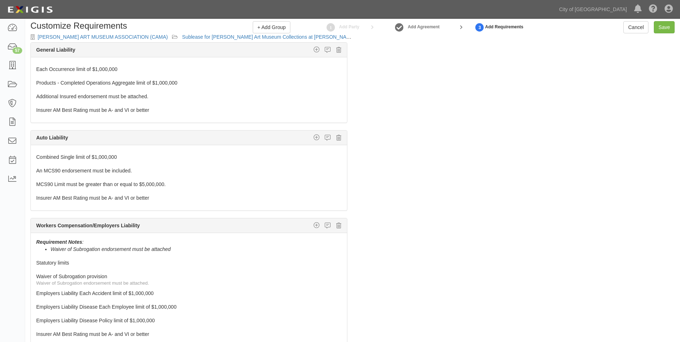
scroll to position [0, 0]
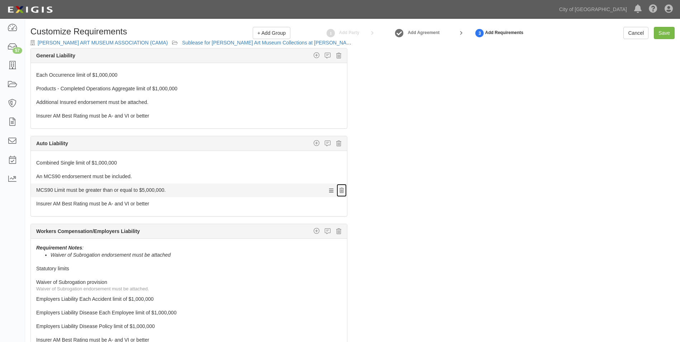
click at [339, 191] on icon at bounding box center [341, 190] width 4 height 5
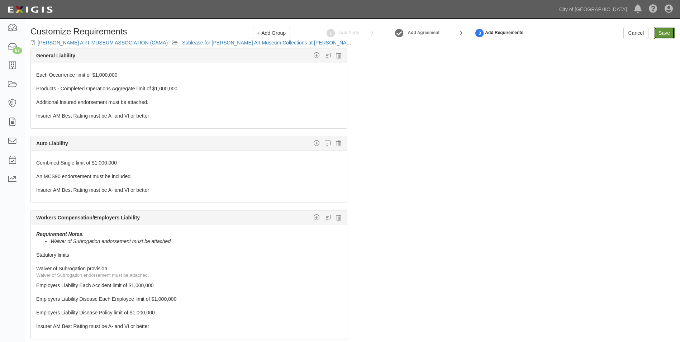
click at [657, 37] on link "Save" at bounding box center [664, 33] width 21 height 12
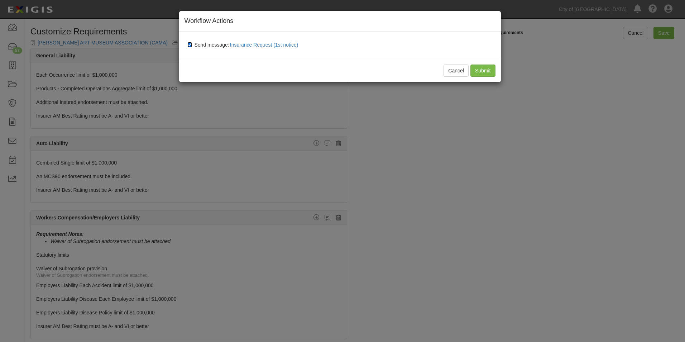
click at [190, 45] on input "Send message: Insurance Request (1st notice)" at bounding box center [189, 45] width 5 height 6
checkbox input "false"
click at [498, 73] on div "Cancel Submit" at bounding box center [340, 70] width 322 height 23
click at [491, 73] on input "Submit" at bounding box center [483, 71] width 25 height 12
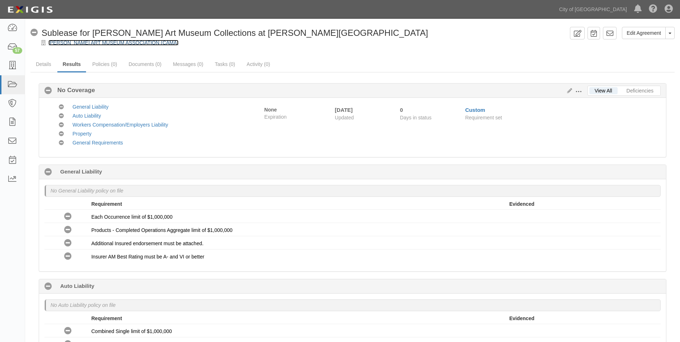
click at [104, 44] on link "[PERSON_NAME] ART MUSEUM ASSOCIATION (CAMA)" at bounding box center [113, 43] width 130 height 6
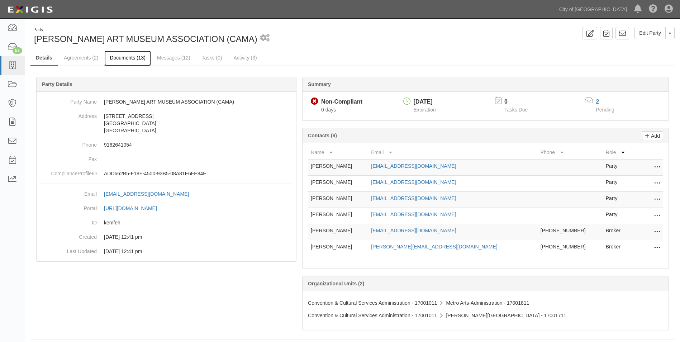
click at [128, 58] on link "Documents (13)" at bounding box center [127, 58] width 47 height 15
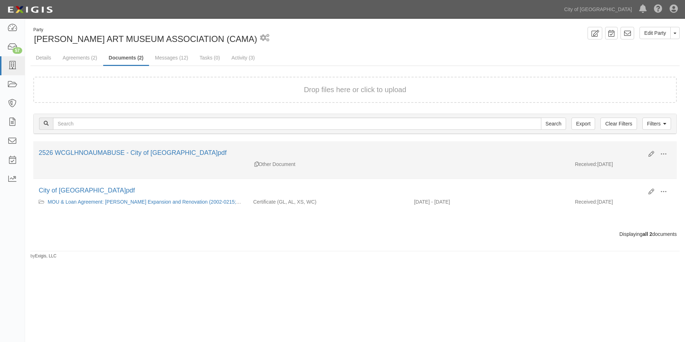
click at [169, 157] on div "2526 WCGLHNOAUMABUSE - City of [GEOGRAPHIC_DATA]pdf" at bounding box center [341, 152] width 605 height 9
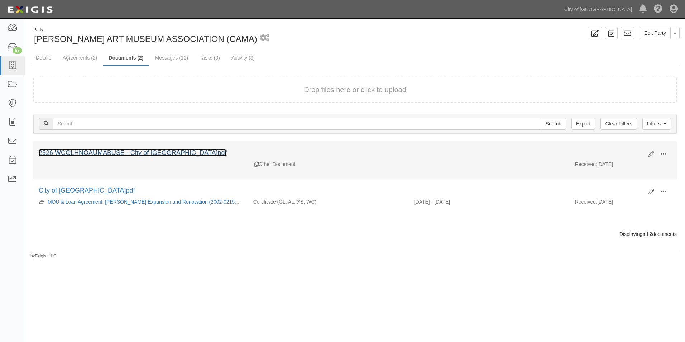
click at [168, 152] on link "2526 WCGLHNOAUMABUSE - City of [GEOGRAPHIC_DATA]pdf" at bounding box center [133, 152] width 188 height 7
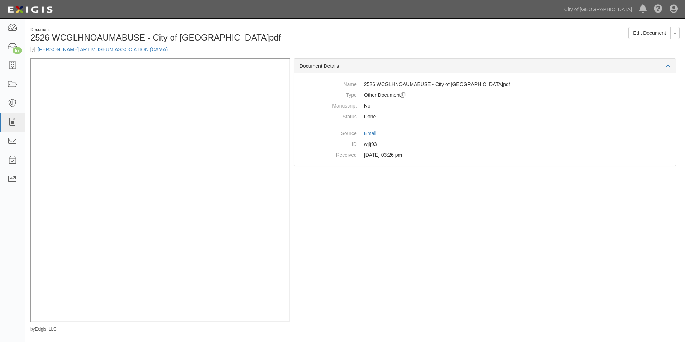
drag, startPoint x: 668, startPoint y: 66, endPoint x: 660, endPoint y: 66, distance: 8.6
click at [667, 66] on div "Document Details" at bounding box center [485, 66] width 382 height 15
click at [659, 66] on div "Document Details" at bounding box center [485, 66] width 382 height 15
click at [649, 37] on link "Edit Document" at bounding box center [650, 33] width 42 height 12
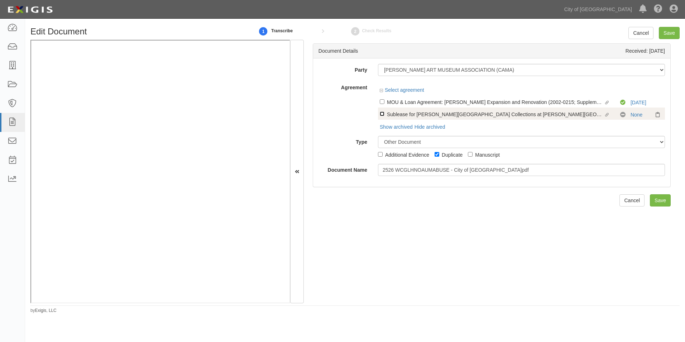
click at [382, 114] on input "Linked agreement Sublease for [PERSON_NAME] Art Museum Collections at [PERSON_N…" at bounding box center [382, 113] width 5 height 5
checkbox input "true"
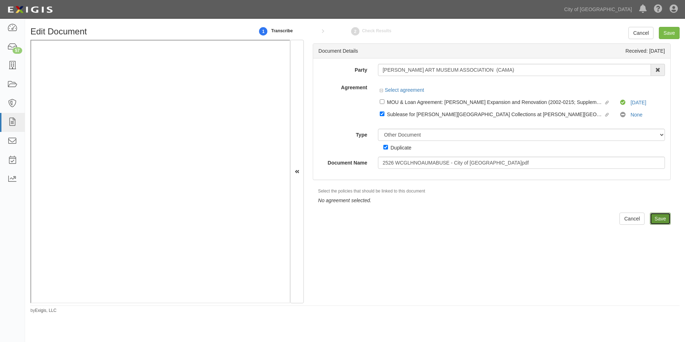
click at [657, 220] on input "Save" at bounding box center [660, 219] width 21 height 12
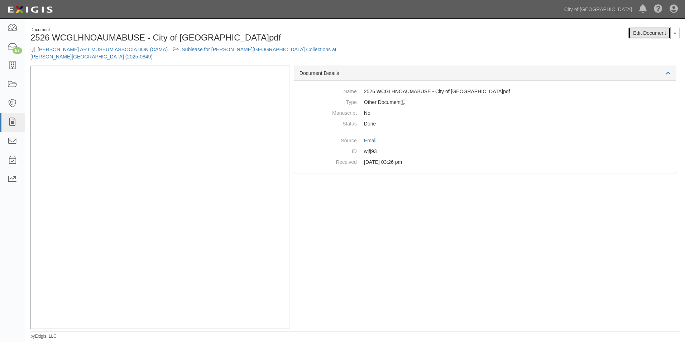
click at [645, 32] on link "Edit Document" at bounding box center [650, 33] width 42 height 12
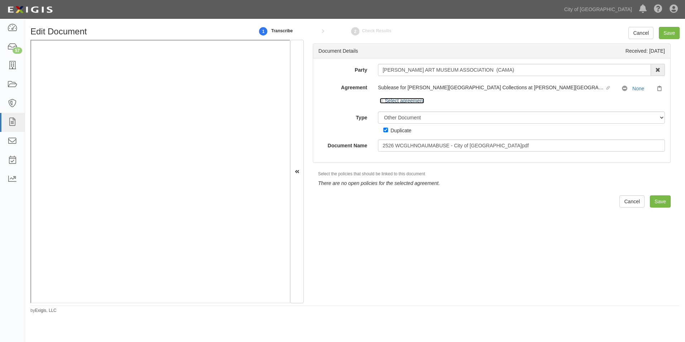
click at [380, 100] on icon at bounding box center [382, 102] width 5 height 4
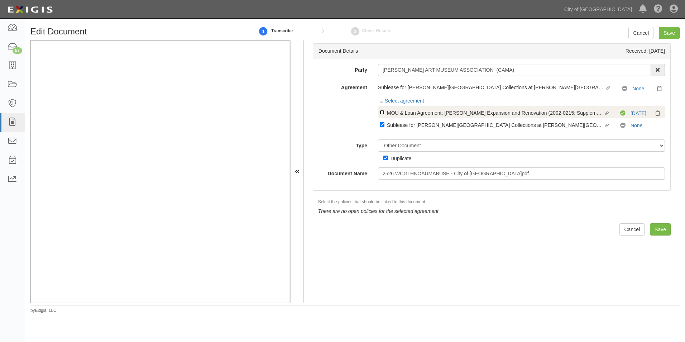
click at [381, 112] on input "Linked agreement MOU & Loan Agreement: [PERSON_NAME] Expansion and Renovation (…" at bounding box center [382, 112] width 5 height 5
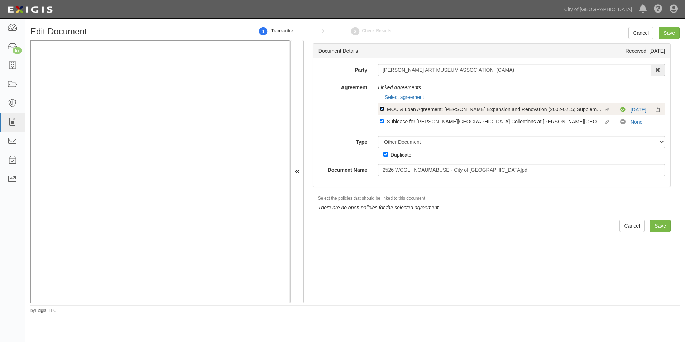
click at [383, 110] on input "Linked agreement MOU & Loan Agreement: [PERSON_NAME] Expansion and Renovation (…" at bounding box center [382, 108] width 5 height 5
checkbox input "false"
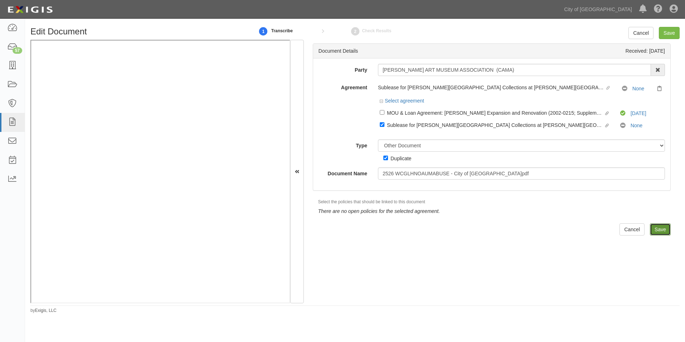
click at [655, 229] on input "Save" at bounding box center [660, 229] width 21 height 12
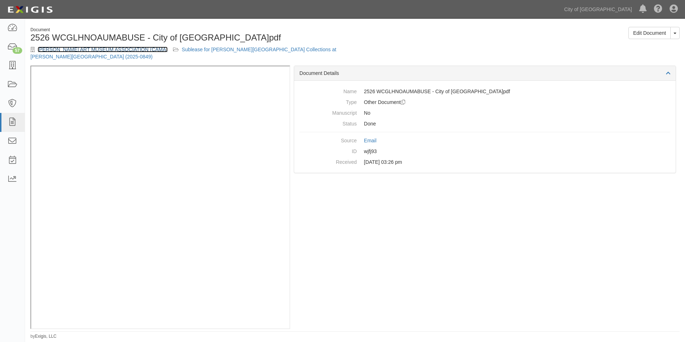
click at [133, 48] on link "[PERSON_NAME] ART MUSEUM ASSOCIATION (CAMA)" at bounding box center [103, 50] width 130 height 6
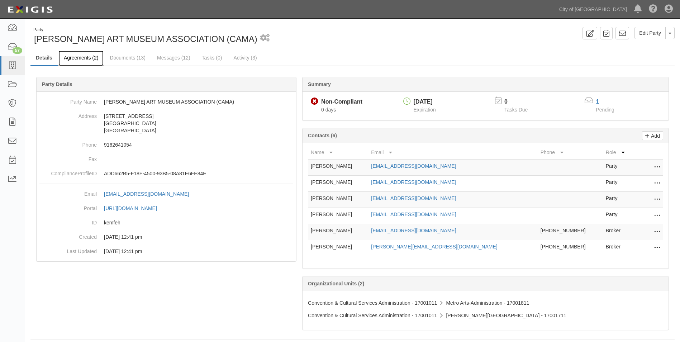
click at [78, 58] on link "Agreements (2)" at bounding box center [80, 58] width 45 height 15
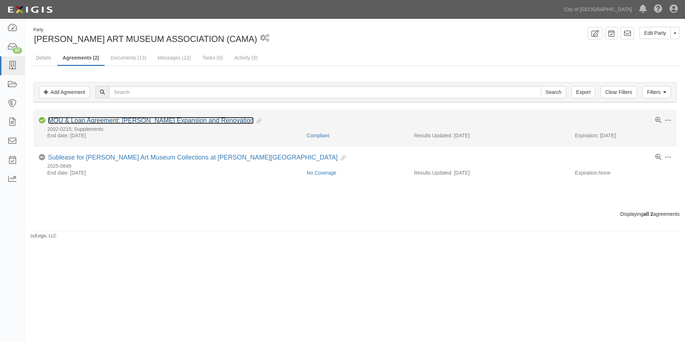
click at [138, 120] on link "MOU & Loan Agreement: [PERSON_NAME] Expansion and Renovation" at bounding box center [151, 120] width 206 height 7
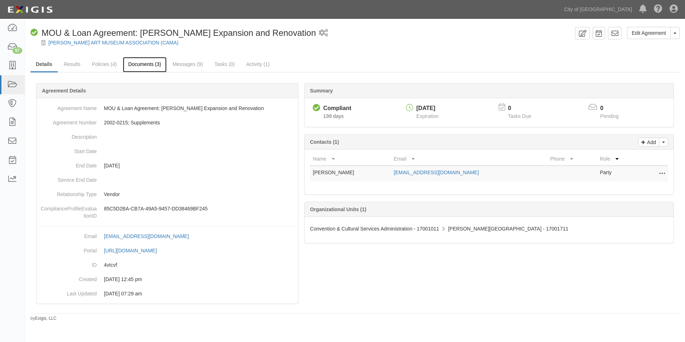
click at [148, 66] on link "Documents (3)" at bounding box center [145, 64] width 44 height 15
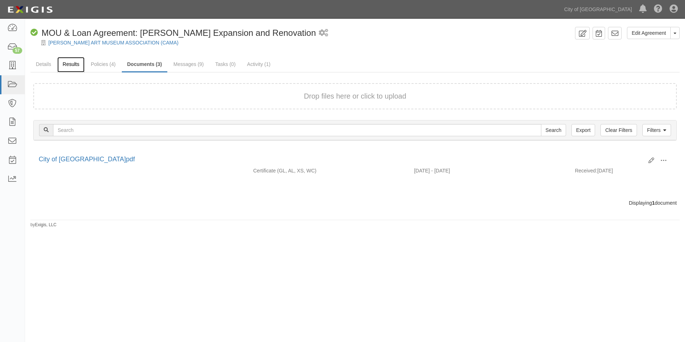
click at [71, 64] on link "Results" at bounding box center [71, 64] width 28 height 15
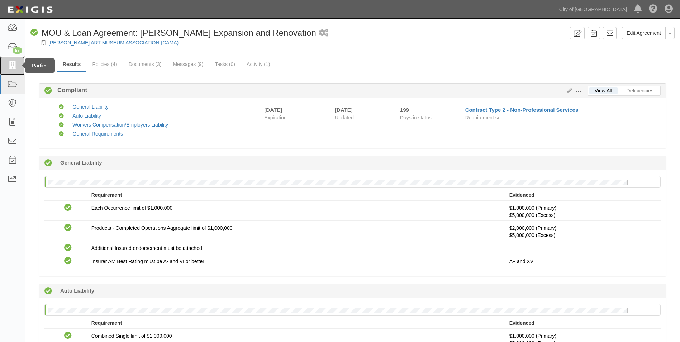
click at [12, 63] on icon at bounding box center [12, 66] width 10 height 8
